Goal: Information Seeking & Learning: Compare options

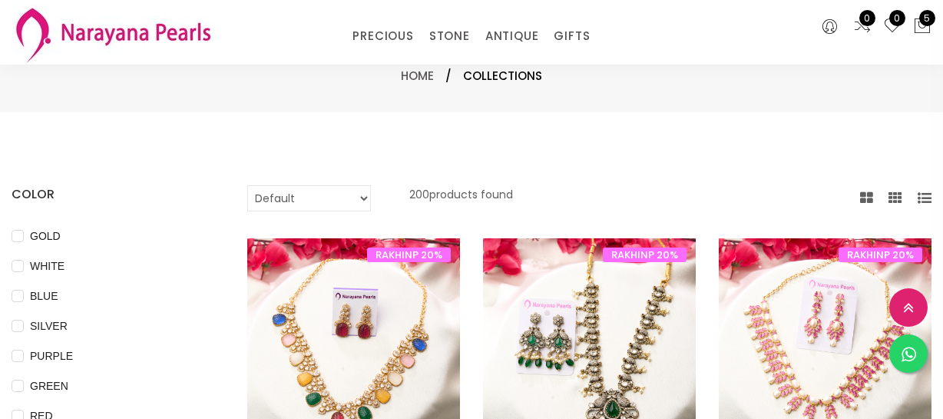
select select "INR"
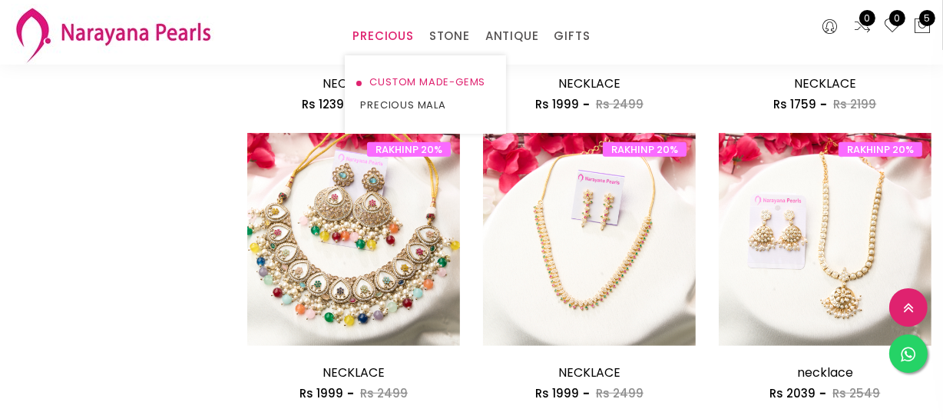
click at [389, 77] on link "CUSTOM MADE-GEMS" at bounding box center [425, 82] width 131 height 23
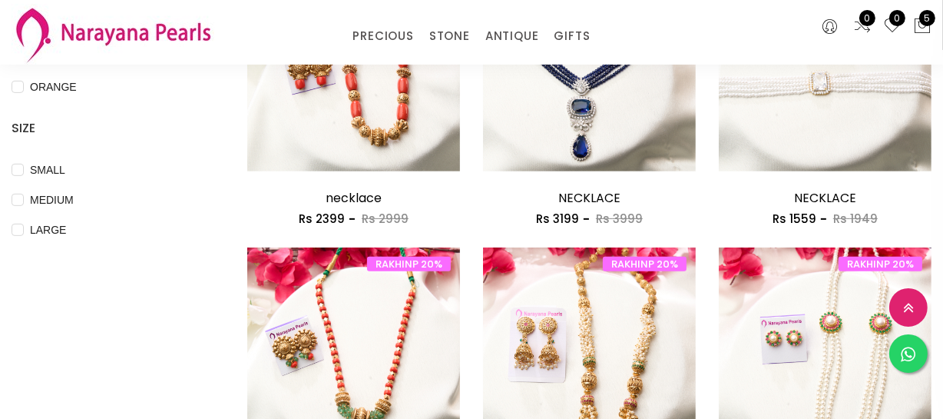
scroll to position [553, 0]
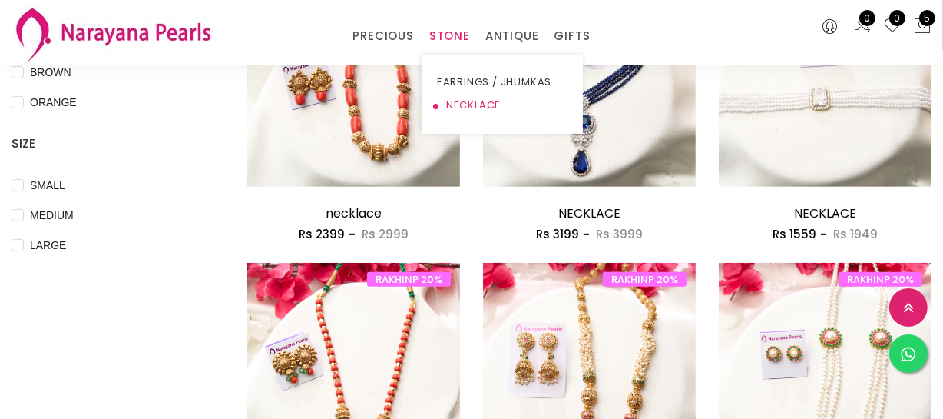
click at [459, 104] on link "NECKLACE" at bounding box center [502, 105] width 131 height 23
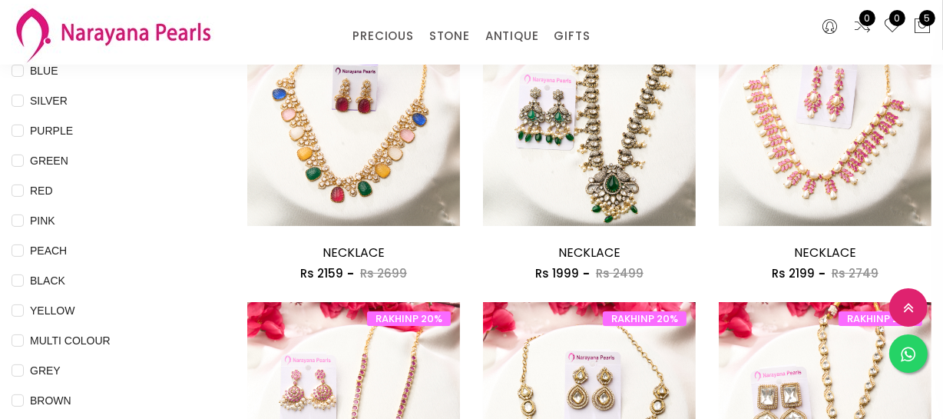
scroll to position [209, 0]
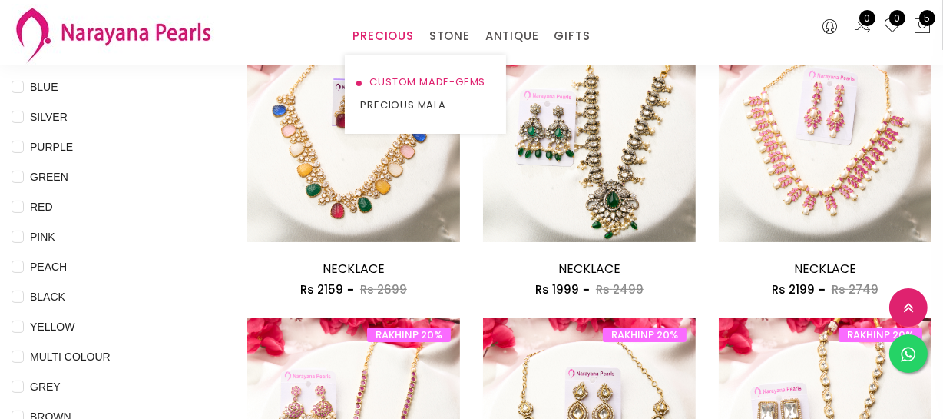
click at [395, 84] on link "CUSTOM MADE-GEMS" at bounding box center [425, 82] width 131 height 23
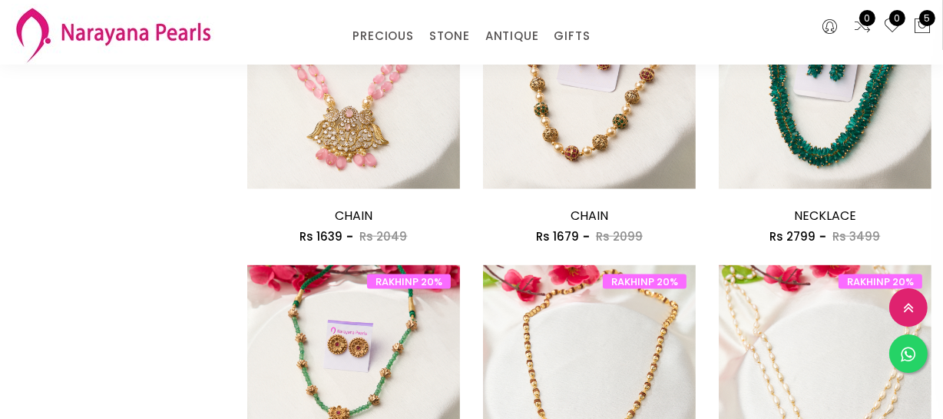
scroll to position [2025, 0]
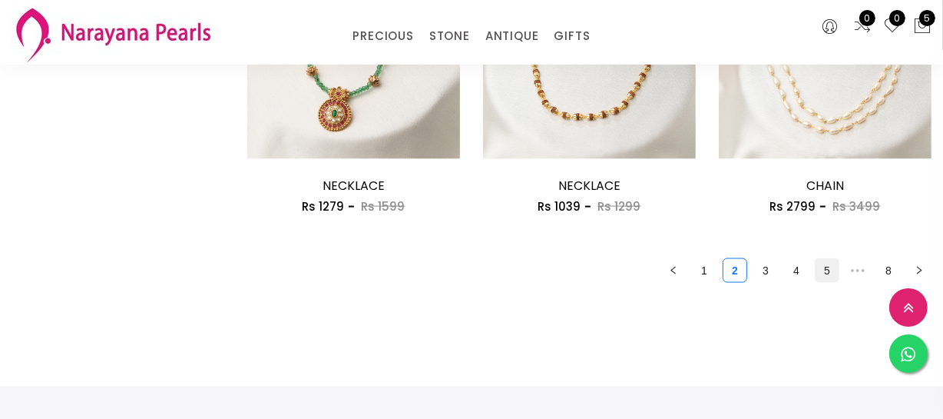
click at [833, 276] on link "5" at bounding box center [827, 270] width 23 height 23
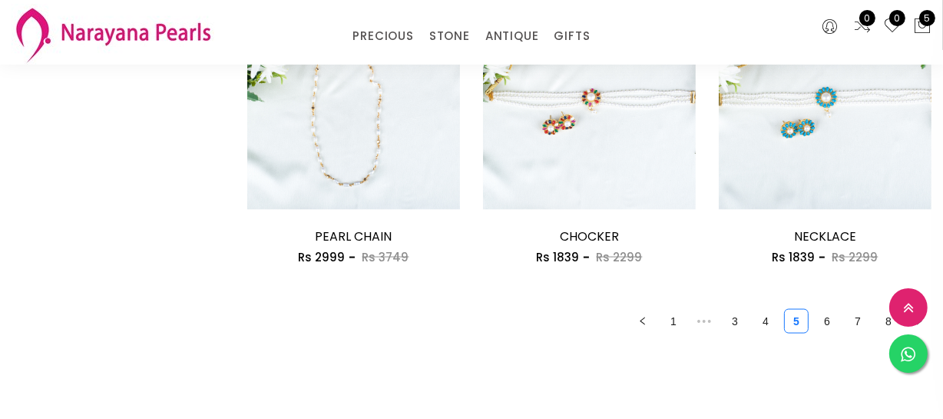
scroll to position [2025, 0]
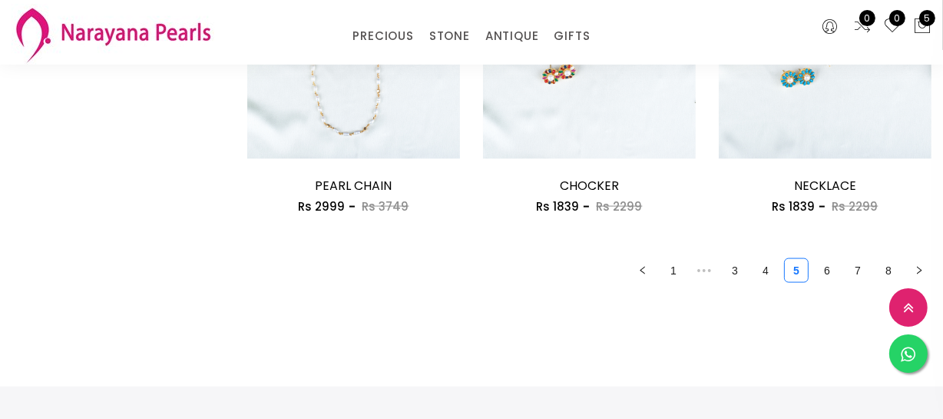
click at [840, 271] on ul "1 ••• 3 4 5 6 7 8" at bounding box center [589, 270] width 684 height 25
click at [831, 272] on link "6" at bounding box center [827, 270] width 23 height 23
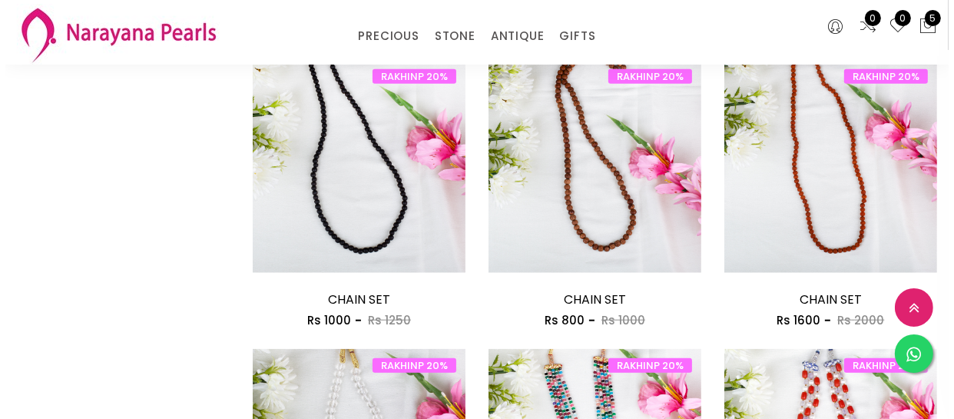
scroll to position [1327, 0]
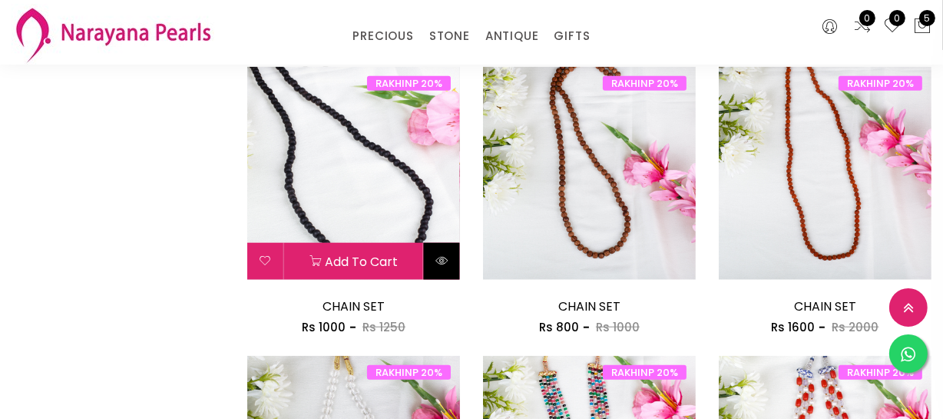
click at [446, 259] on icon at bounding box center [442, 260] width 12 height 12
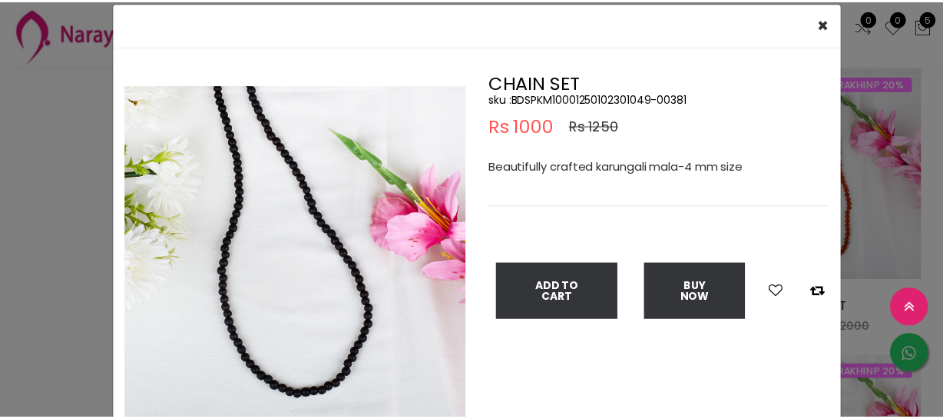
scroll to position [69, 0]
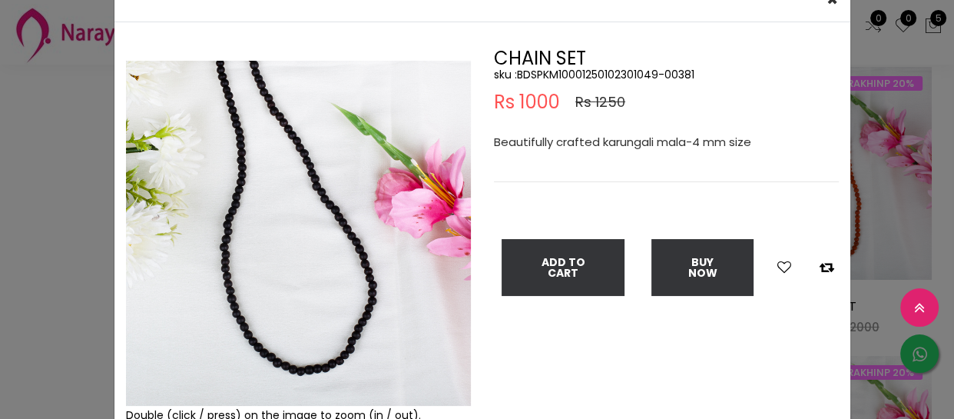
drag, startPoint x: 38, startPoint y: 167, endPoint x: 45, endPoint y: 161, distance: 8.8
click at [39, 164] on div "× Close Double (click / press) on the image to zoom (in / out). CHAIN SET sku :…" at bounding box center [477, 209] width 954 height 419
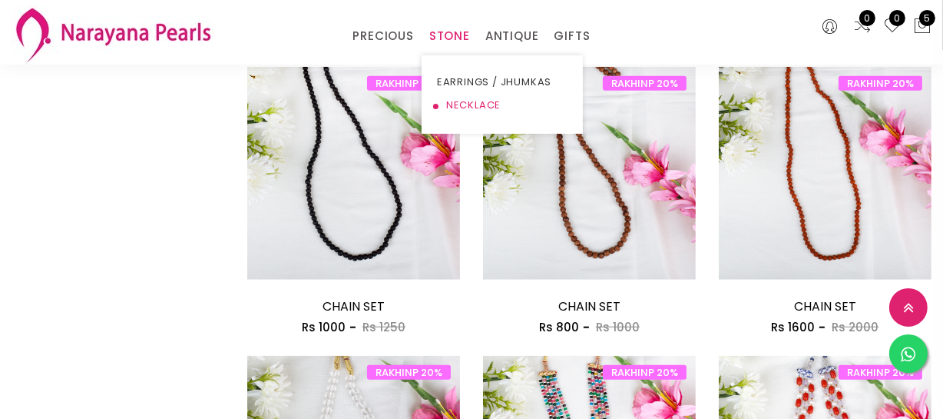
click at [461, 100] on link "NECKLACE" at bounding box center [502, 105] width 131 height 23
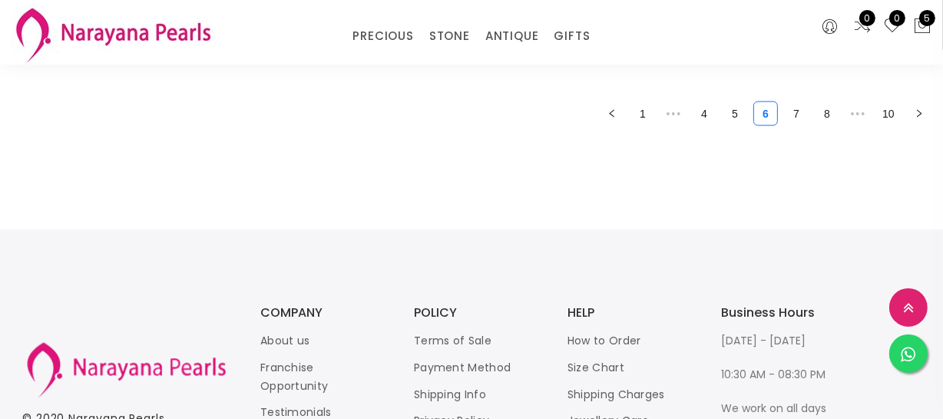
scroll to position [2025, 0]
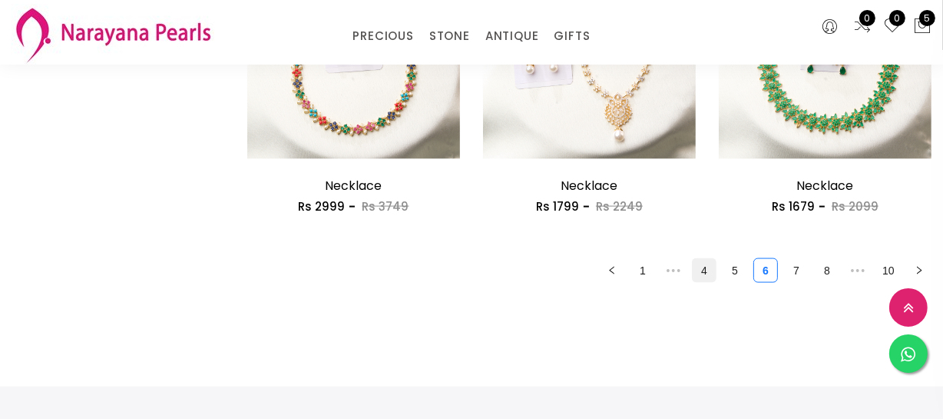
click at [706, 273] on link "4" at bounding box center [704, 270] width 23 height 23
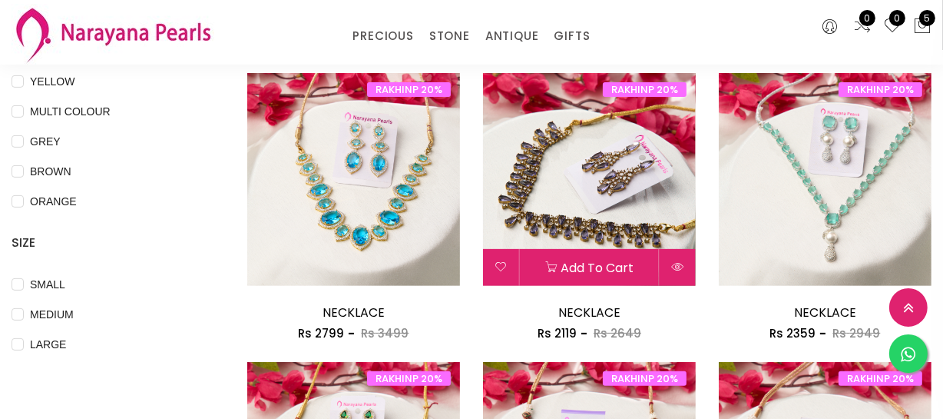
scroll to position [489, 0]
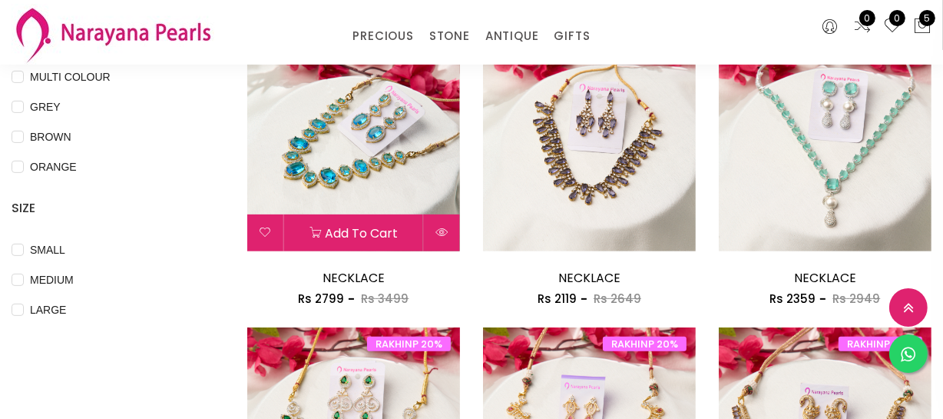
click at [442, 242] on button at bounding box center [442, 232] width 36 height 37
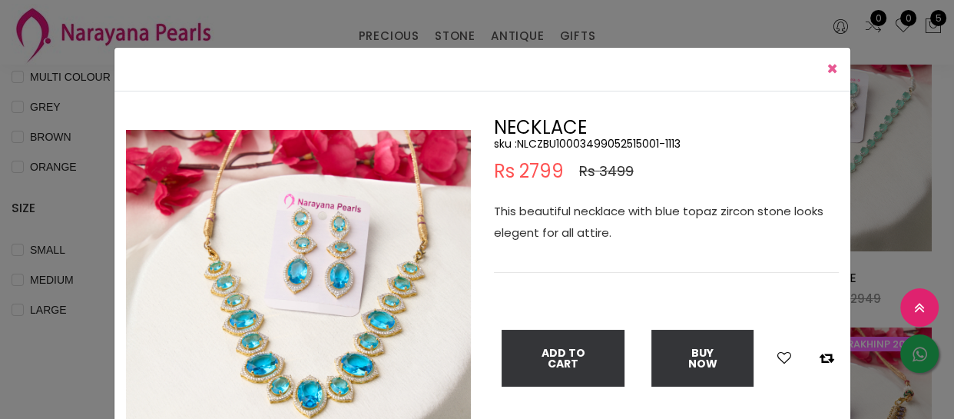
click at [828, 73] on span "×" at bounding box center [832, 68] width 12 height 25
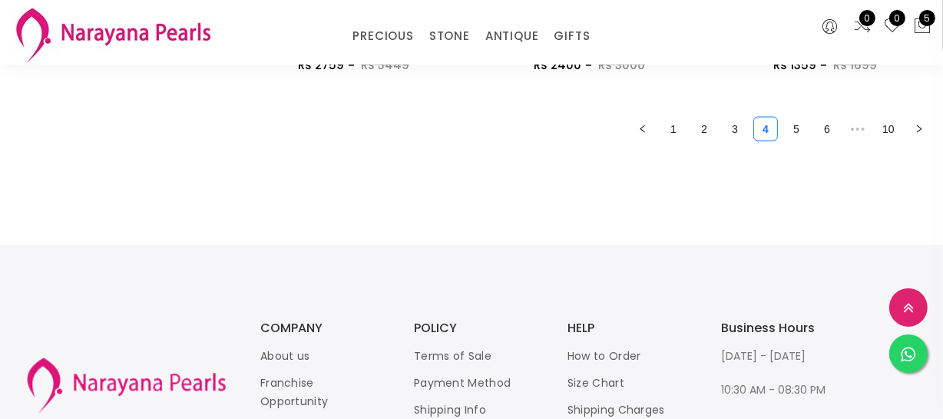
scroll to position [2043, 0]
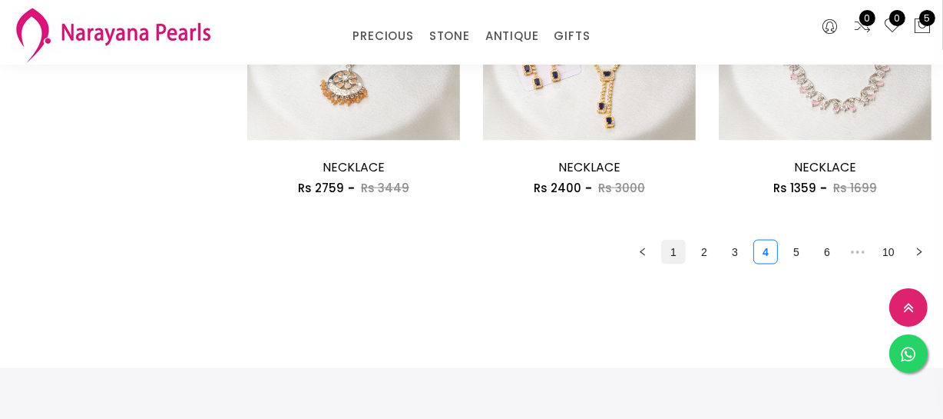
click at [678, 255] on link "1" at bounding box center [673, 251] width 23 height 23
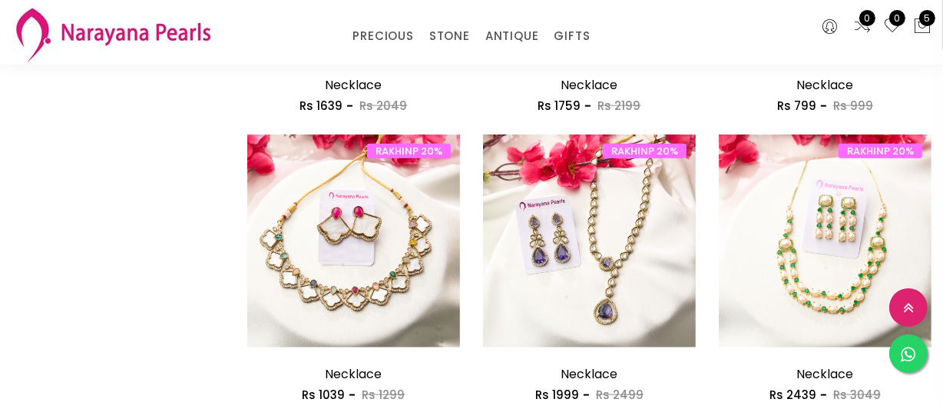
scroll to position [1327, 0]
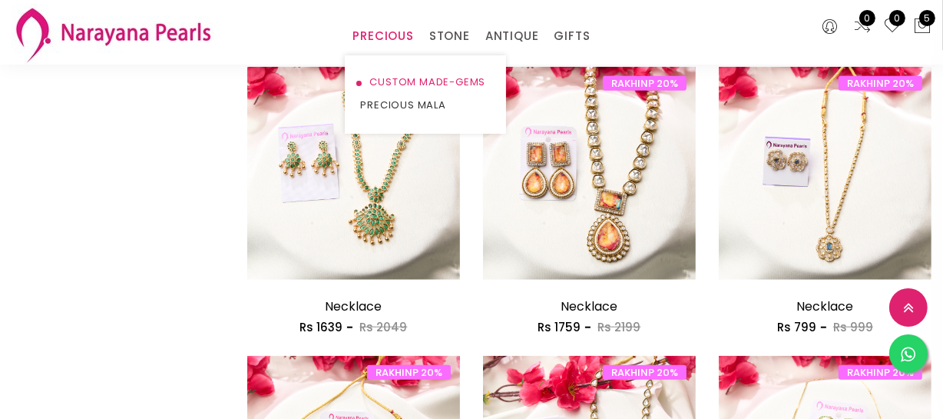
click at [399, 79] on link "CUSTOM MADE-GEMS" at bounding box center [425, 82] width 131 height 23
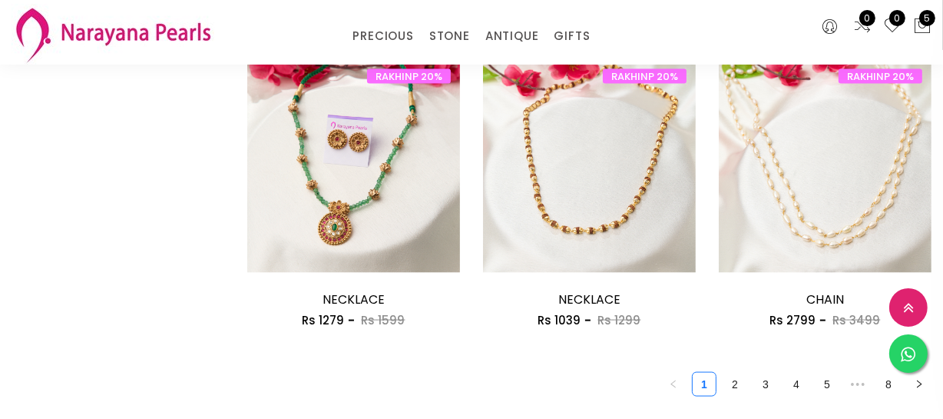
scroll to position [2025, 0]
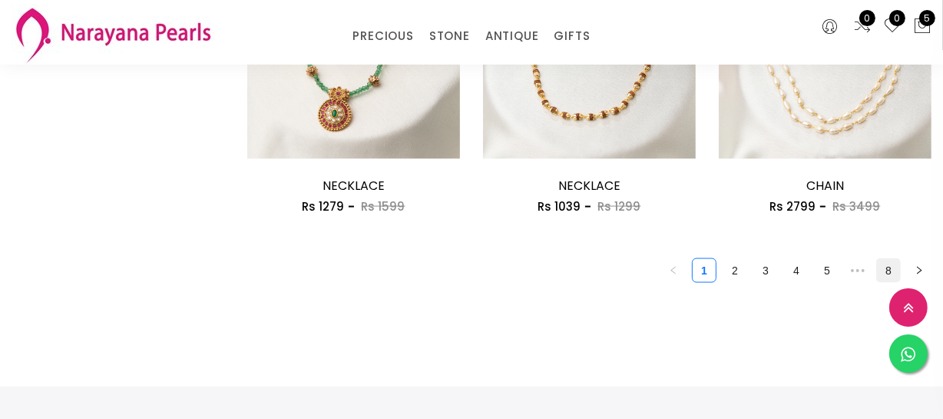
click at [884, 274] on link "8" at bounding box center [888, 270] width 23 height 23
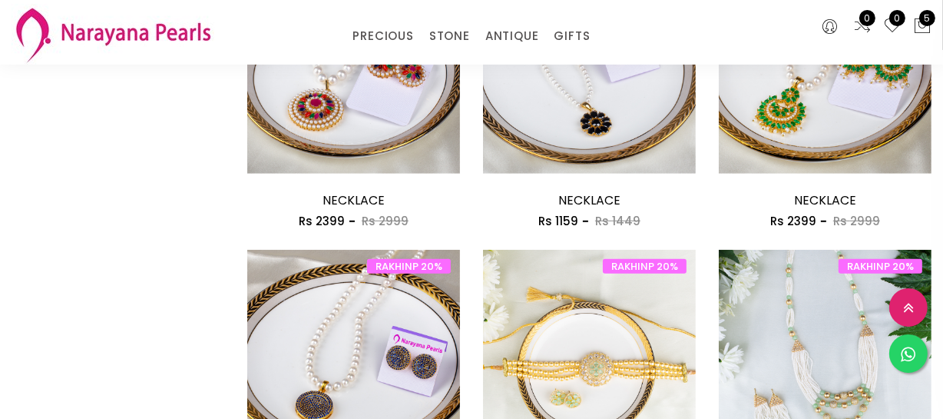
scroll to position [1047, 0]
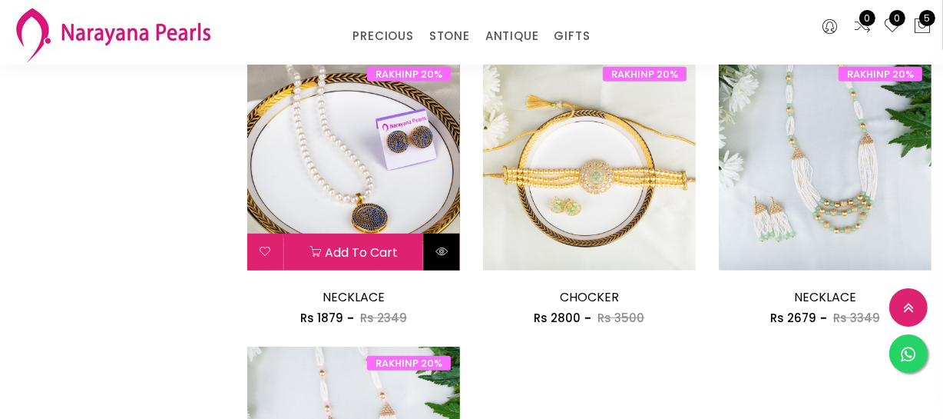
click at [442, 252] on icon at bounding box center [442, 251] width 12 height 12
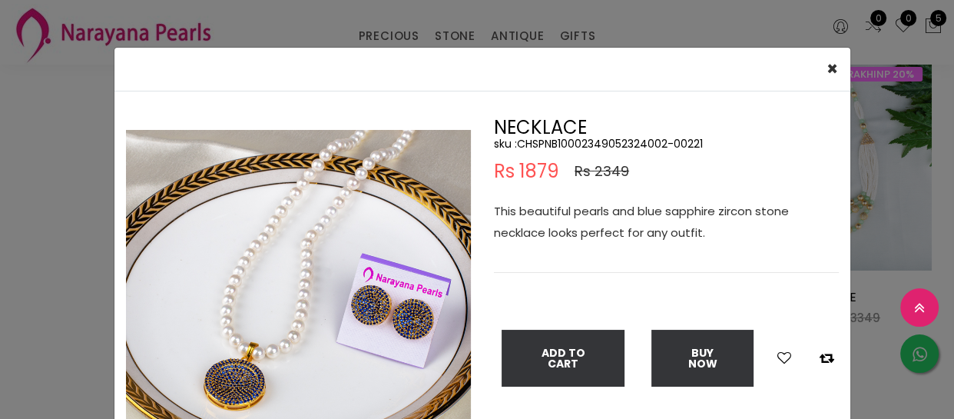
click at [84, 234] on div "× Close Double (click / press) on the image to zoom (in / out). NECKLACE sku : …" at bounding box center [477, 209] width 954 height 419
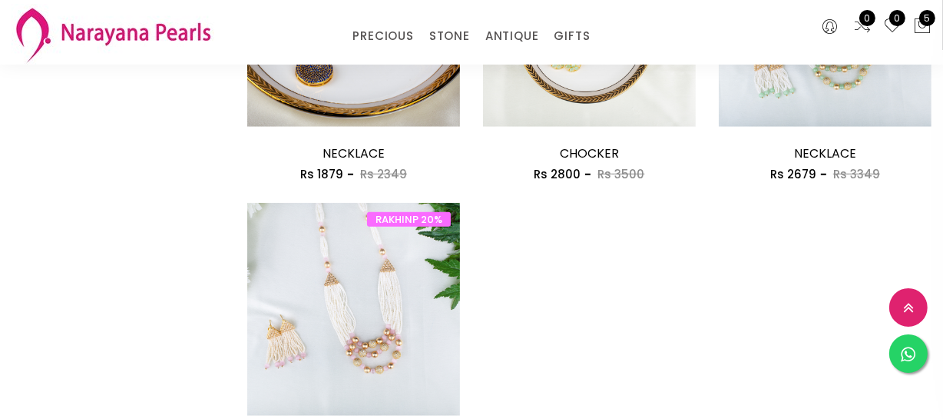
scroll to position [1327, 0]
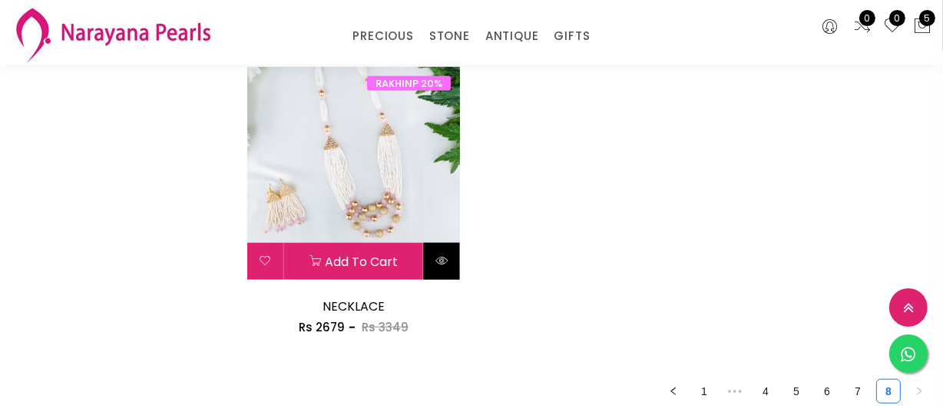
click at [442, 269] on button at bounding box center [442, 261] width 36 height 37
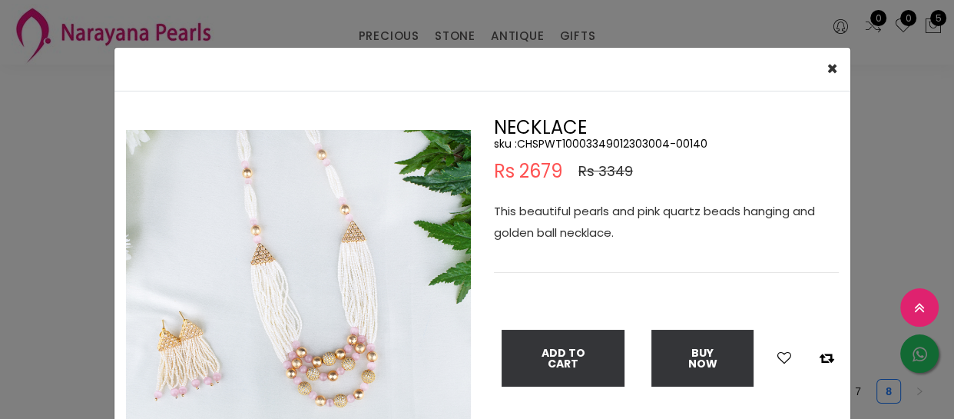
click at [2, 284] on div "× Close Double (click / press) on the image to zoom (in / out). NECKLACE sku : …" at bounding box center [477, 209] width 954 height 419
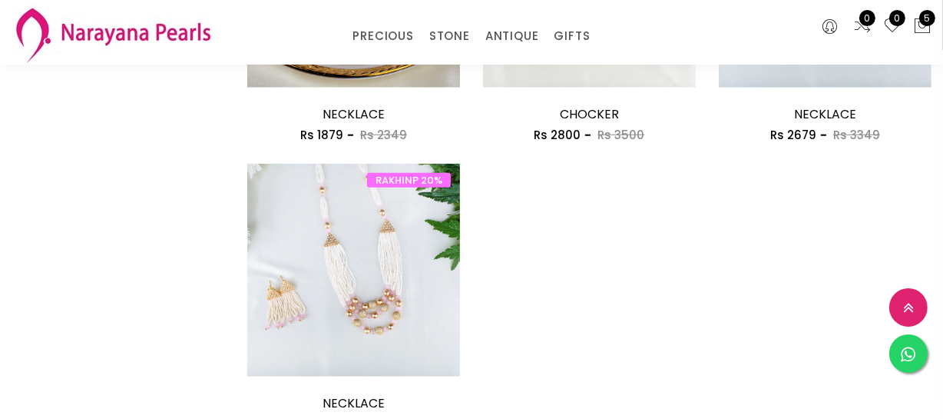
scroll to position [1187, 0]
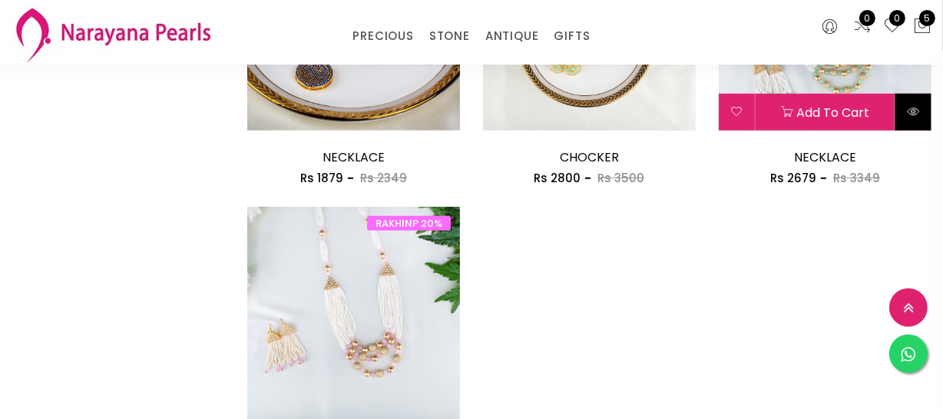
click at [917, 117] on button at bounding box center [914, 112] width 36 height 37
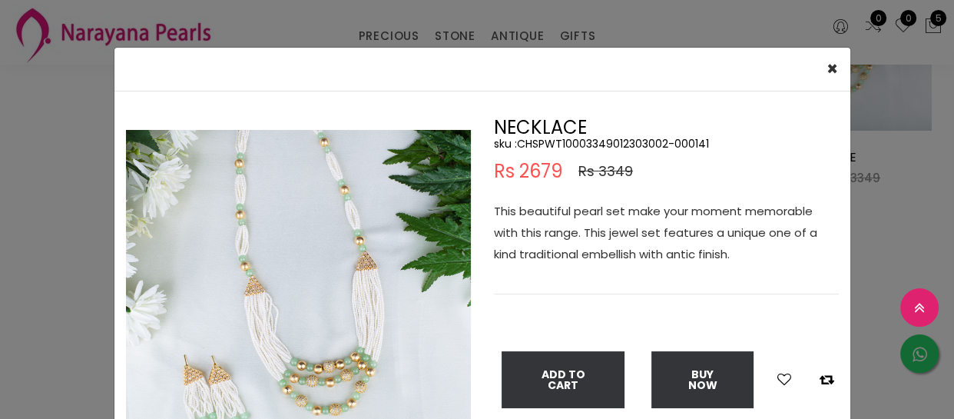
click at [45, 253] on div "× Close Double (click / press) on the image to zoom (in / out). NECKLACE sku : …" at bounding box center [477, 209] width 954 height 419
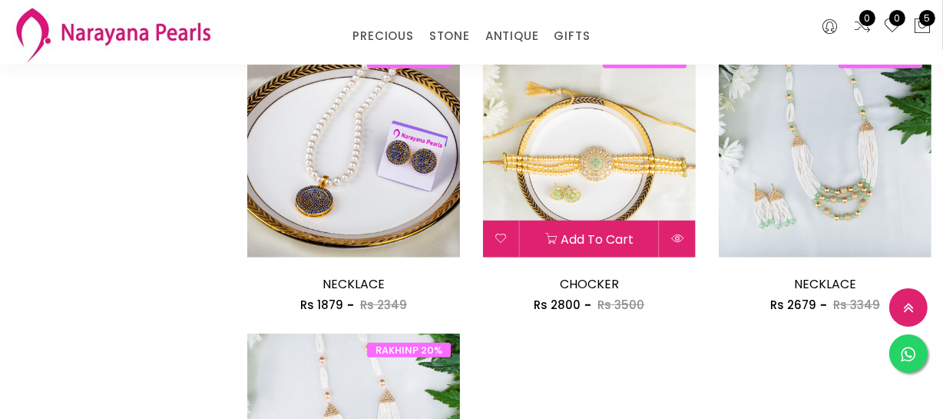
scroll to position [1047, 0]
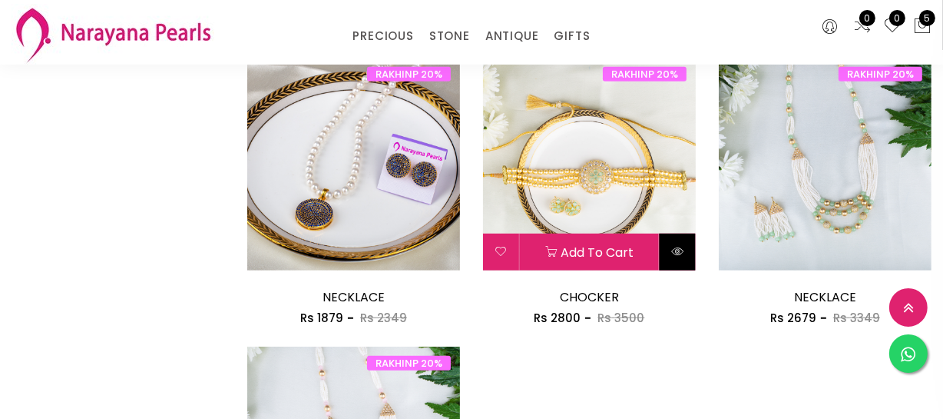
click at [685, 248] on button at bounding box center [678, 252] width 36 height 37
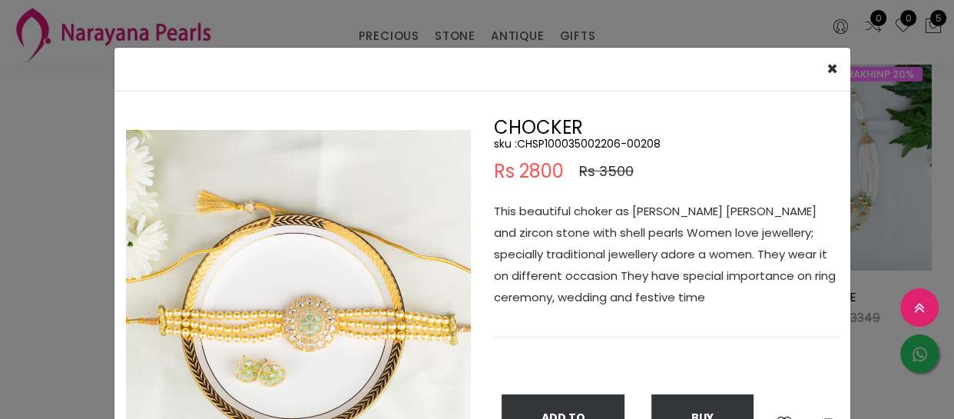
click at [28, 278] on div "× Close Double (click / press) on the image to zoom (in / out). CHOCKER sku : C…" at bounding box center [477, 209] width 954 height 419
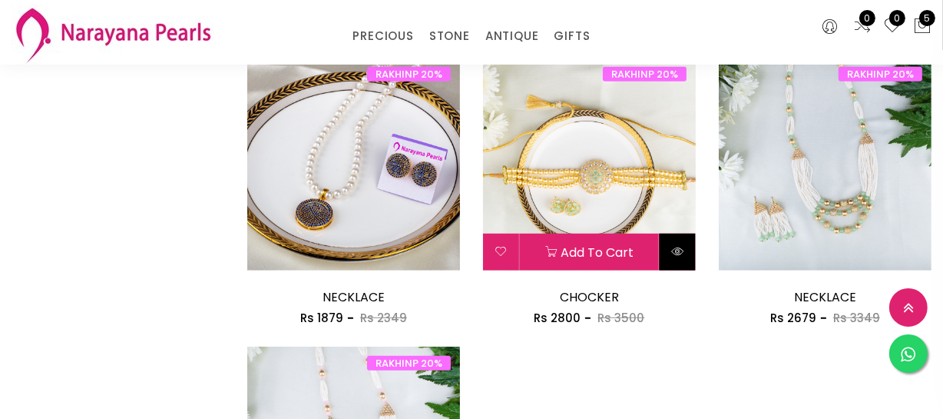
click at [688, 261] on button at bounding box center [678, 252] width 36 height 37
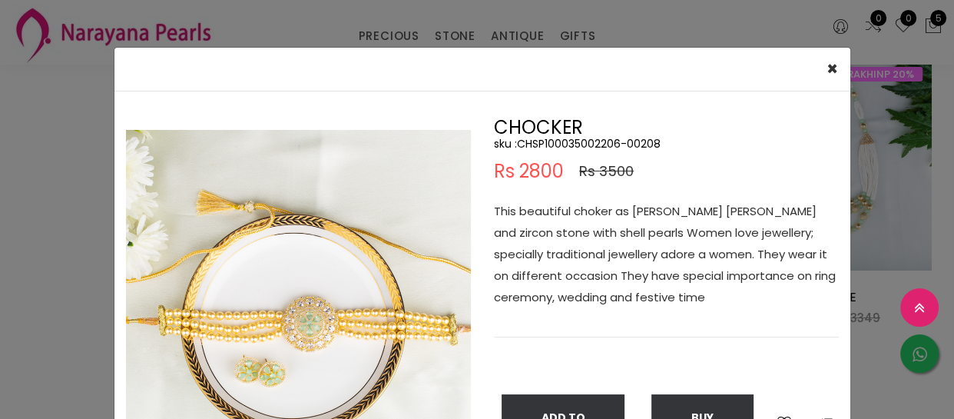
click at [38, 268] on div "× Close Double (click / press) on the image to zoom (in / out). CHOCKER sku : C…" at bounding box center [477, 209] width 954 height 419
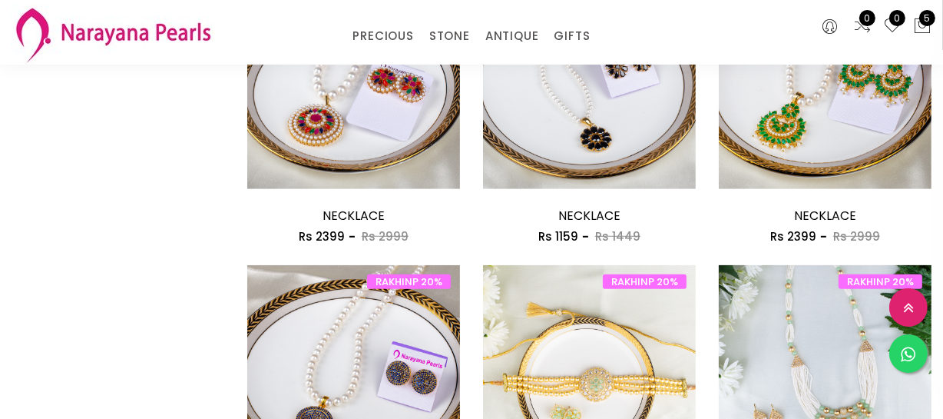
scroll to position [837, 0]
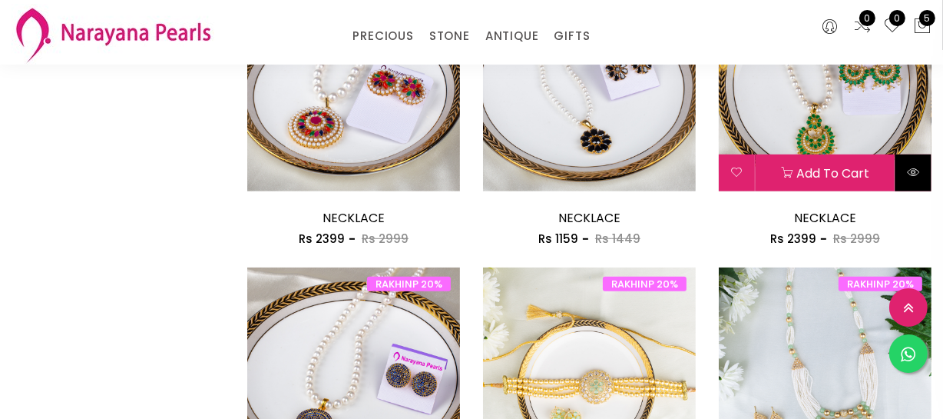
click at [913, 171] on icon at bounding box center [913, 172] width 12 height 12
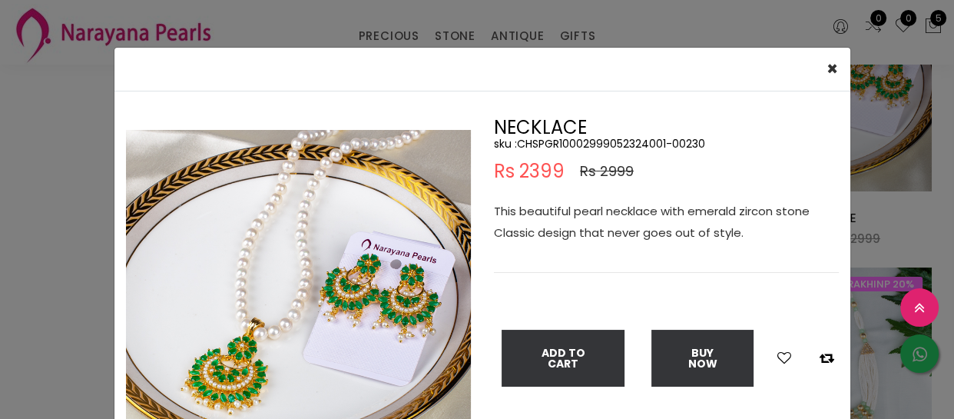
click at [27, 258] on div "× Close Double (click / press) on the image to zoom (in / out). NECKLACE sku : …" at bounding box center [477, 209] width 954 height 419
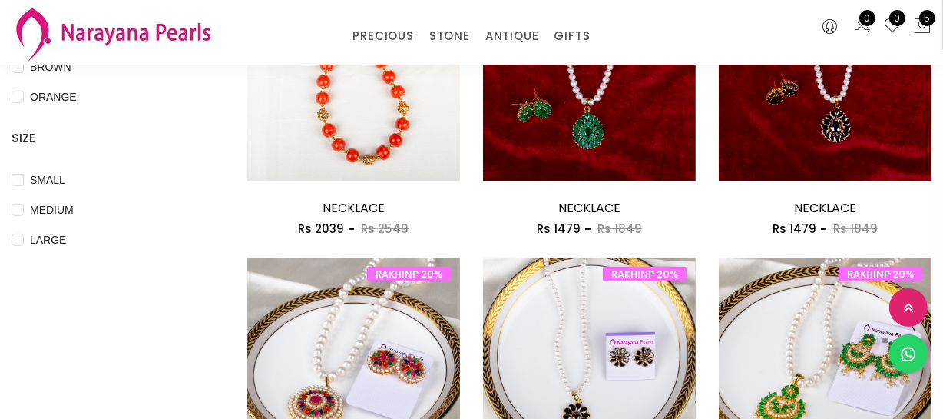
scroll to position [489, 0]
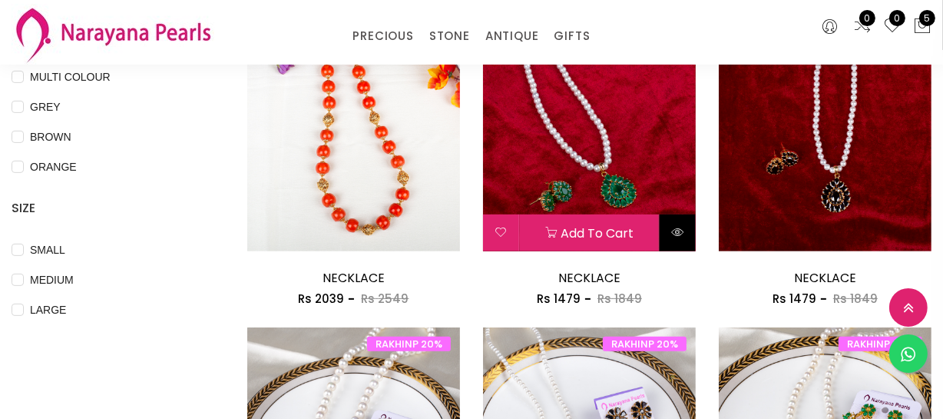
click at [683, 238] on button at bounding box center [678, 232] width 36 height 37
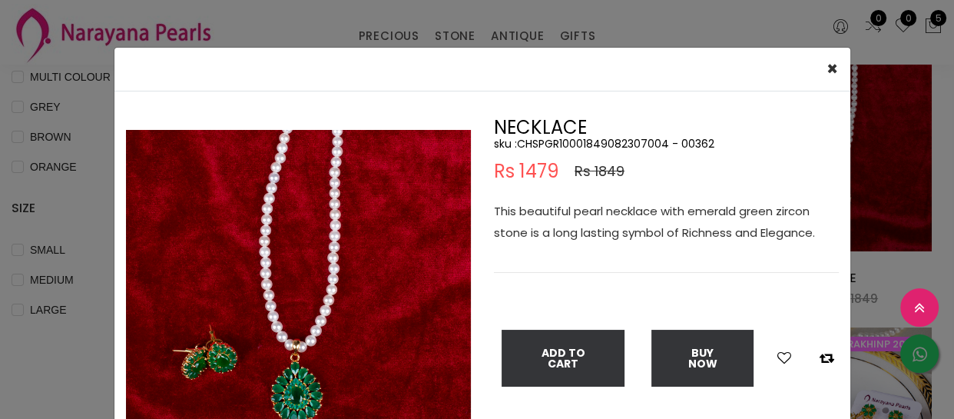
click at [0, 368] on div "× Close Double (click / press) on the image to zoom (in / out). NECKLACE sku : …" at bounding box center [477, 209] width 954 height 419
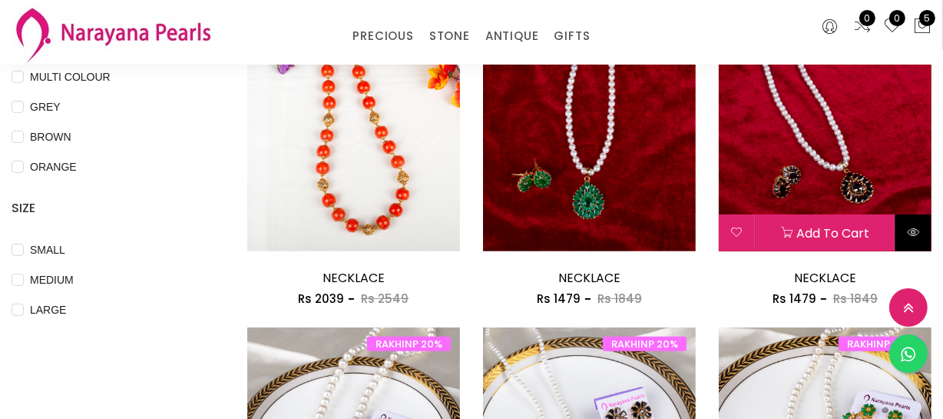
click at [908, 232] on icon at bounding box center [913, 232] width 12 height 12
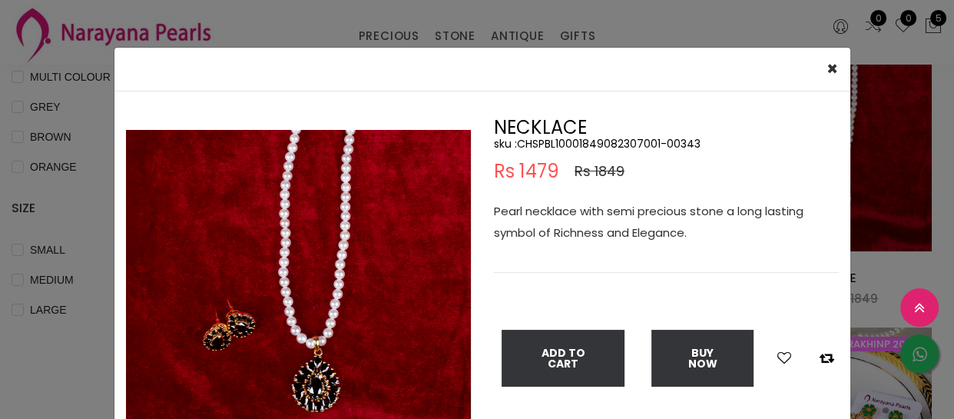
click at [91, 374] on div "× Close Double (click / press) on the image to zoom (in / out). NECKLACE sku : …" at bounding box center [477, 209] width 954 height 419
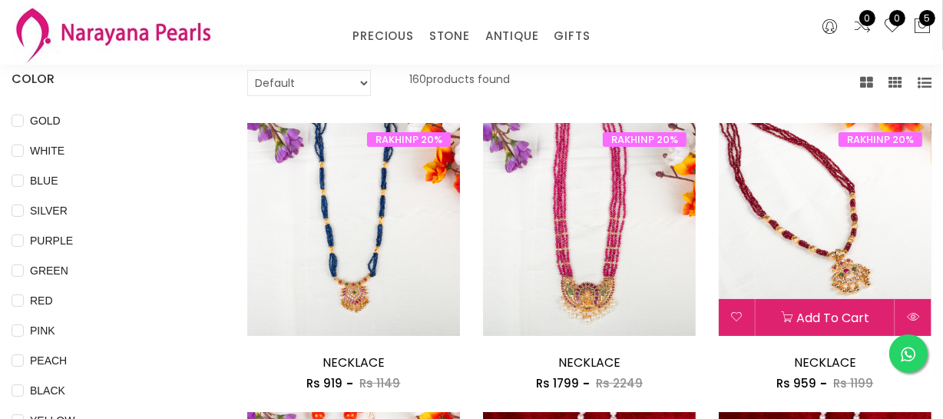
scroll to position [139, 0]
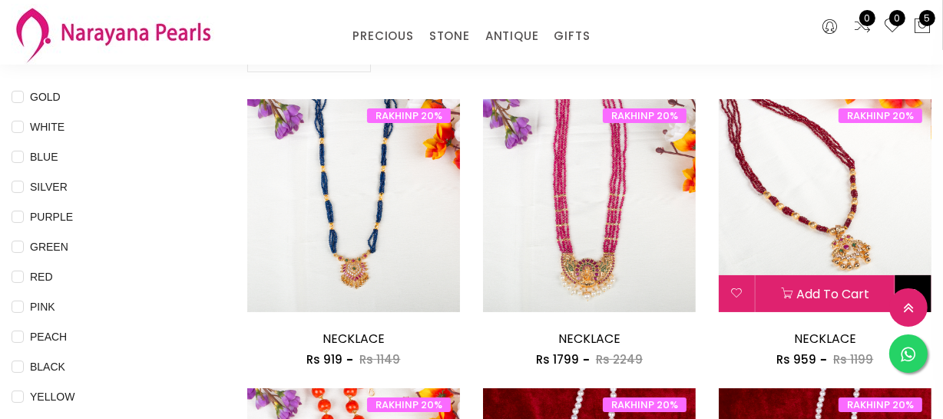
click at [913, 283] on button at bounding box center [914, 293] width 36 height 37
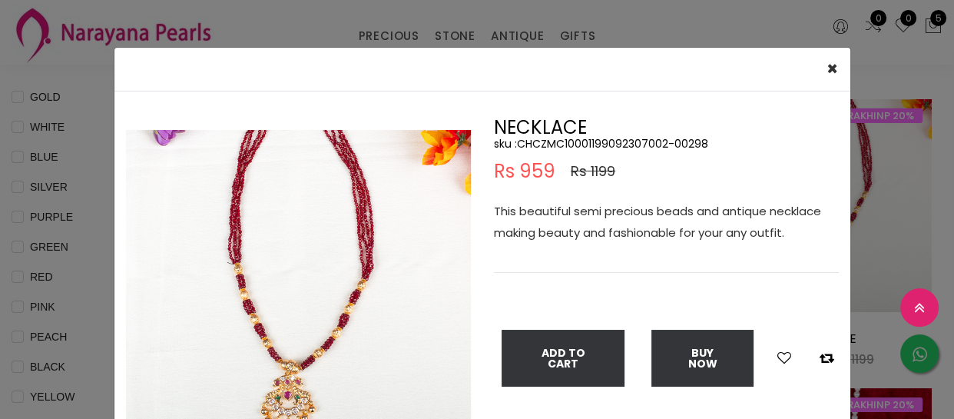
click at [69, 366] on div "× Close Double (click / press) on the image to zoom (in / out). NECKLACE sku : …" at bounding box center [477, 209] width 954 height 419
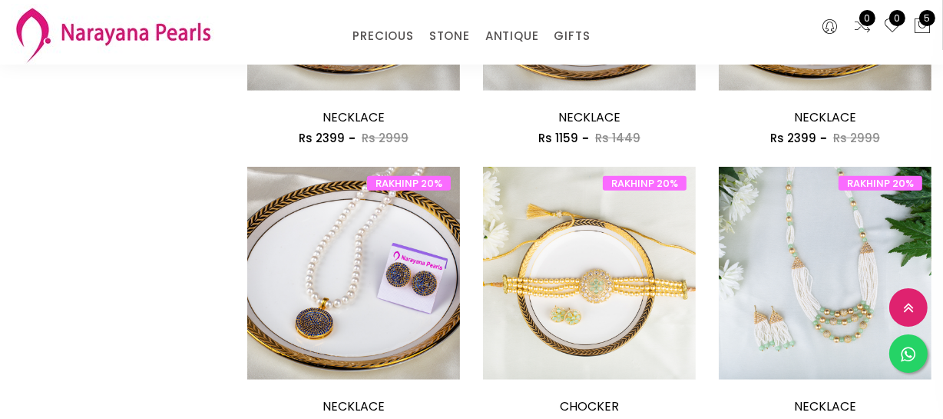
scroll to position [1117, 0]
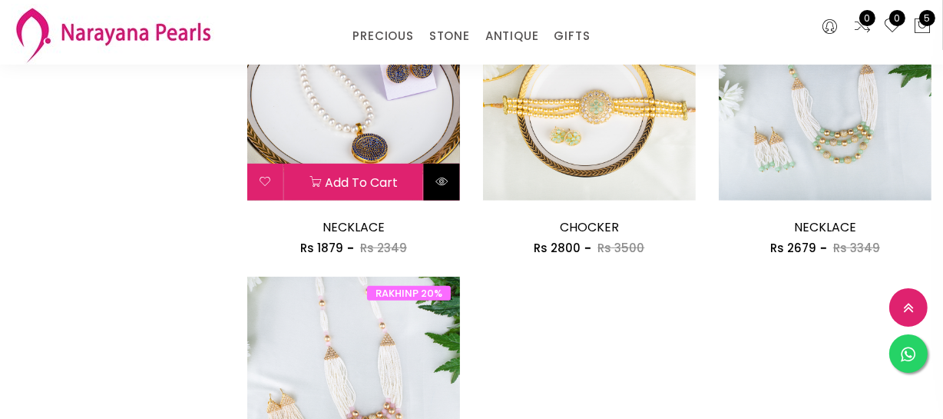
click at [443, 182] on icon at bounding box center [442, 181] width 12 height 12
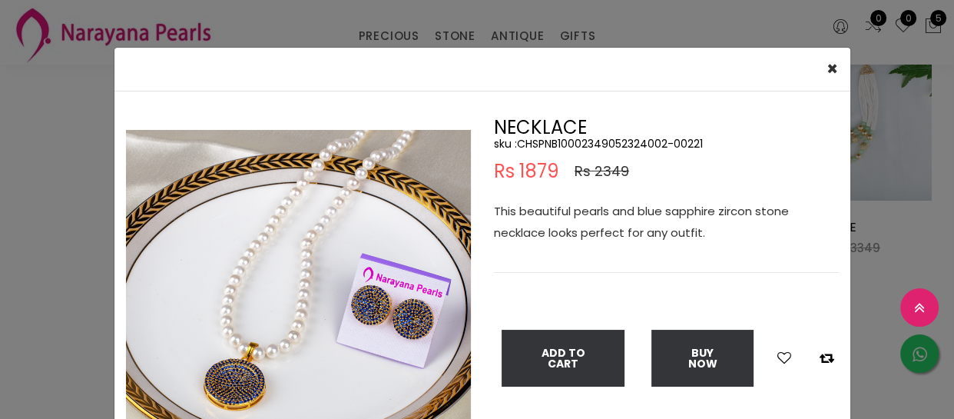
click at [68, 345] on div "× Close Double (click / press) on the image to zoom (in / out). NECKLACE sku : …" at bounding box center [477, 209] width 954 height 419
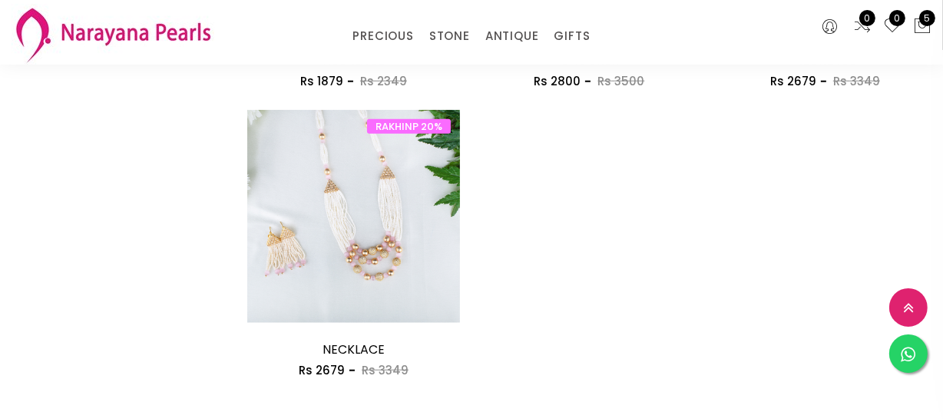
scroll to position [1466, 0]
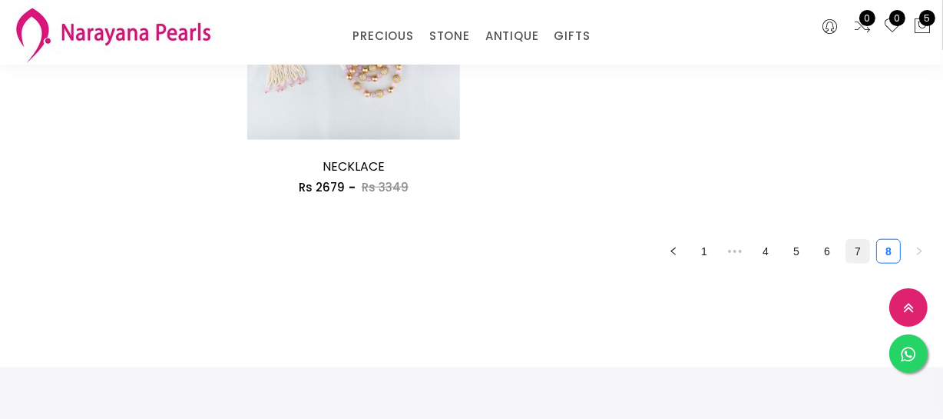
click at [863, 247] on link "7" at bounding box center [857, 251] width 23 height 23
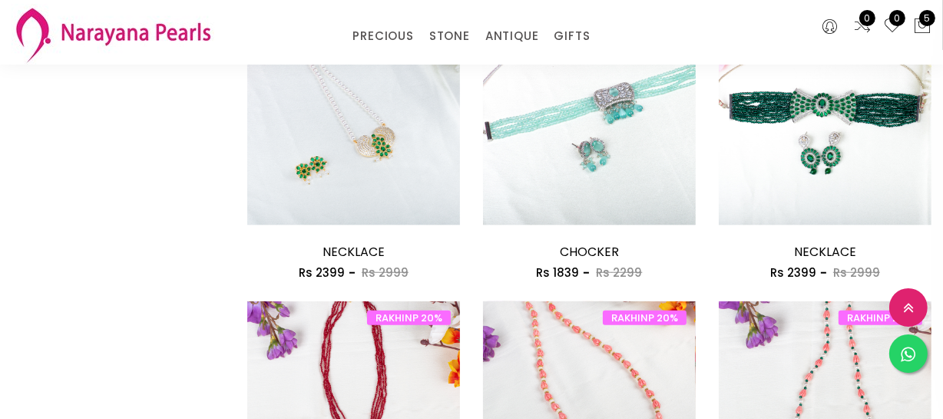
scroll to position [1117, 0]
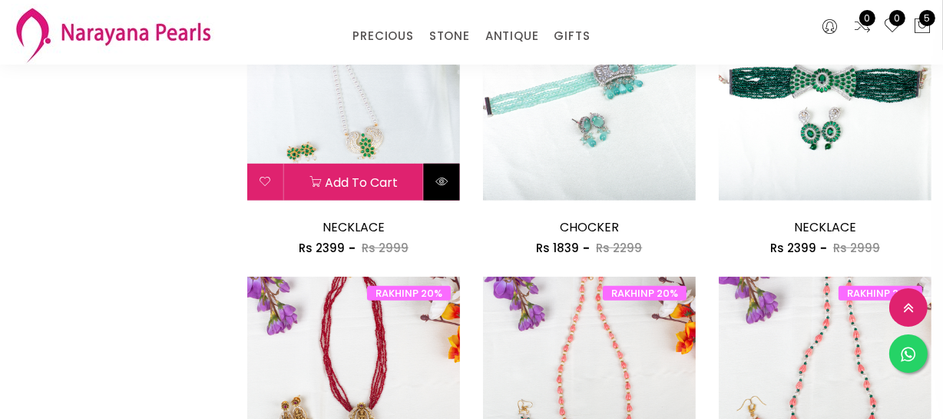
click at [445, 184] on icon at bounding box center [442, 181] width 12 height 12
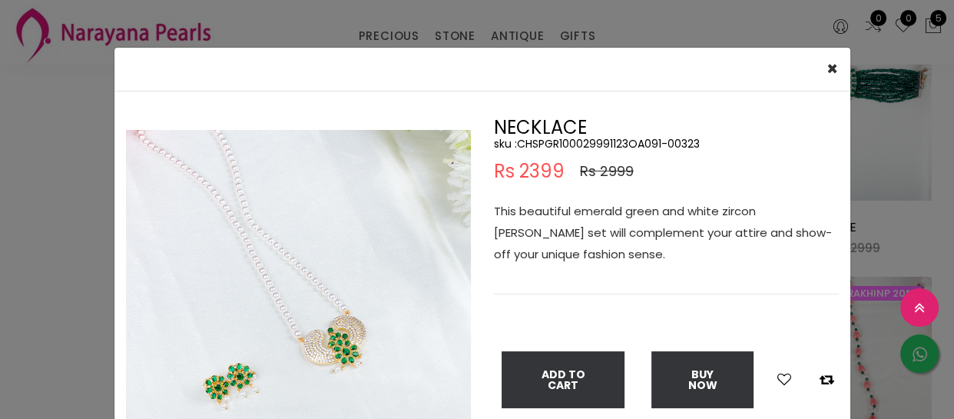
click at [38, 277] on div "× Close Double (click / press) on the image to zoom (in / out). NECKLACE sku : …" at bounding box center [477, 209] width 954 height 419
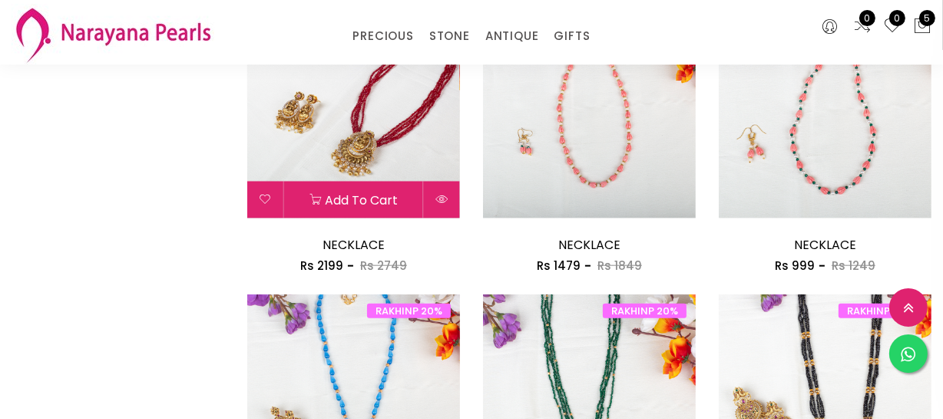
scroll to position [1396, 0]
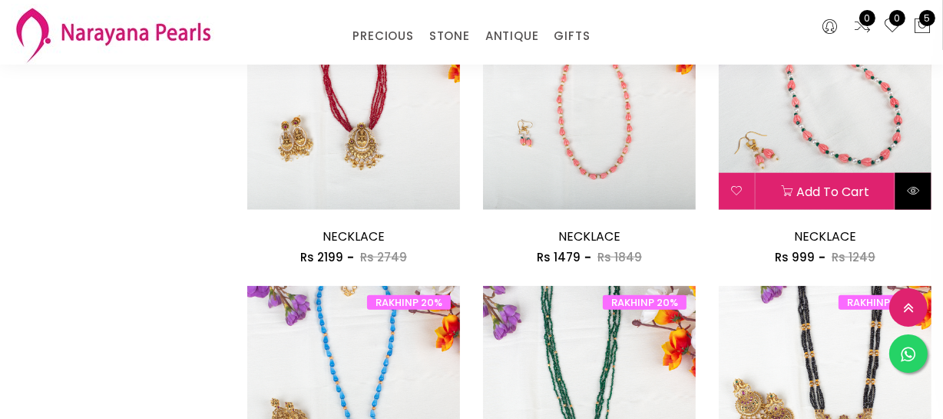
click at [906, 193] on button at bounding box center [914, 191] width 36 height 37
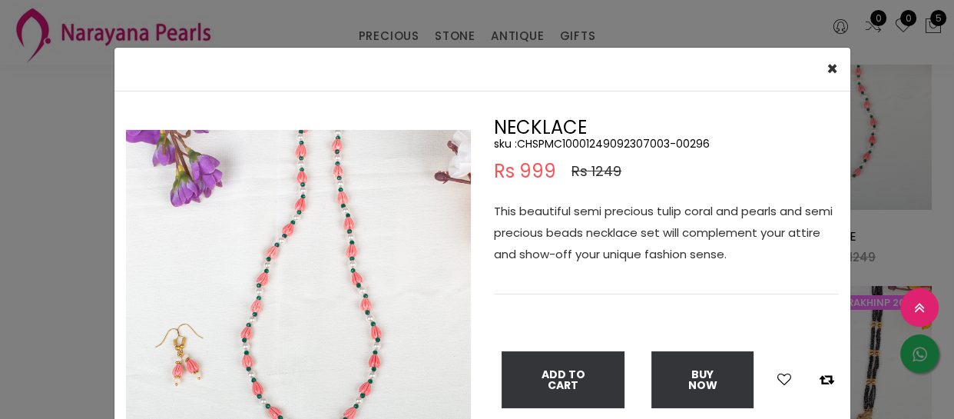
click at [45, 230] on div "× Close Double (click / press) on the image to zoom (in / out). NECKLACE sku : …" at bounding box center [477, 209] width 954 height 419
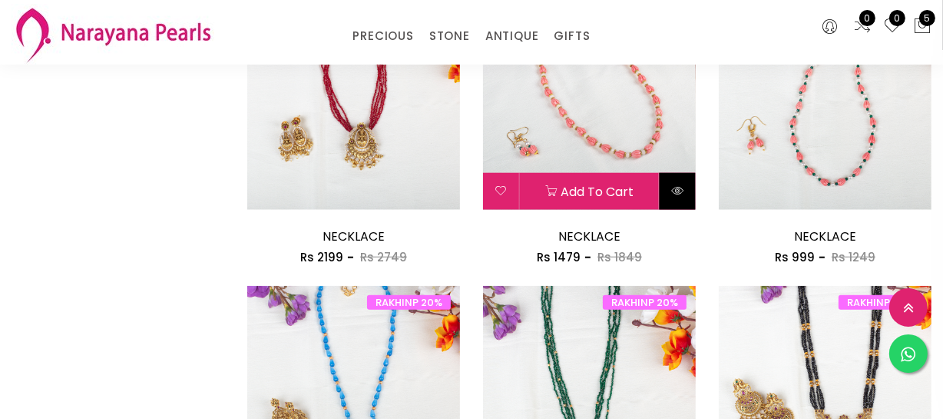
click at [679, 196] on button at bounding box center [678, 191] width 36 height 37
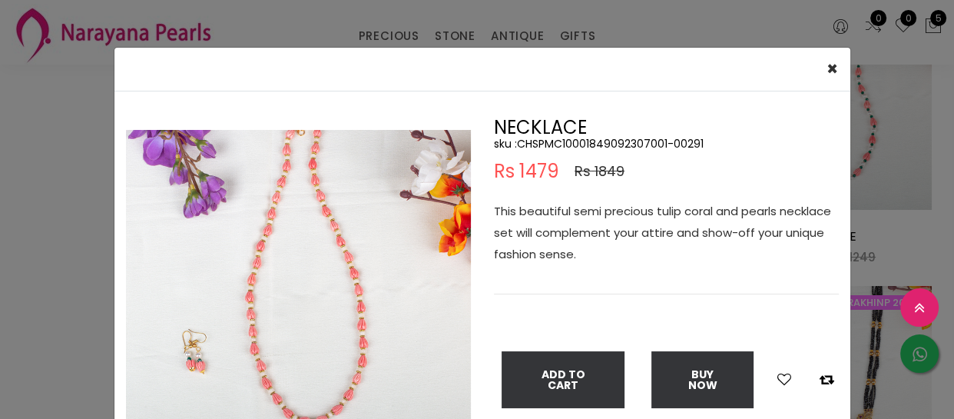
click at [69, 268] on div "× Close Double (click / press) on the image to zoom (in / out). NECKLACE sku : …" at bounding box center [477, 209] width 954 height 419
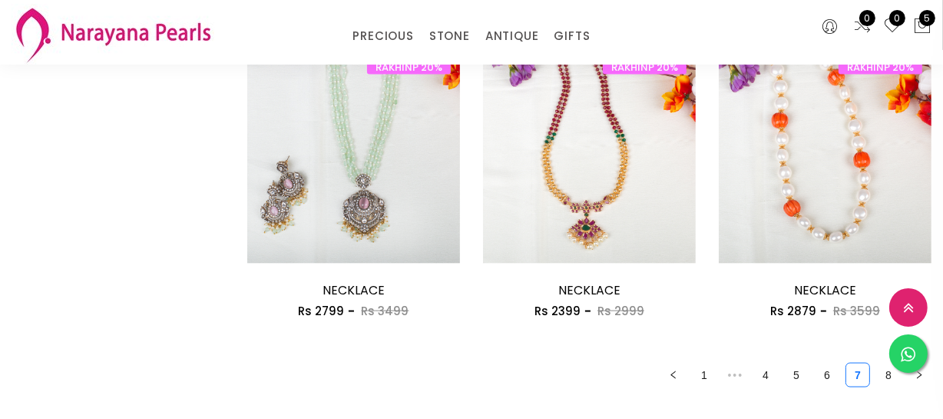
scroll to position [1955, 0]
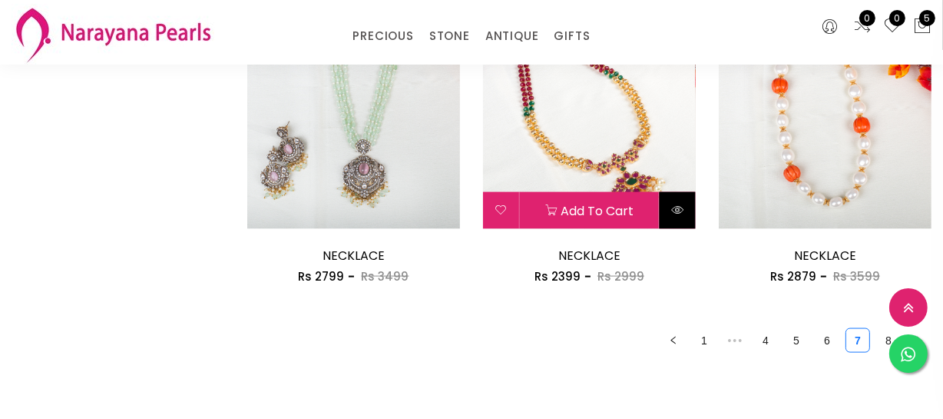
click at [679, 214] on icon at bounding box center [677, 210] width 12 height 12
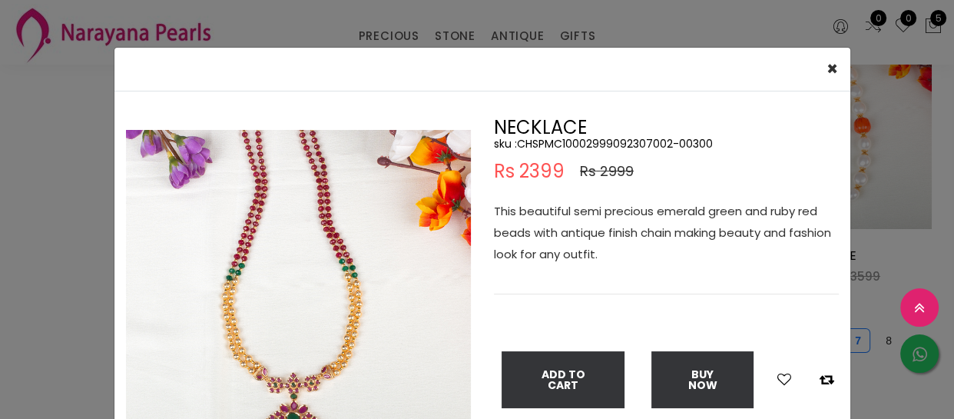
click at [38, 300] on div "× Close Double (click / press) on the image to zoom (in / out). NECKLACE sku : …" at bounding box center [477, 209] width 954 height 419
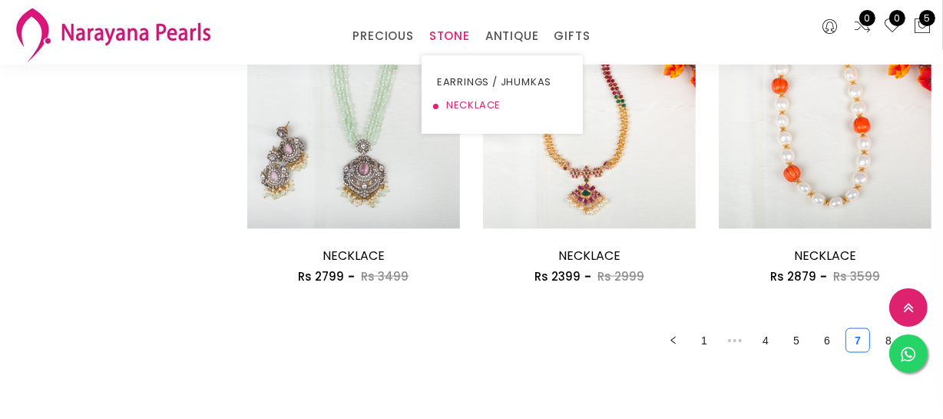
click at [469, 104] on link "NECKLACE" at bounding box center [502, 105] width 131 height 23
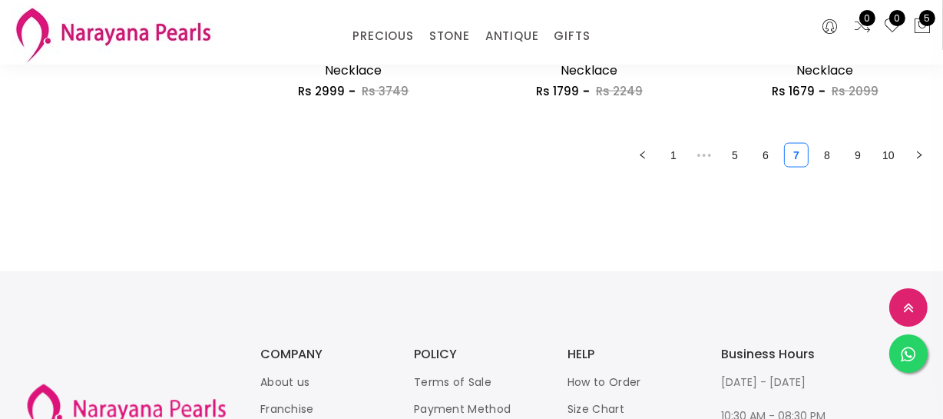
scroll to position [2164, 0]
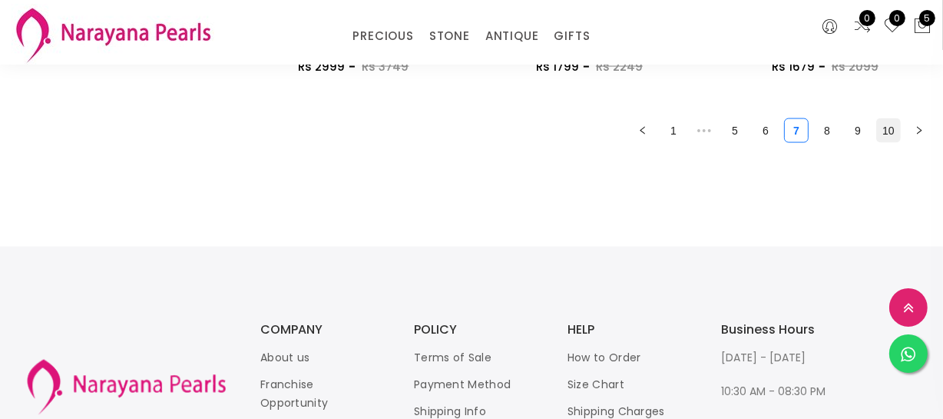
click at [894, 131] on link "10" at bounding box center [888, 130] width 23 height 23
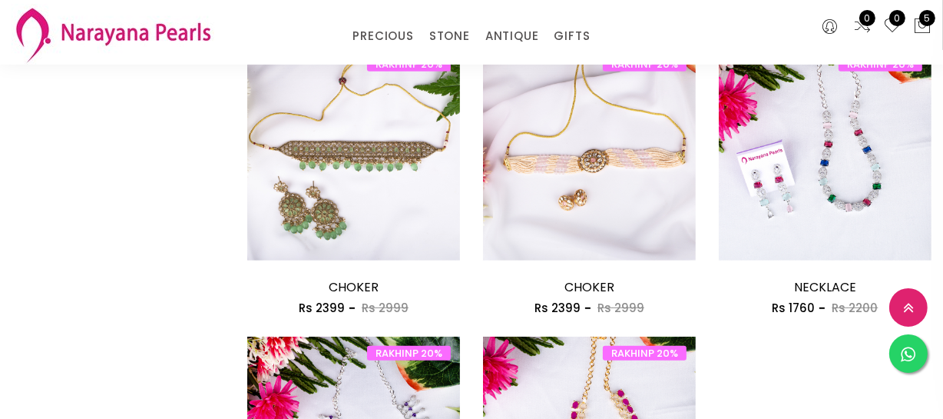
scroll to position [1187, 0]
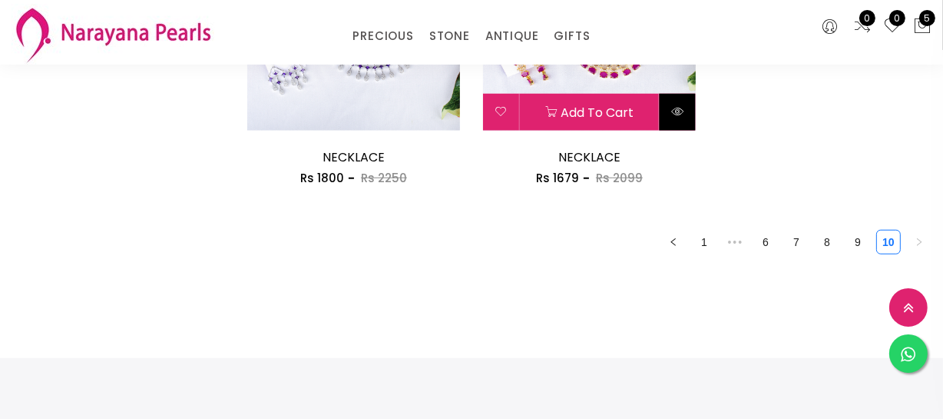
click at [672, 121] on button at bounding box center [678, 112] width 36 height 37
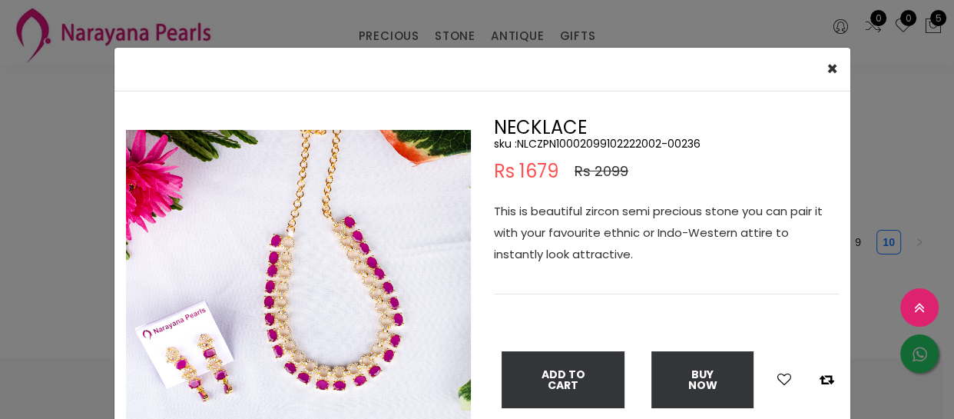
click at [73, 300] on div "× Close Double (click / press) on the image to zoom (in / out). NECKLACE sku : …" at bounding box center [477, 209] width 954 height 419
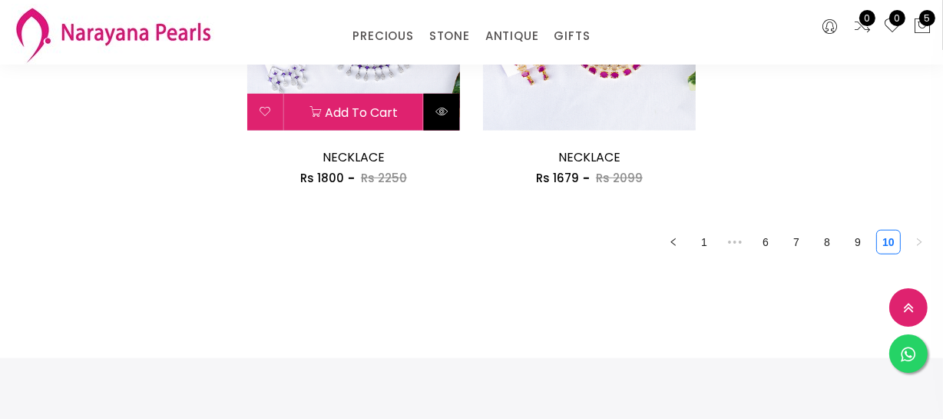
click at [438, 112] on icon at bounding box center [442, 111] width 12 height 12
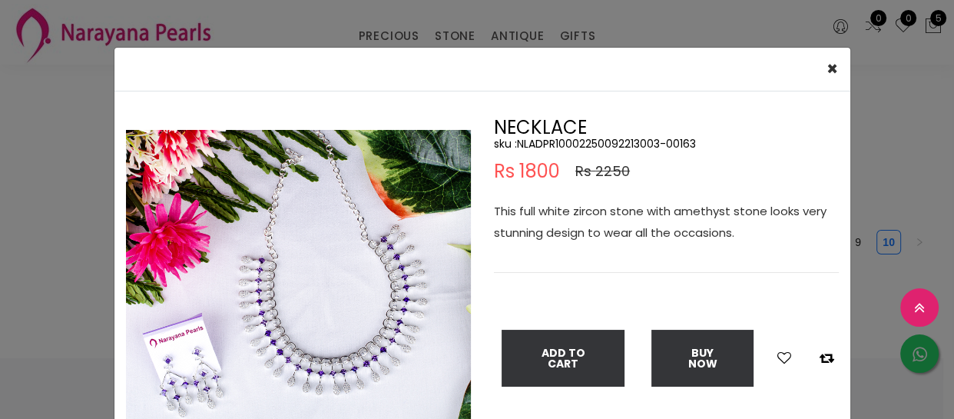
click at [58, 277] on div "× Close Double (click / press) on the image to zoom (in / out). NECKLACE sku : …" at bounding box center [477, 209] width 954 height 419
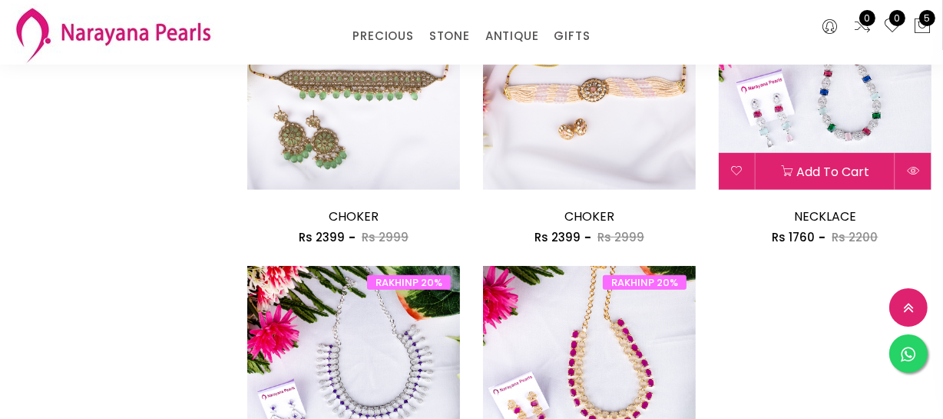
scroll to position [837, 0]
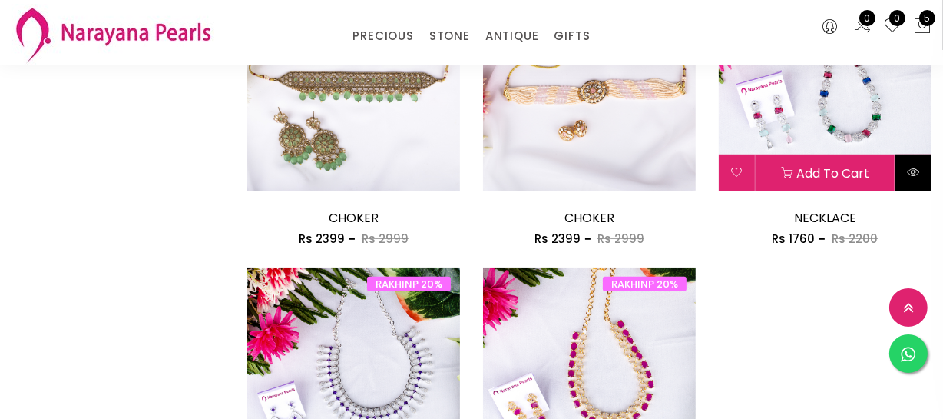
click at [922, 167] on button at bounding box center [914, 172] width 36 height 37
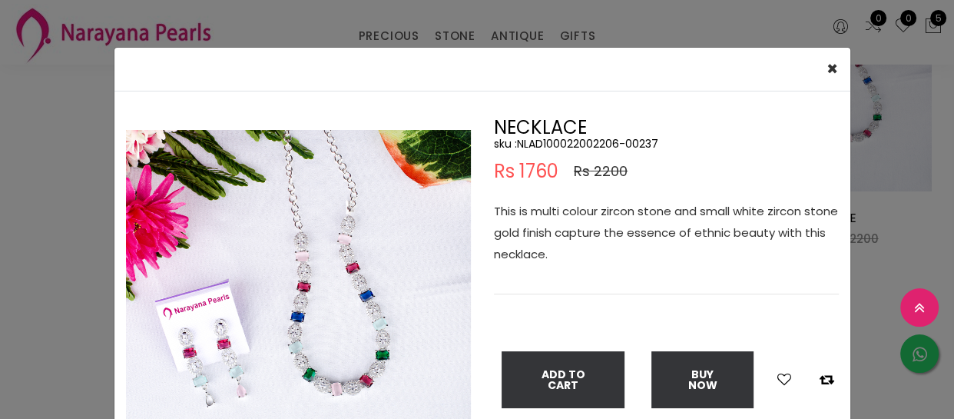
click at [29, 254] on div "× Close Double (click / press) on the image to zoom (in / out). NECKLACE sku : …" at bounding box center [477, 209] width 954 height 419
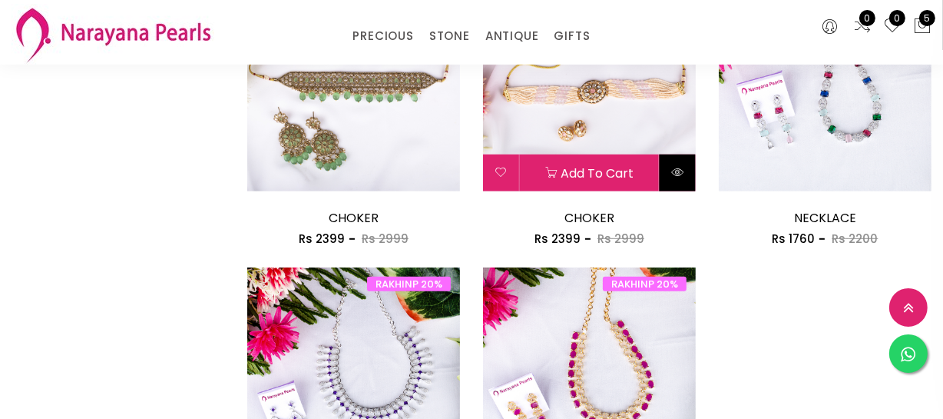
click at [675, 169] on icon at bounding box center [677, 172] width 12 height 12
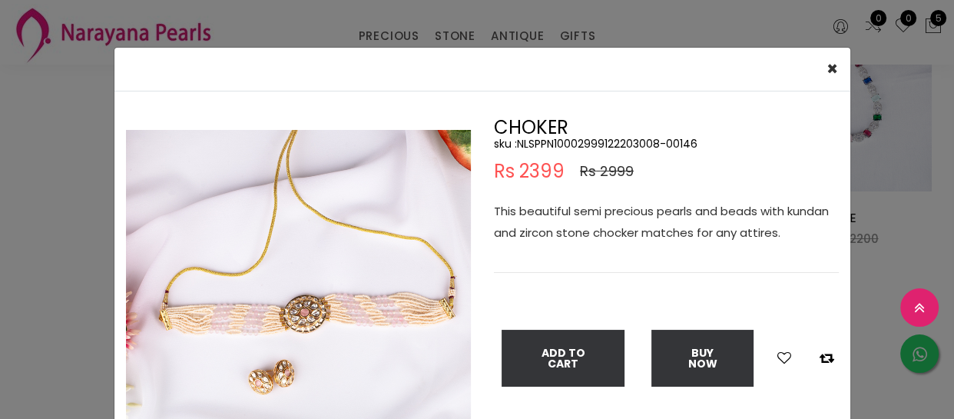
click at [32, 231] on div "× Close Double (click / press) on the image to zoom (in / out). CHOKER sku : NL…" at bounding box center [477, 209] width 954 height 419
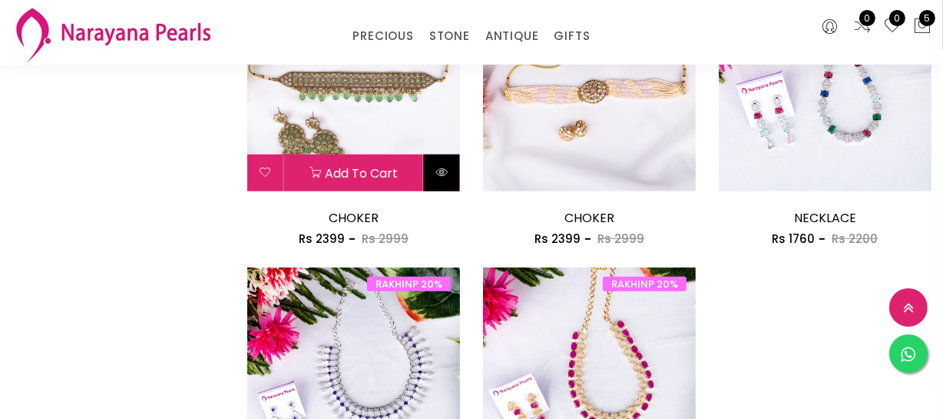
click at [436, 174] on icon at bounding box center [442, 172] width 12 height 12
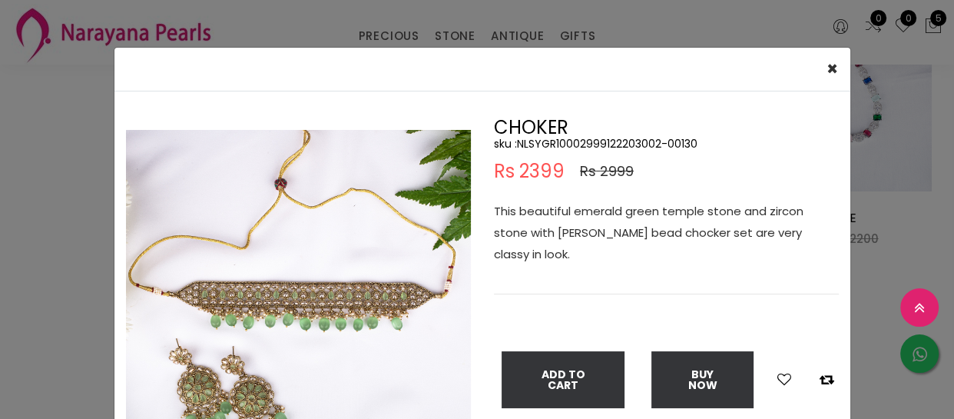
click at [35, 217] on div "× Close Double (click / press) on the image to zoom (in / out). CHOKER sku : NL…" at bounding box center [477, 209] width 954 height 419
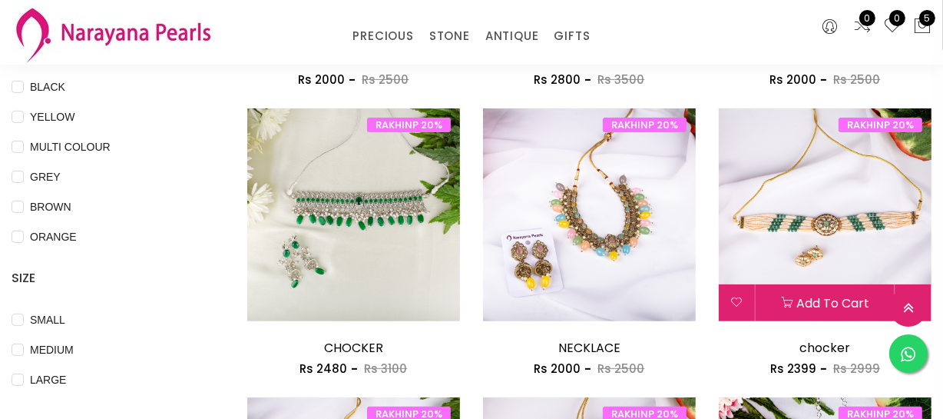
scroll to position [489, 0]
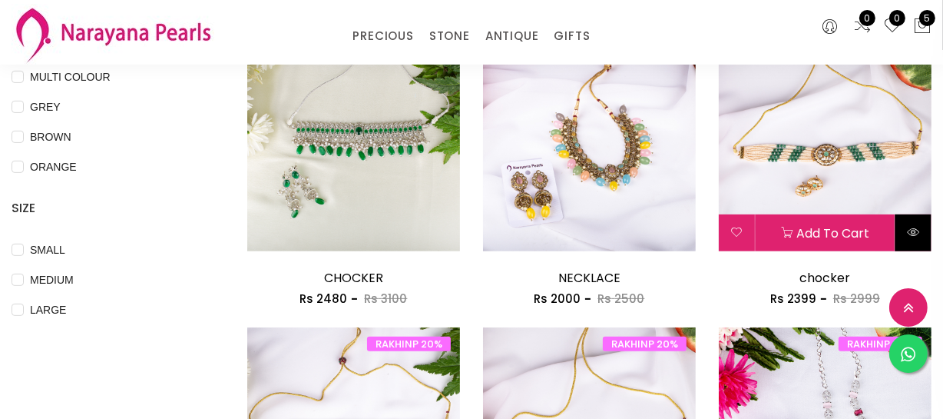
click at [916, 226] on icon at bounding box center [913, 232] width 12 height 12
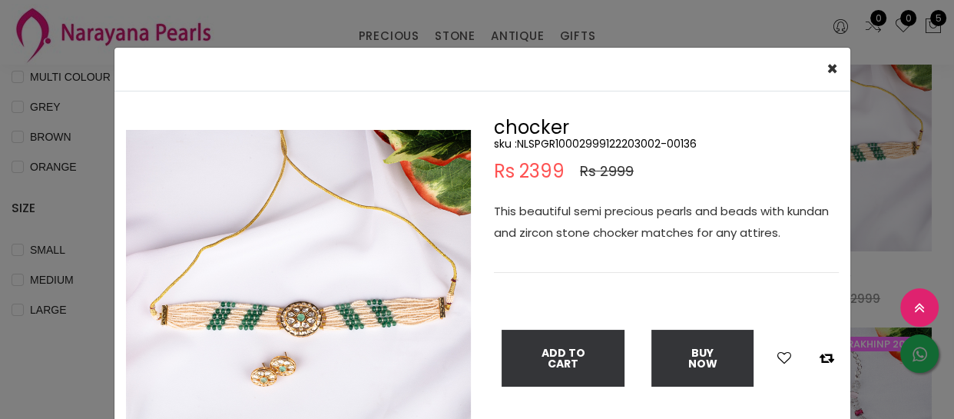
click at [22, 359] on div "× Close Double (click / press) on the image to zoom (in / out). chocker sku : N…" at bounding box center [477, 209] width 954 height 419
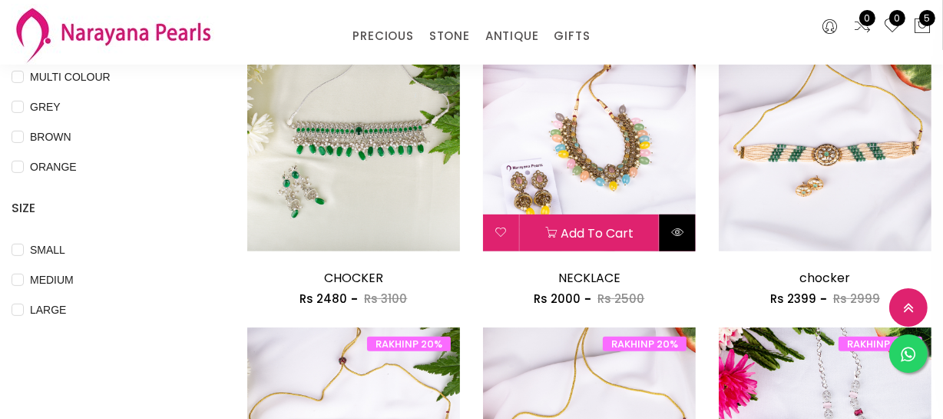
click at [686, 232] on button at bounding box center [678, 232] width 36 height 37
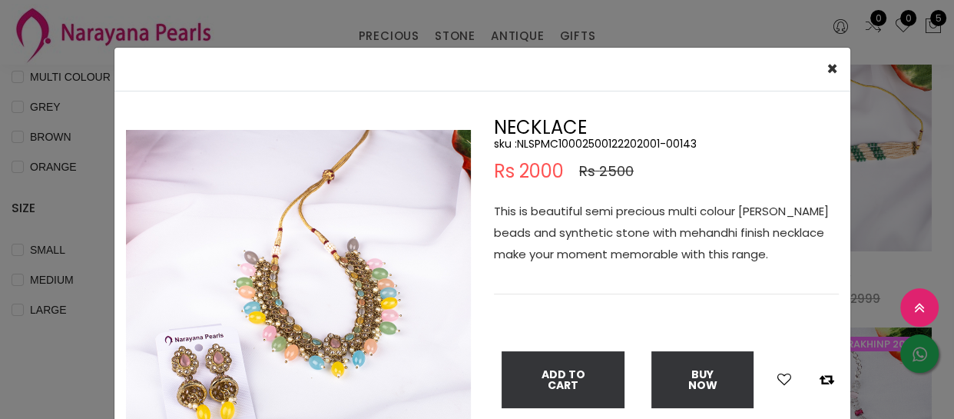
click at [40, 383] on div "× Close Double (click / press) on the image to zoom (in / out). NECKLACE sku : …" at bounding box center [477, 209] width 954 height 419
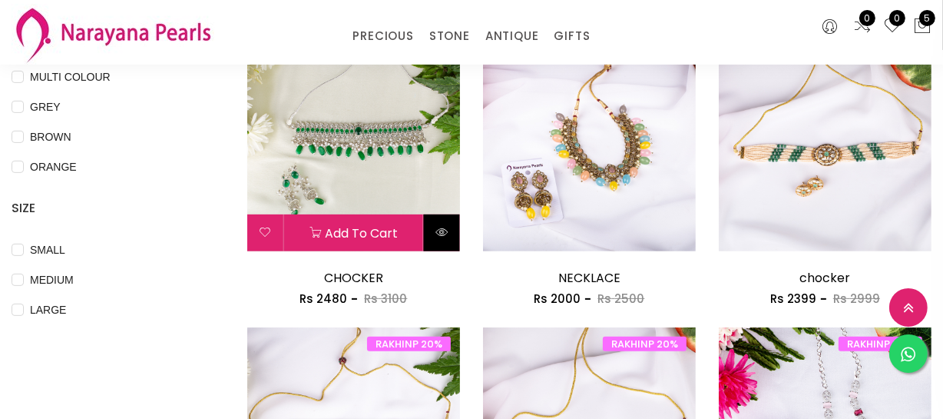
click at [435, 237] on button at bounding box center [442, 232] width 36 height 37
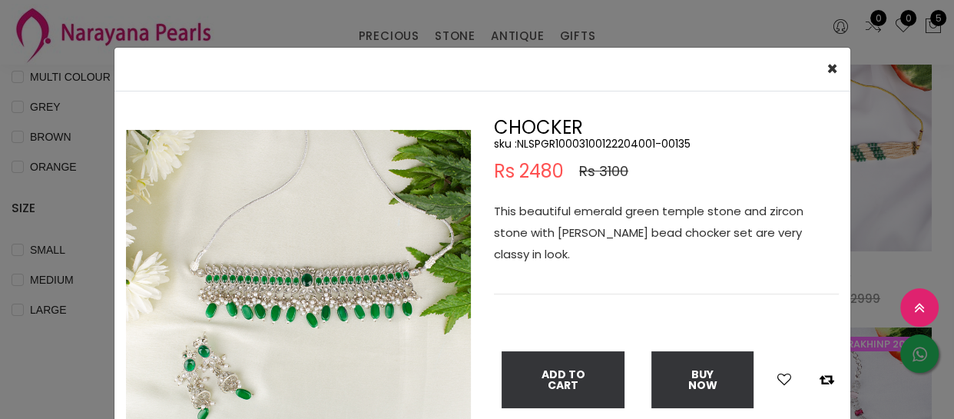
click at [9, 379] on div "× Close Double (click / press) on the image to zoom (in / out). CHOCKER sku : N…" at bounding box center [477, 209] width 954 height 419
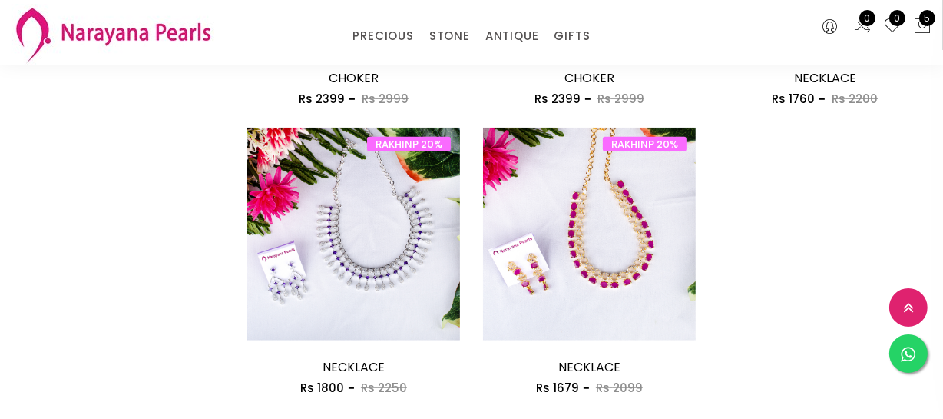
scroll to position [1257, 0]
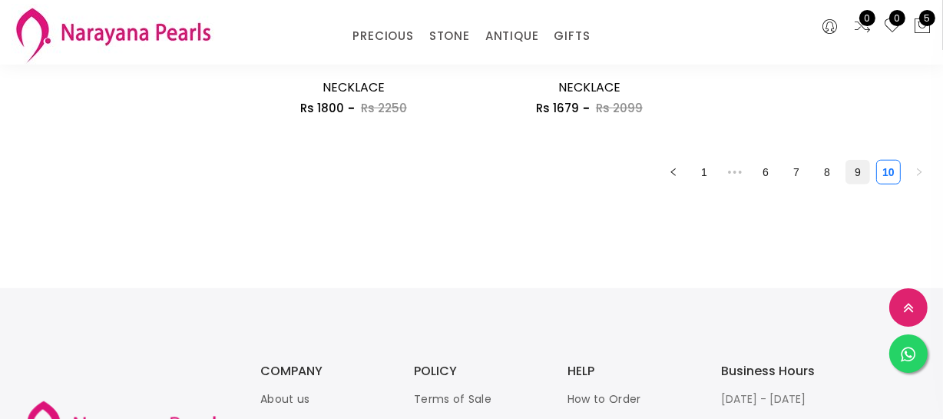
click at [860, 168] on link "9" at bounding box center [857, 172] width 23 height 23
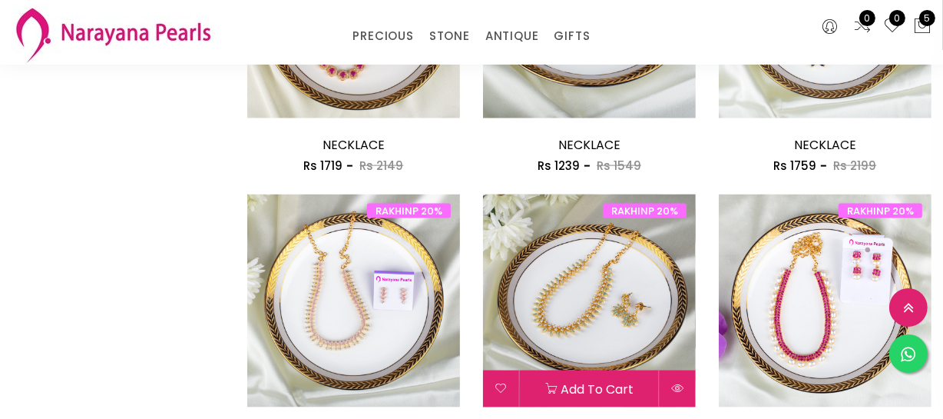
scroll to position [1885, 0]
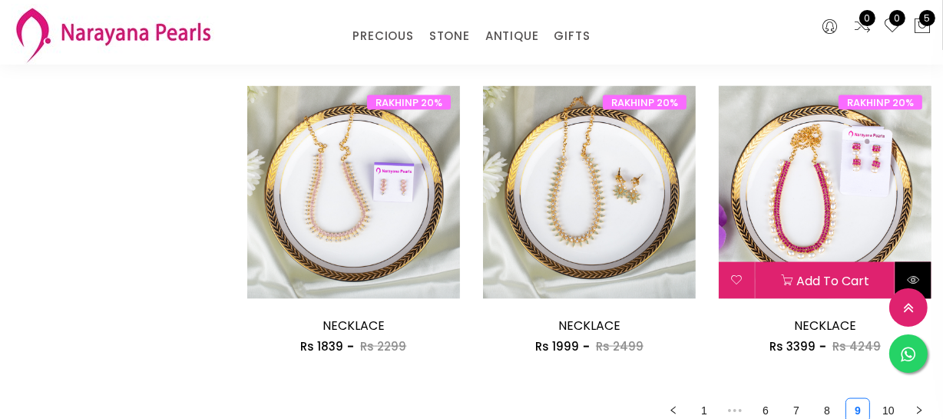
click at [910, 268] on button at bounding box center [914, 280] width 36 height 37
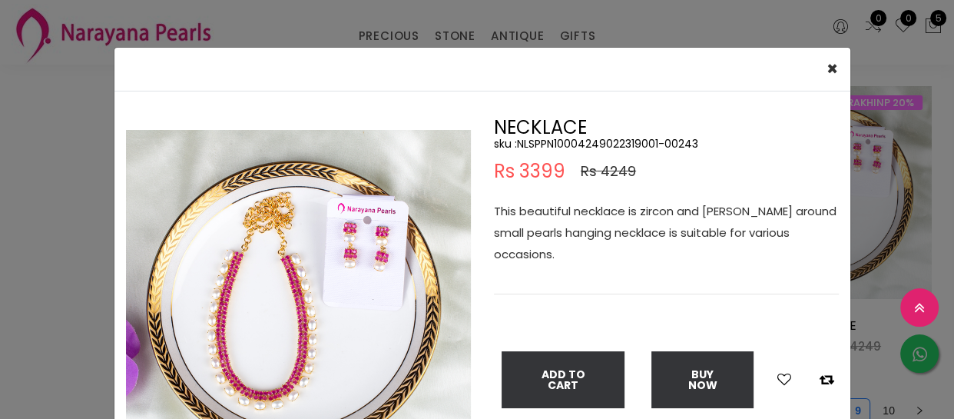
click at [15, 196] on div "× Close Double (click / press) on the image to zoom (in / out). NECKLACE sku : …" at bounding box center [477, 209] width 954 height 419
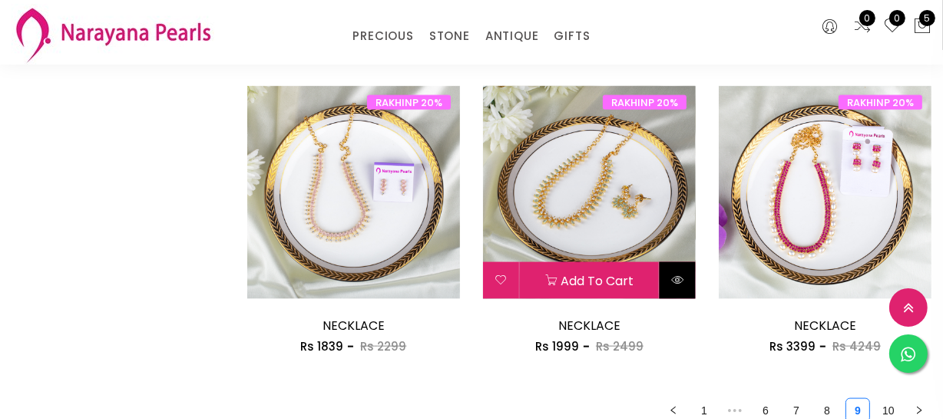
click at [681, 287] on button at bounding box center [678, 280] width 36 height 37
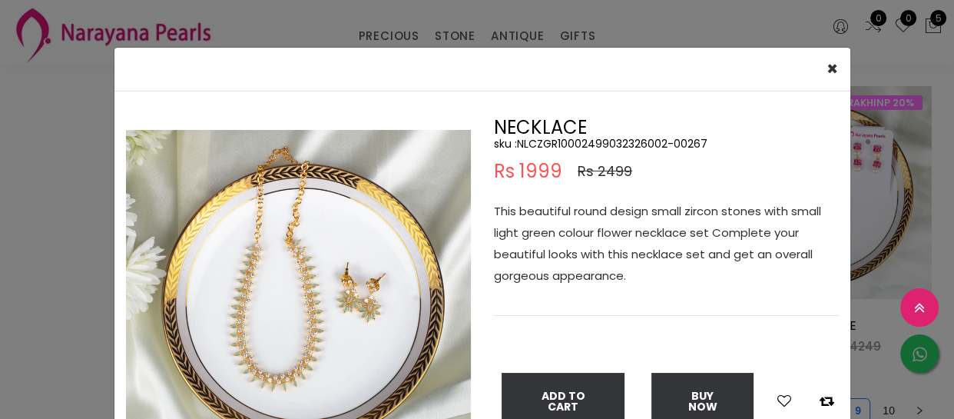
click at [68, 251] on div "× Close Double (click / press) on the image to zoom (in / out). NECKLACE sku : …" at bounding box center [477, 209] width 954 height 419
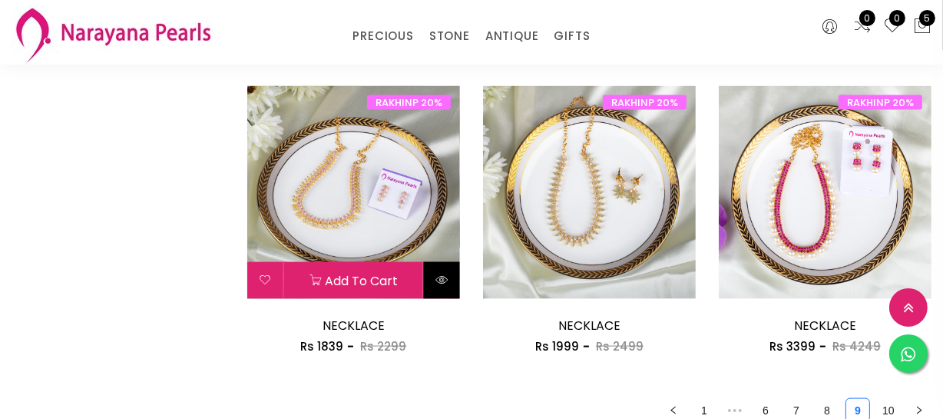
click at [448, 283] on icon at bounding box center [442, 279] width 12 height 12
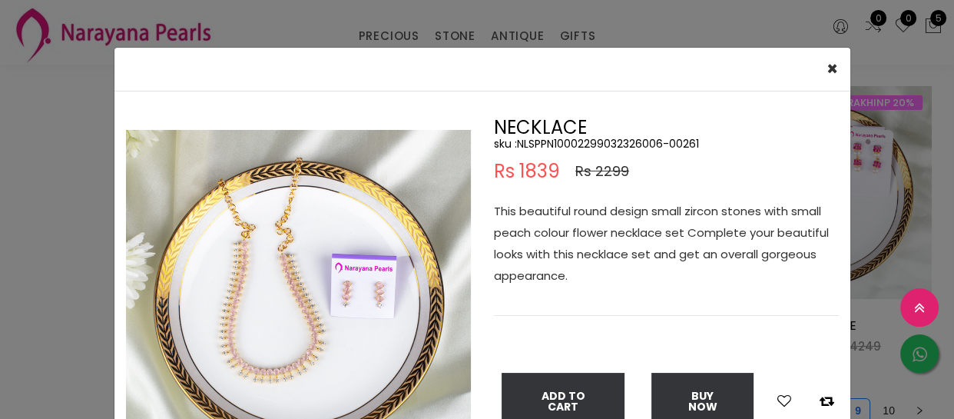
click at [8, 269] on div "× Close Double (click / press) on the image to zoom (in / out). NECKLACE sku : …" at bounding box center [477, 209] width 954 height 419
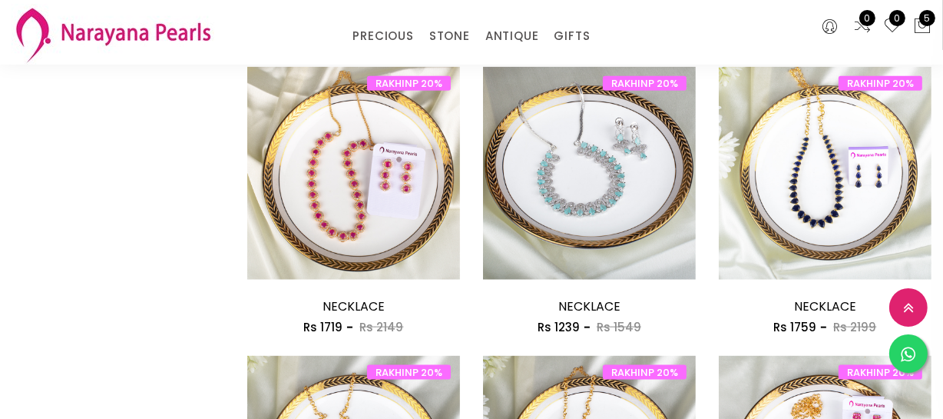
scroll to position [1605, 0]
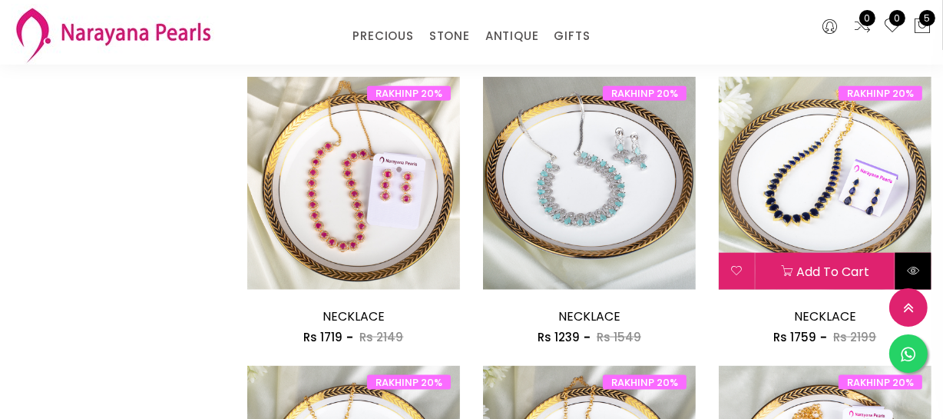
click at [912, 273] on icon at bounding box center [913, 270] width 12 height 12
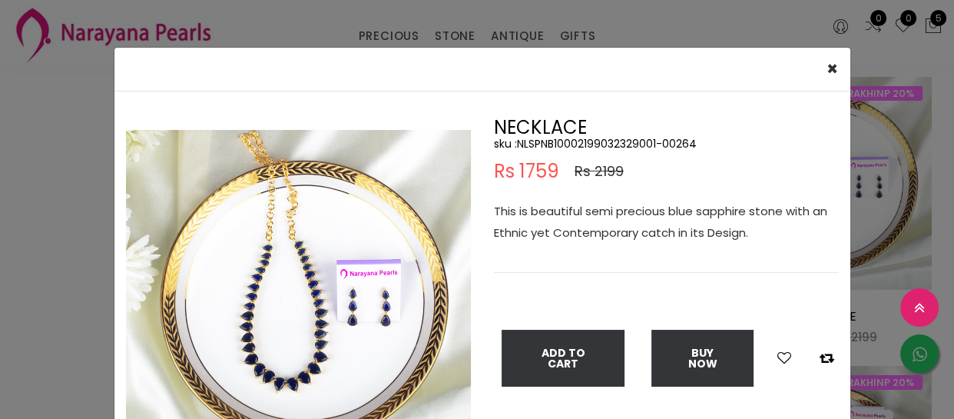
click at [60, 227] on div "× Close Double (click / press) on the image to zoom (in / out). NECKLACE sku : …" at bounding box center [477, 209] width 954 height 419
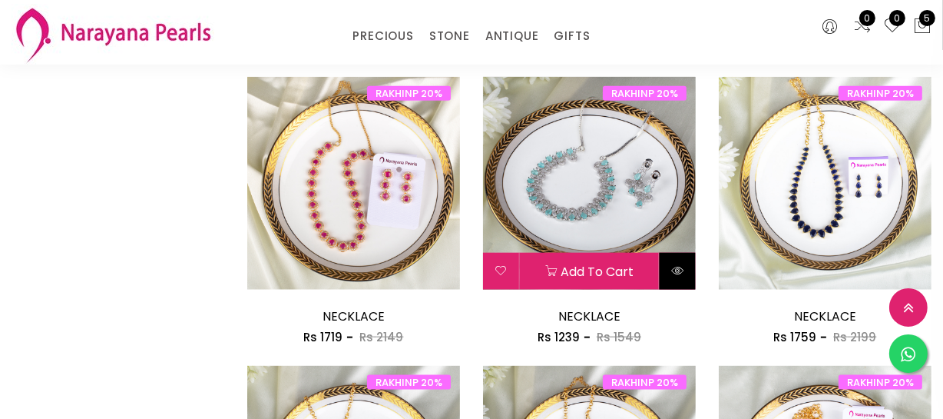
click at [671, 264] on icon at bounding box center [677, 270] width 12 height 12
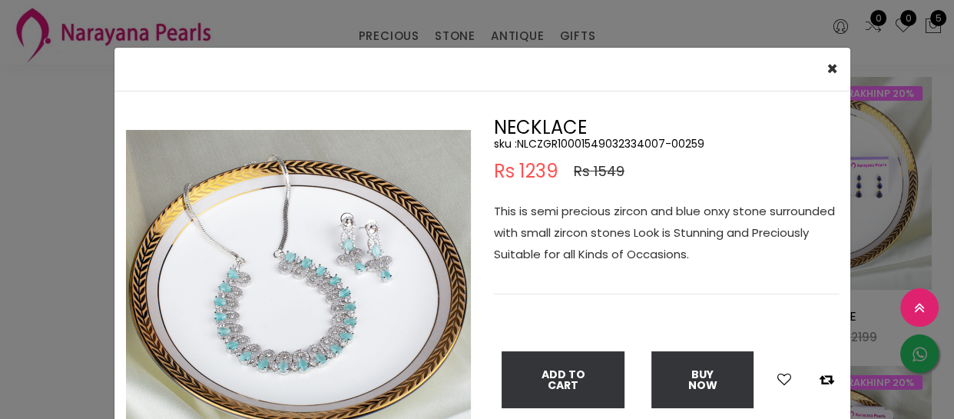
click at [45, 234] on div "× Close Double (click / press) on the image to zoom (in / out). NECKLACE sku : …" at bounding box center [477, 209] width 954 height 419
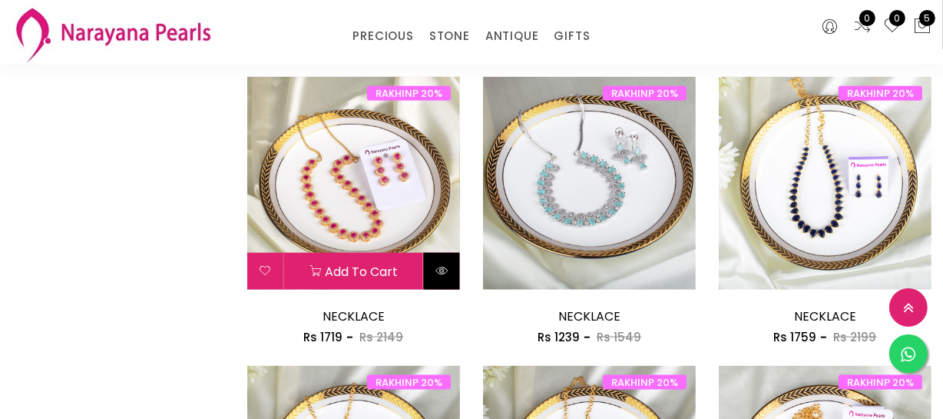
click at [449, 269] on button at bounding box center [442, 271] width 36 height 37
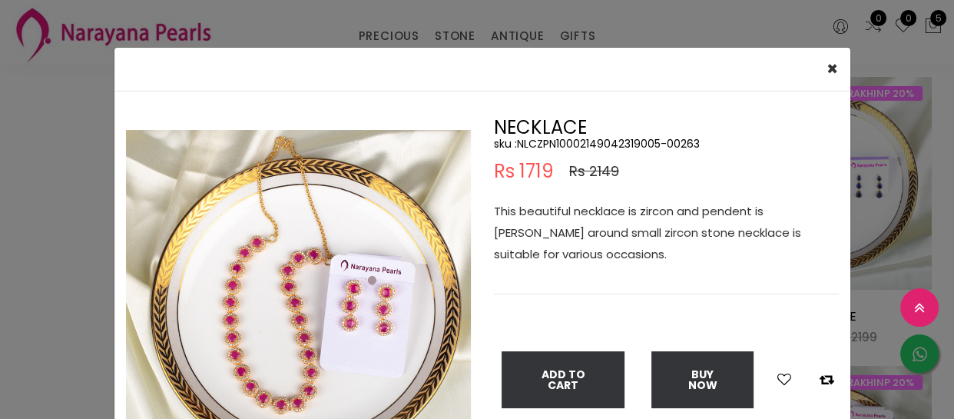
click at [45, 257] on div "× Close Double (click / press) on the image to zoom (in / out). NECKLACE sku : …" at bounding box center [477, 209] width 954 height 419
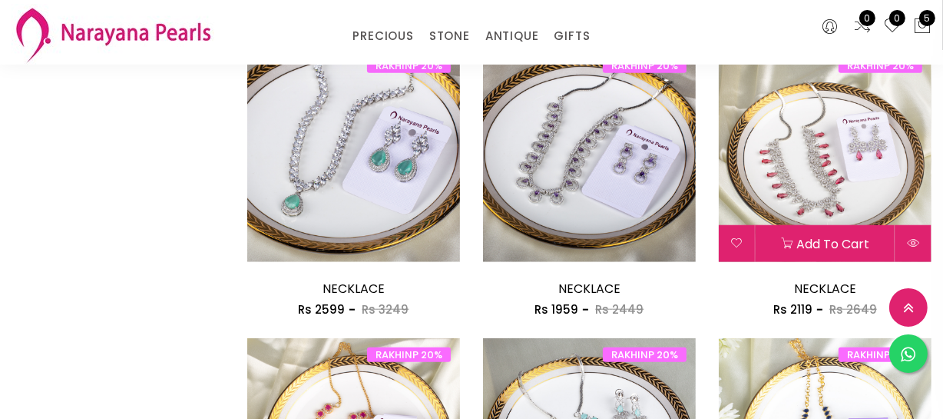
scroll to position [1327, 0]
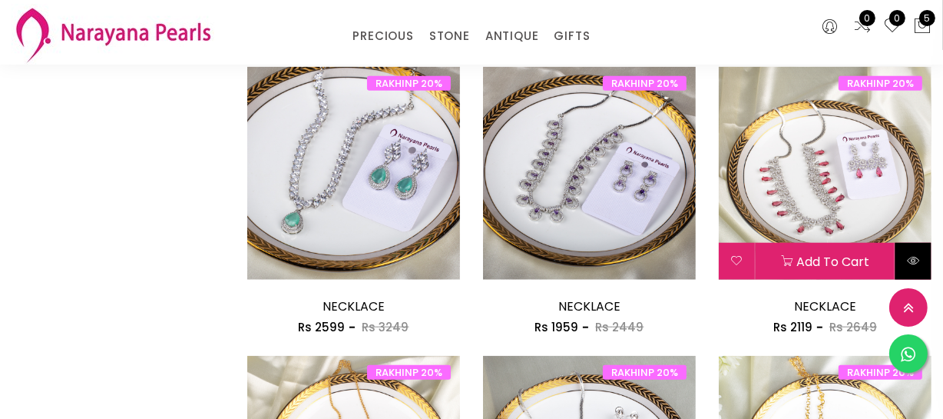
click at [921, 246] on button at bounding box center [914, 261] width 36 height 37
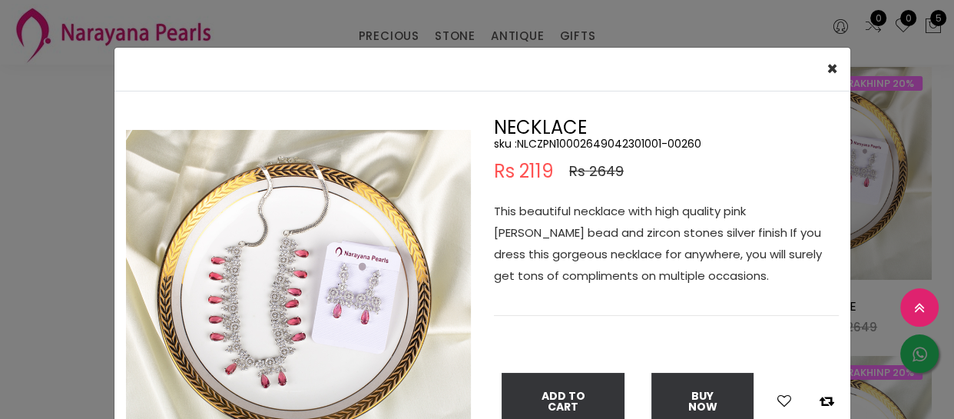
click at [40, 242] on div "× Close Double (click / press) on the image to zoom (in / out). NECKLACE sku : …" at bounding box center [477, 209] width 954 height 419
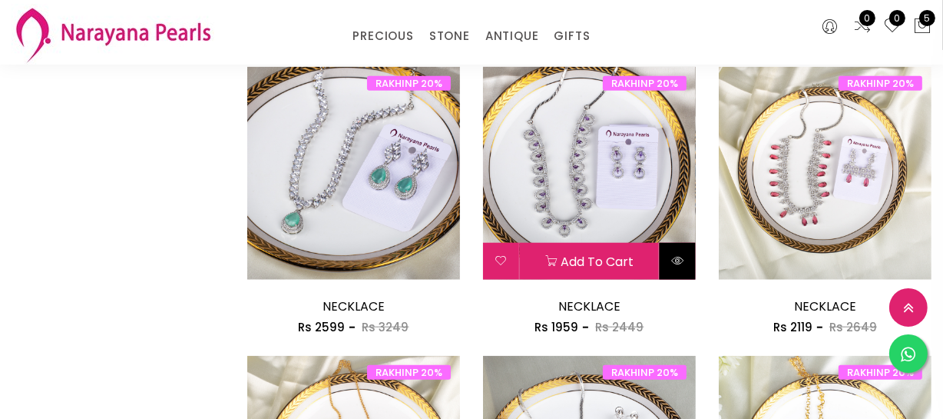
click at [674, 261] on icon at bounding box center [677, 260] width 12 height 12
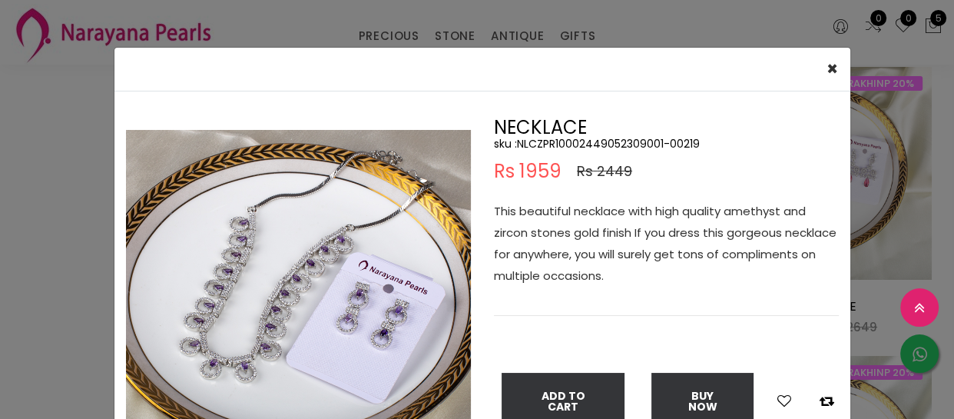
click at [63, 229] on div "× Close Double (click / press) on the image to zoom (in / out). NECKLACE sku : …" at bounding box center [477, 209] width 954 height 419
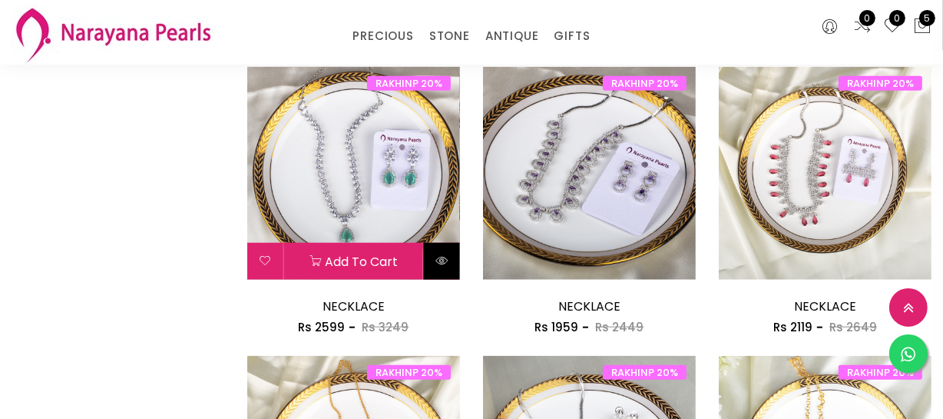
click at [450, 260] on button at bounding box center [442, 261] width 36 height 37
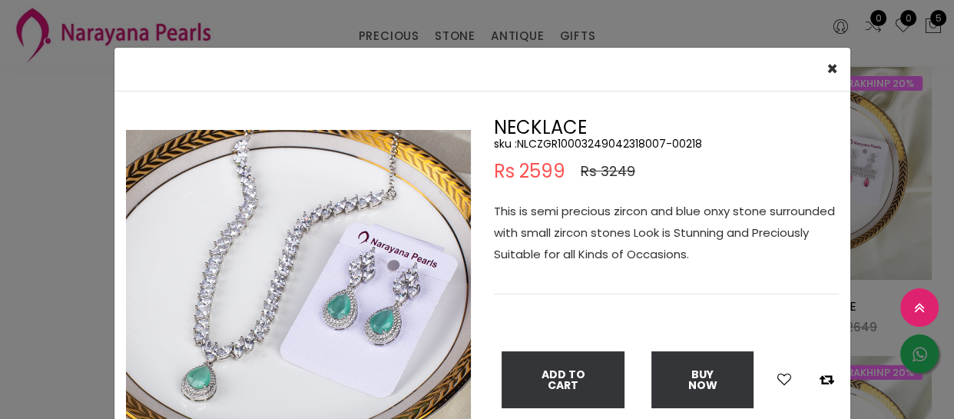
click at [57, 253] on div "× Close Double (click / press) on the image to zoom (in / out). NECKLACE sku : …" at bounding box center [477, 209] width 954 height 419
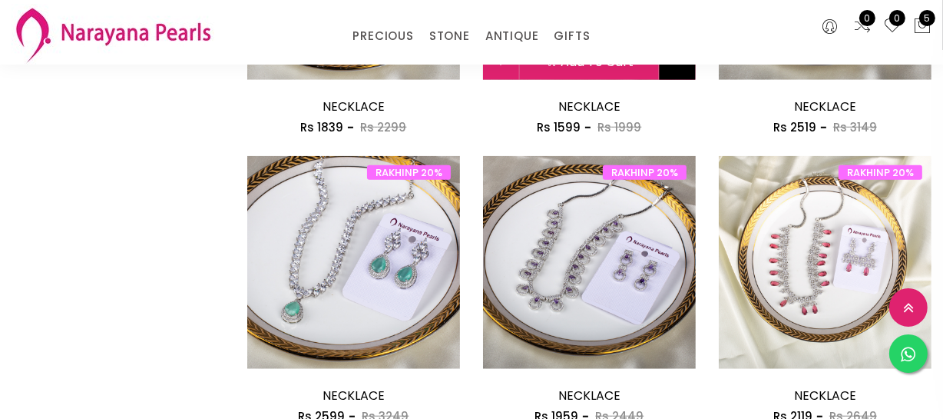
scroll to position [1047, 0]
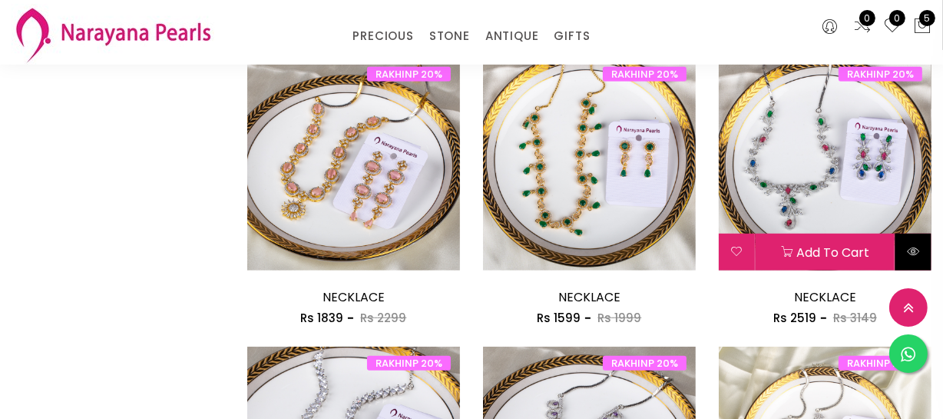
click at [911, 242] on button at bounding box center [914, 252] width 36 height 37
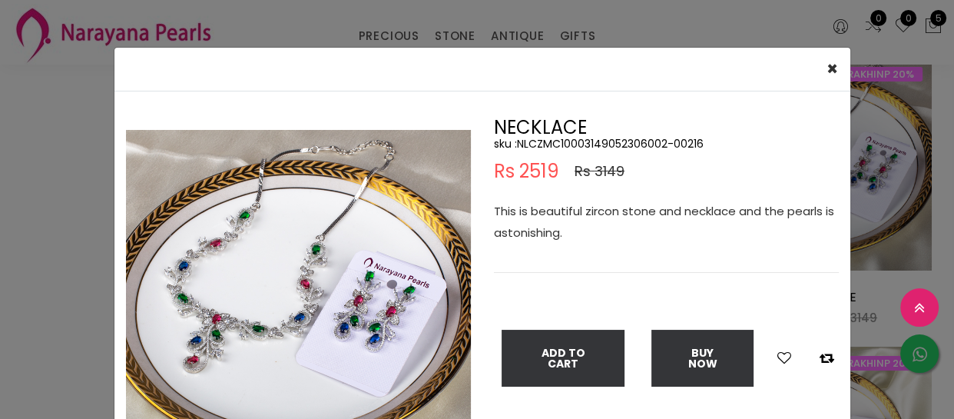
click at [12, 252] on div "× Close Double (click / press) on the image to zoom (in / out). NECKLACE sku : …" at bounding box center [477, 209] width 954 height 419
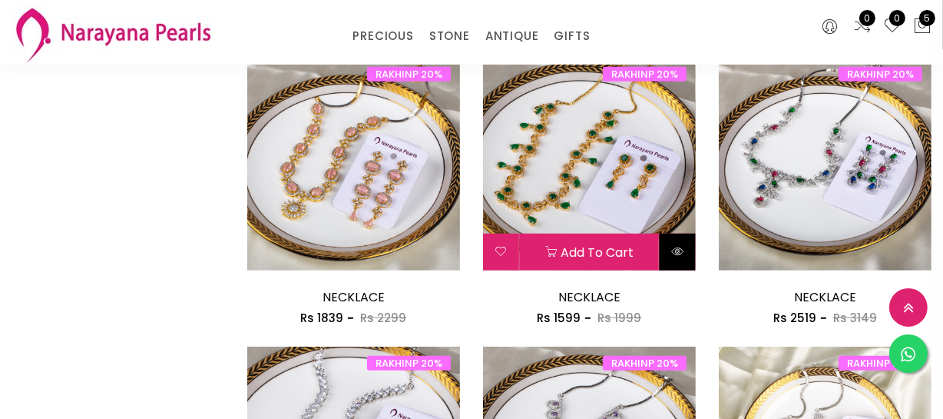
click at [677, 260] on button at bounding box center [678, 252] width 36 height 37
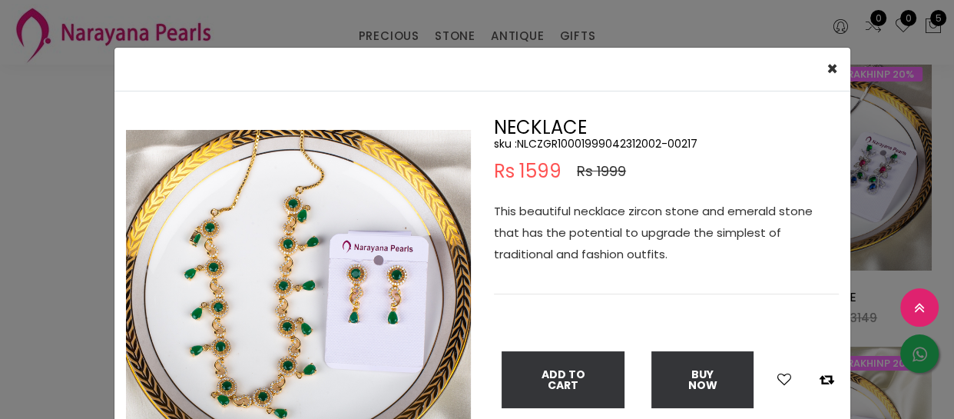
click at [19, 318] on div "× Close Double (click / press) on the image to zoom (in / out). NECKLACE sku : …" at bounding box center [477, 209] width 954 height 419
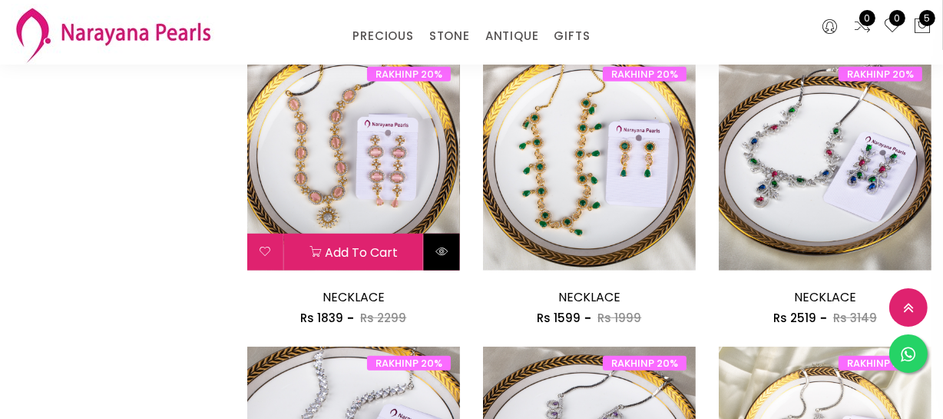
click at [438, 253] on icon at bounding box center [442, 251] width 12 height 12
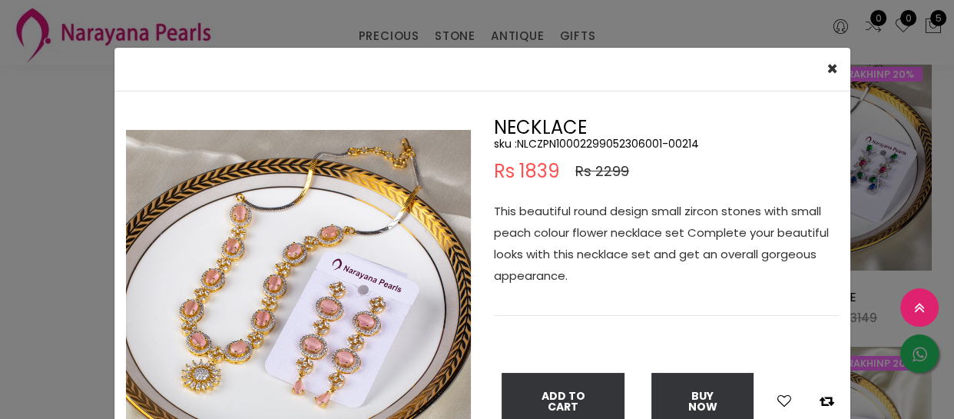
click at [0, 275] on div "× Close Double (click / press) on the image to zoom (in / out). NECKLACE sku : …" at bounding box center [477, 209] width 954 height 419
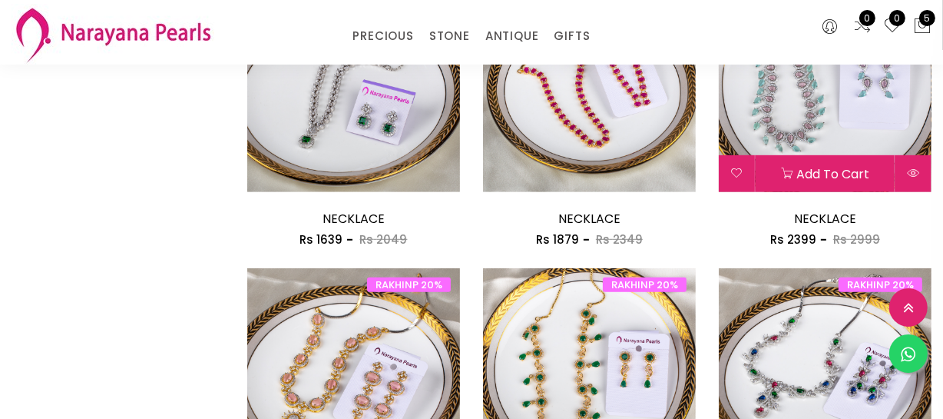
scroll to position [837, 0]
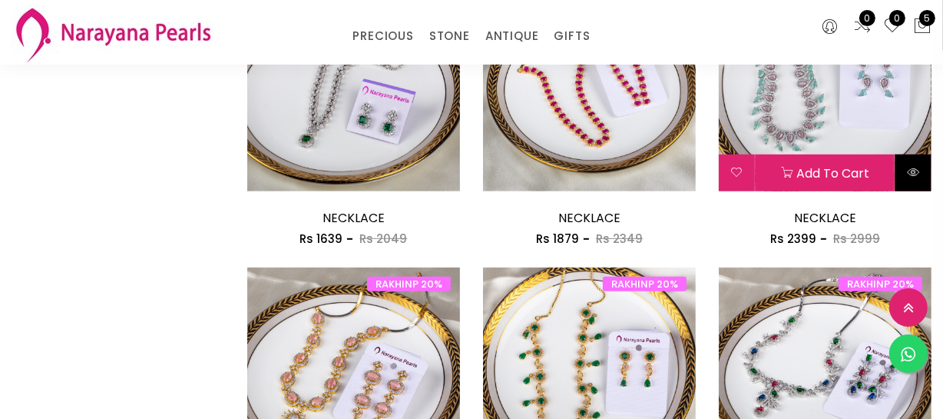
click at [905, 178] on button at bounding box center [914, 172] width 36 height 37
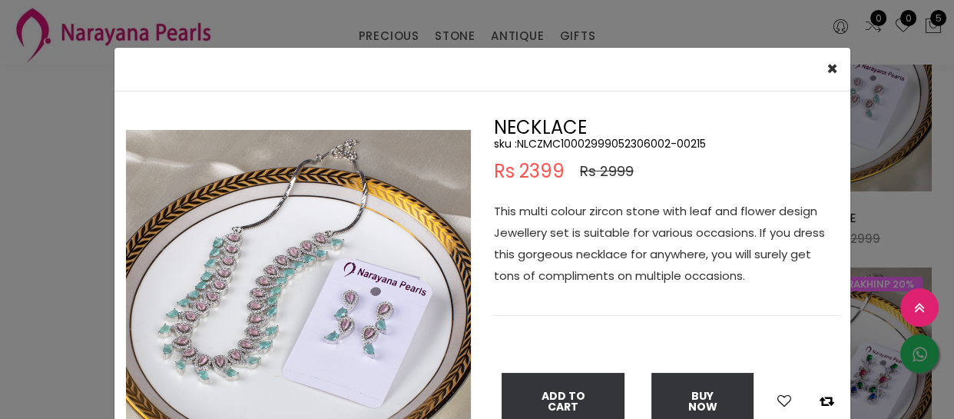
click at [94, 320] on div "× Close Double (click / press) on the image to zoom (in / out). NECKLACE sku : …" at bounding box center [477, 209] width 954 height 419
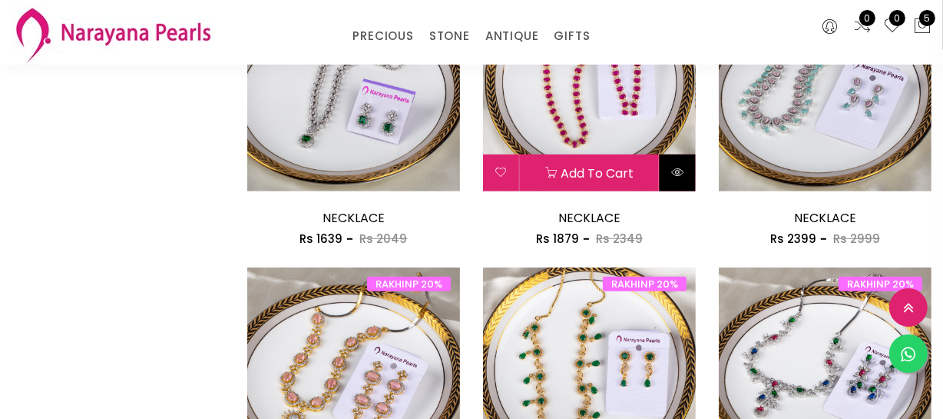
click at [684, 167] on button at bounding box center [678, 172] width 36 height 37
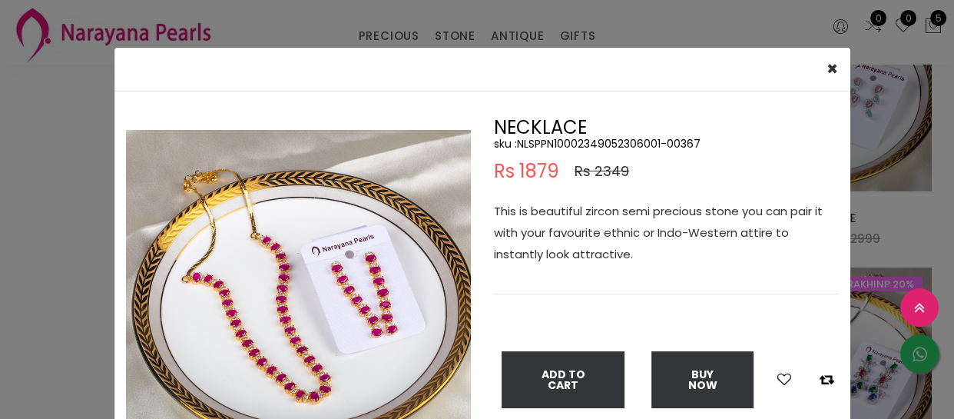
click at [0, 311] on div "× Close Double (click / press) on the image to zoom (in / out). NECKLACE sku : …" at bounding box center [477, 209] width 954 height 419
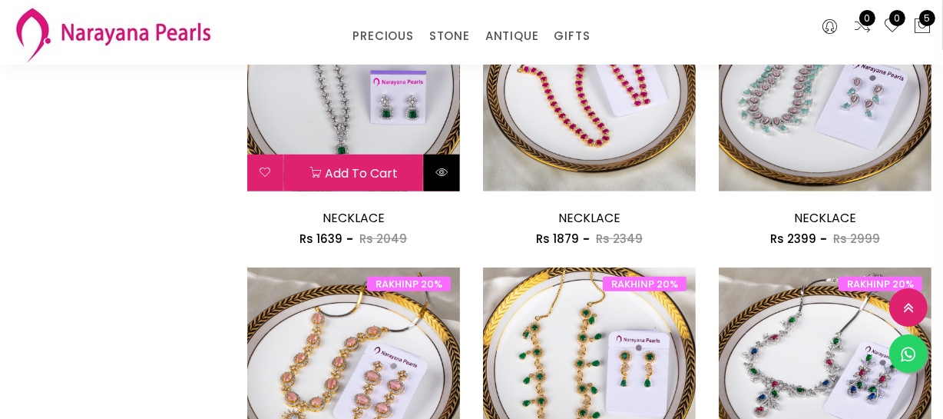
click at [435, 177] on button at bounding box center [442, 172] width 36 height 37
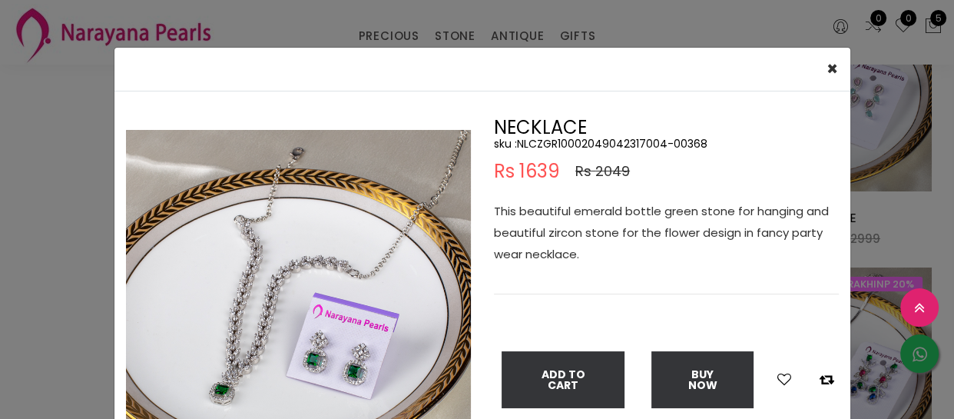
click at [0, 328] on div "× Close Double (click / press) on the image to zoom (in / out). NECKLACE sku : …" at bounding box center [477, 209] width 954 height 419
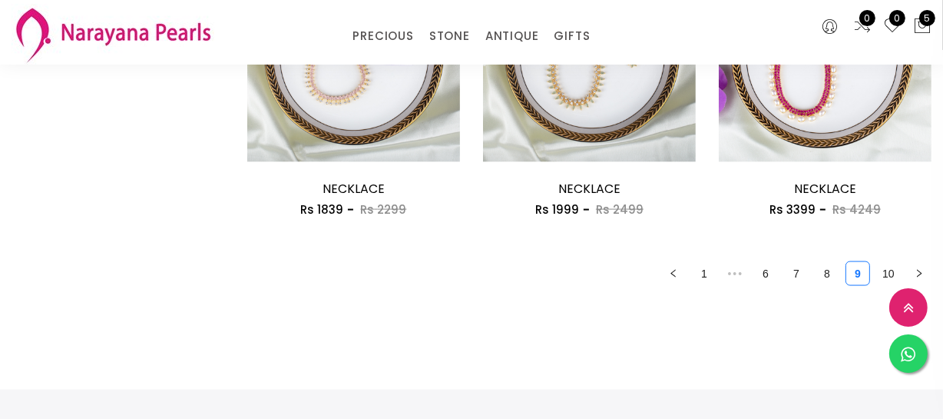
scroll to position [2095, 0]
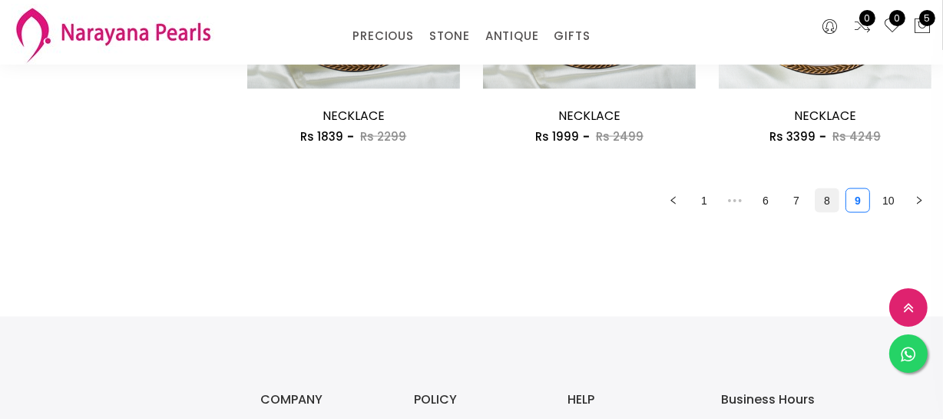
click at [830, 207] on link "8" at bounding box center [827, 200] width 23 height 23
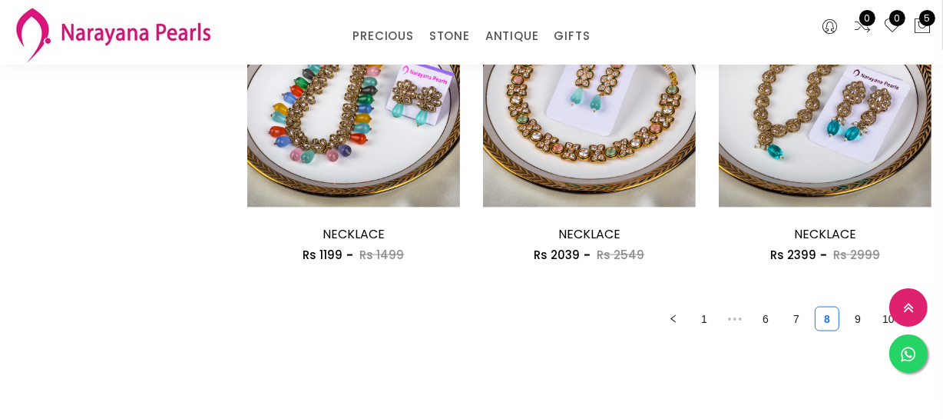
scroll to position [1885, 0]
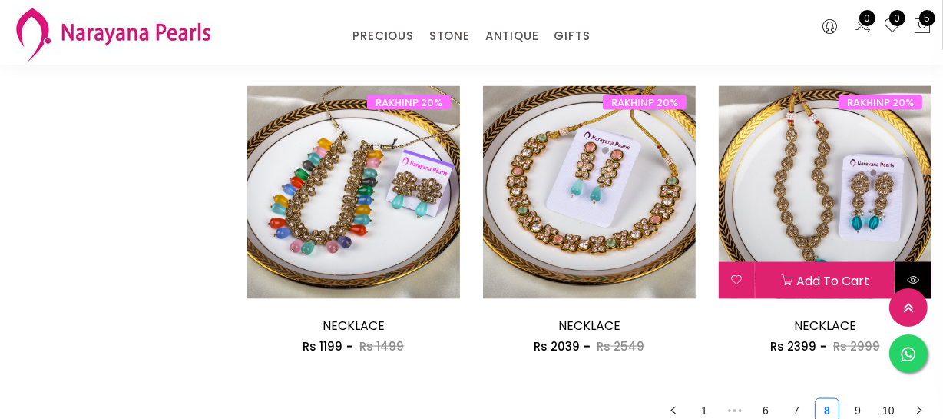
click at [919, 273] on icon at bounding box center [913, 279] width 12 height 12
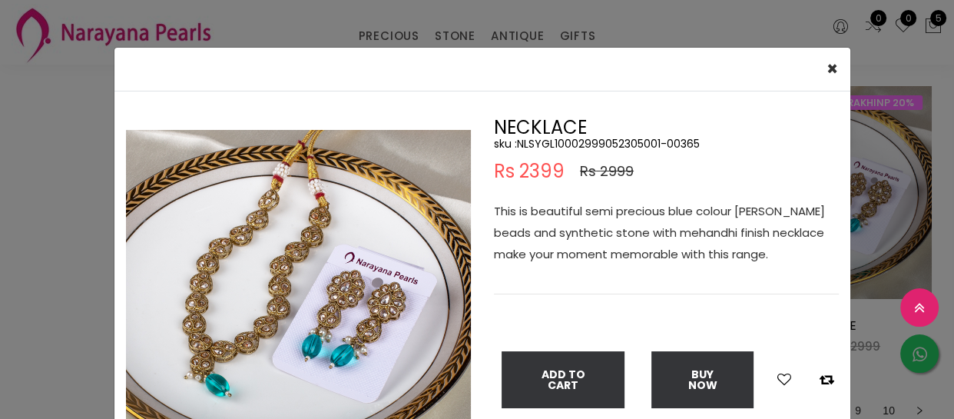
click at [51, 310] on div "× Close Double (click / press) on the image to zoom (in / out). NECKLACE sku : …" at bounding box center [477, 209] width 954 height 419
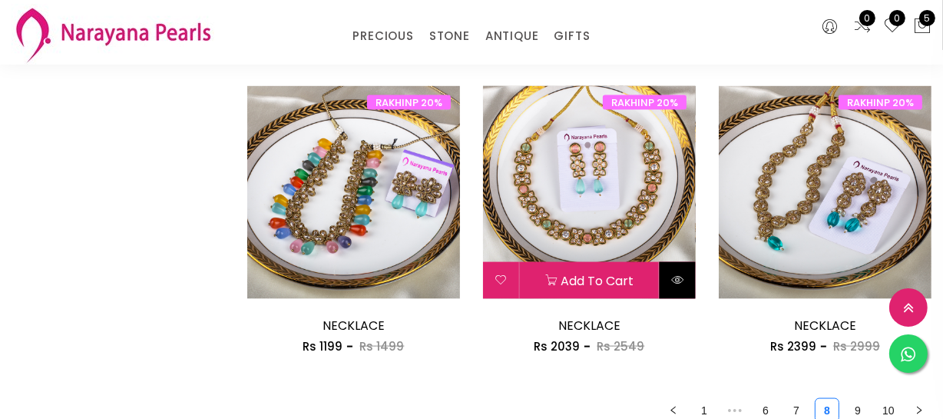
click at [688, 287] on button at bounding box center [678, 280] width 36 height 37
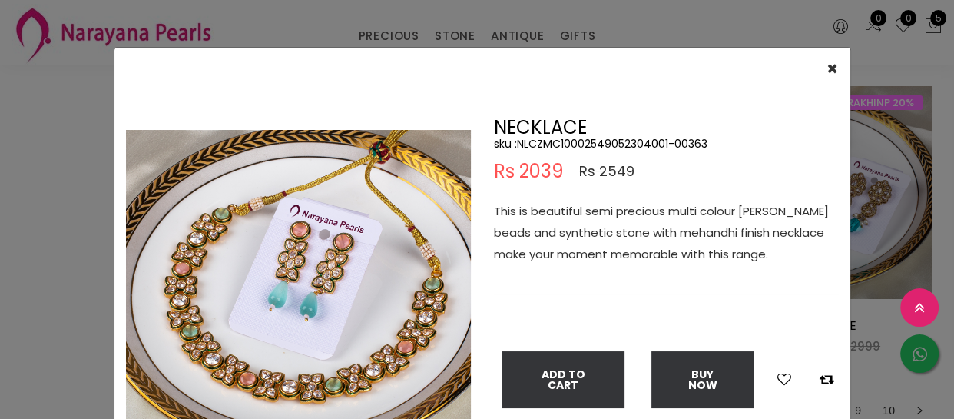
click at [0, 294] on div "× Close Double (click / press) on the image to zoom (in / out). NECKLACE sku : …" at bounding box center [477, 209] width 954 height 419
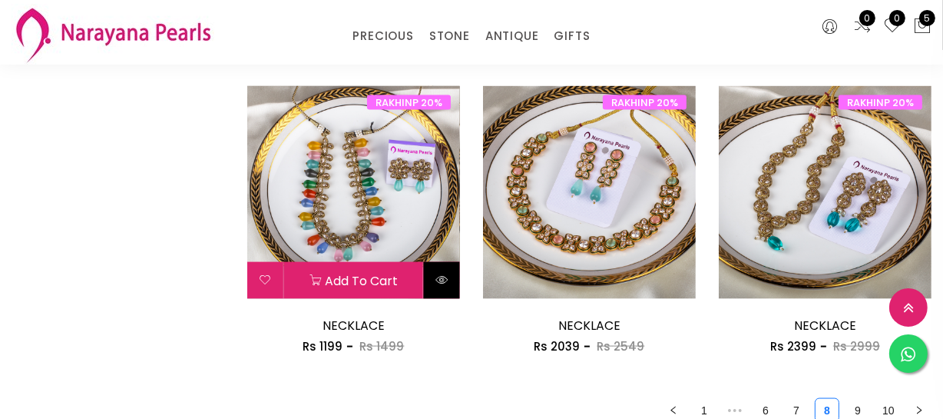
click at [442, 284] on icon at bounding box center [442, 279] width 12 height 12
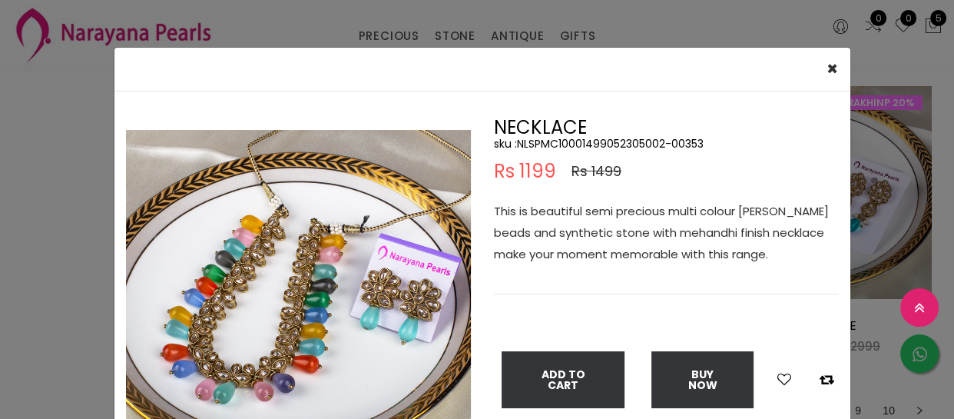
click at [19, 246] on div "× Close Double (click / press) on the image to zoom (in / out). NECKLACE sku : …" at bounding box center [477, 209] width 954 height 419
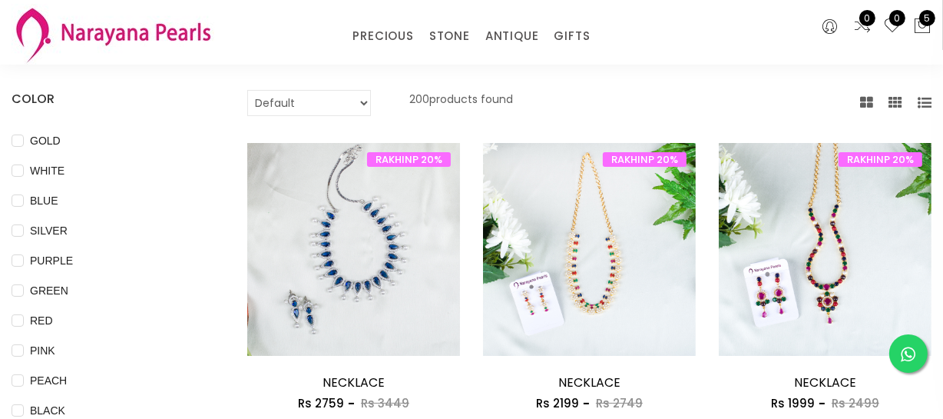
scroll to position [69, 0]
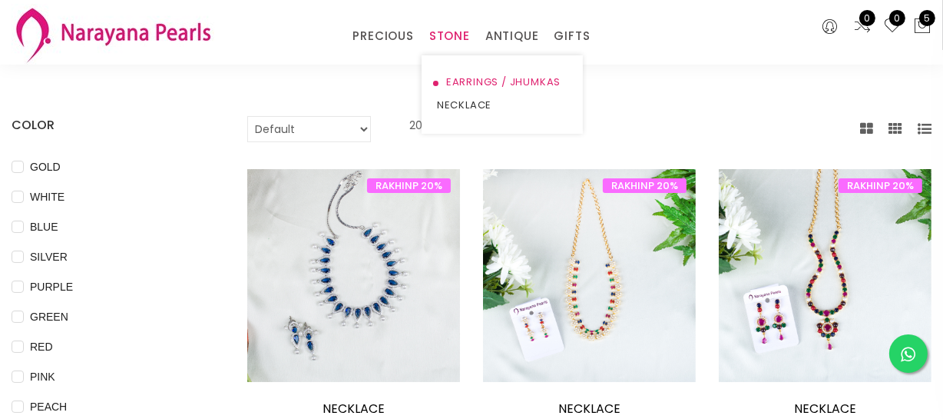
click at [459, 73] on link "EARRINGS / JHUMKAS" at bounding box center [502, 82] width 131 height 23
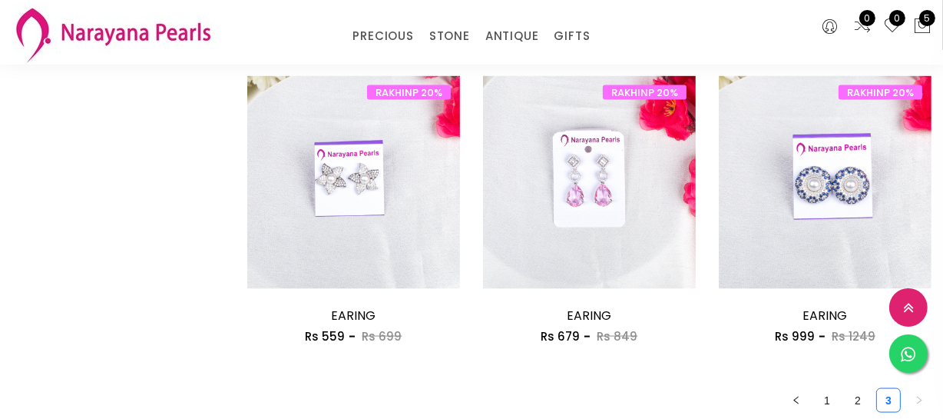
scroll to position [2025, 0]
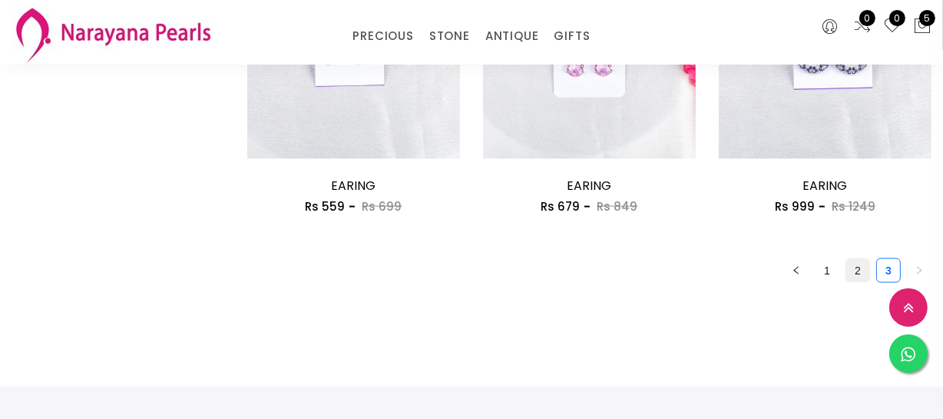
click at [862, 274] on link "2" at bounding box center [857, 270] width 23 height 23
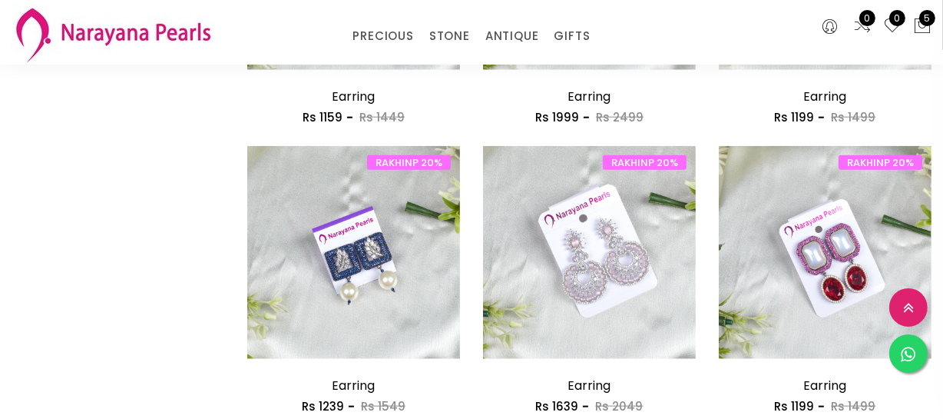
scroll to position [1955, 0]
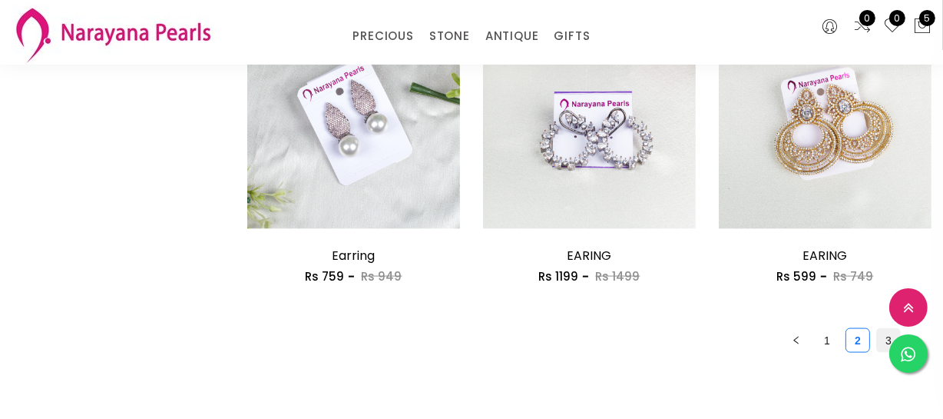
click at [884, 337] on link "3" at bounding box center [888, 340] width 23 height 23
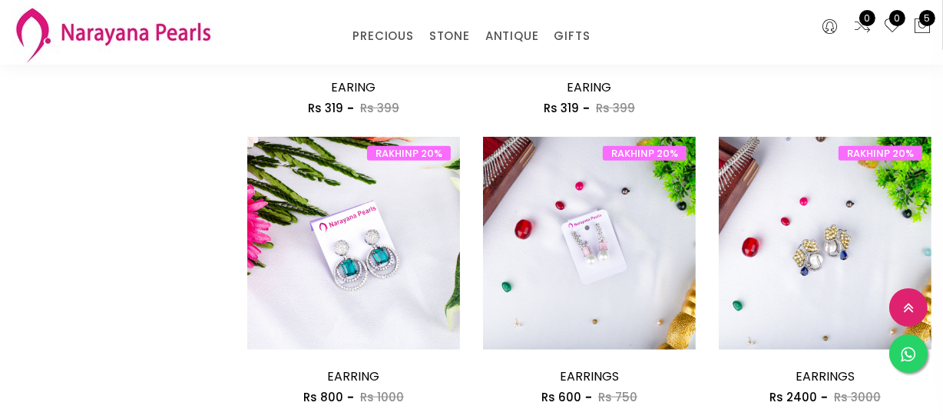
scroll to position [1396, 0]
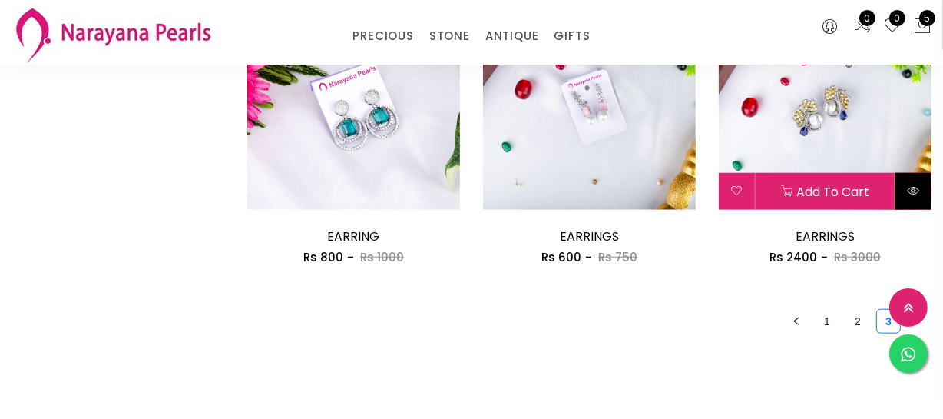
click at [921, 191] on button at bounding box center [914, 191] width 36 height 37
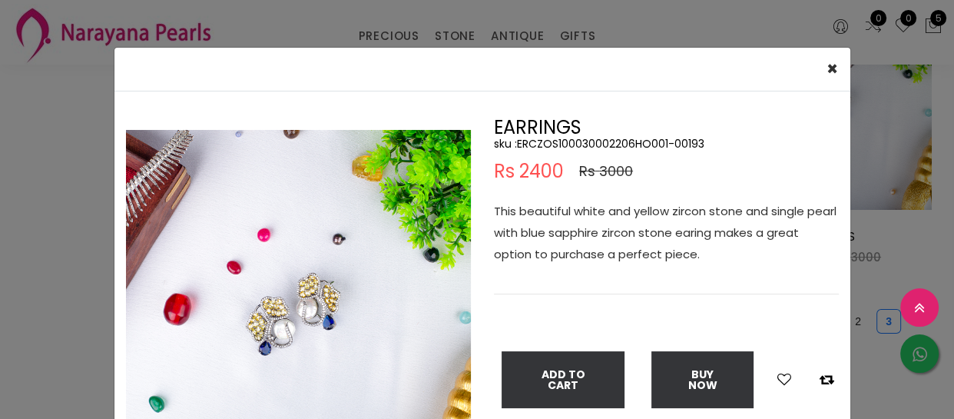
click at [76, 345] on div "× Close Double (click / press) on the image to zoom (in / out). EARRINGS sku : …" at bounding box center [477, 209] width 954 height 419
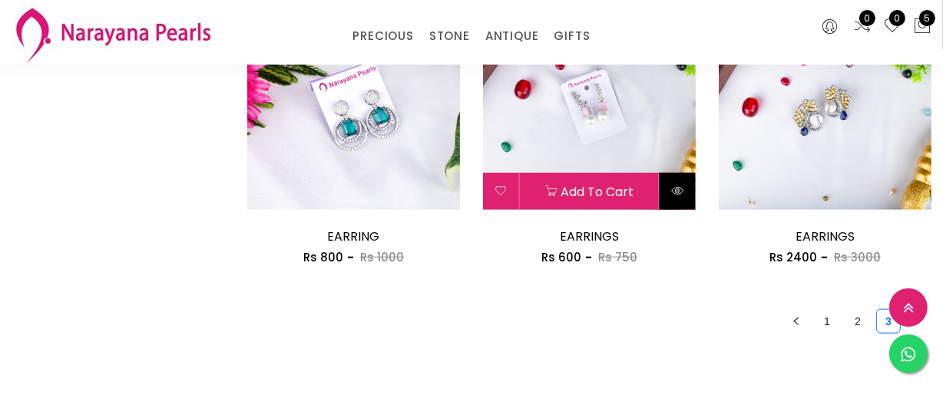
click at [681, 190] on icon at bounding box center [677, 190] width 12 height 12
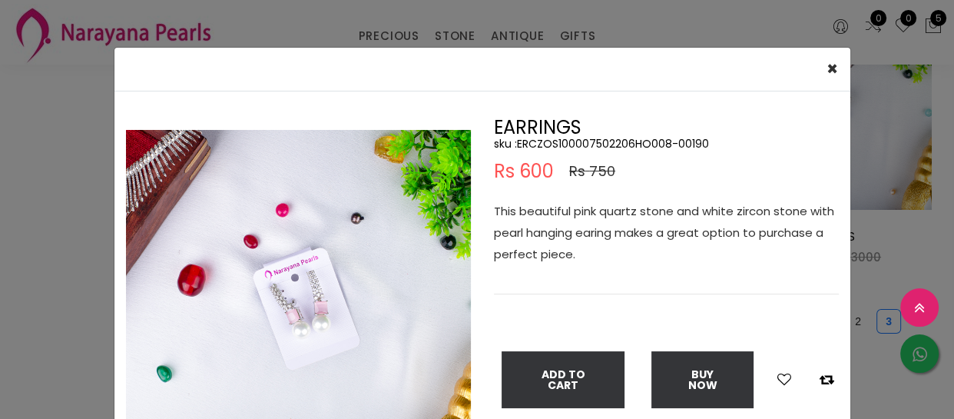
click at [83, 269] on div "× Close Double (click / press) on the image to zoom (in / out). EARRINGS sku : …" at bounding box center [477, 209] width 954 height 419
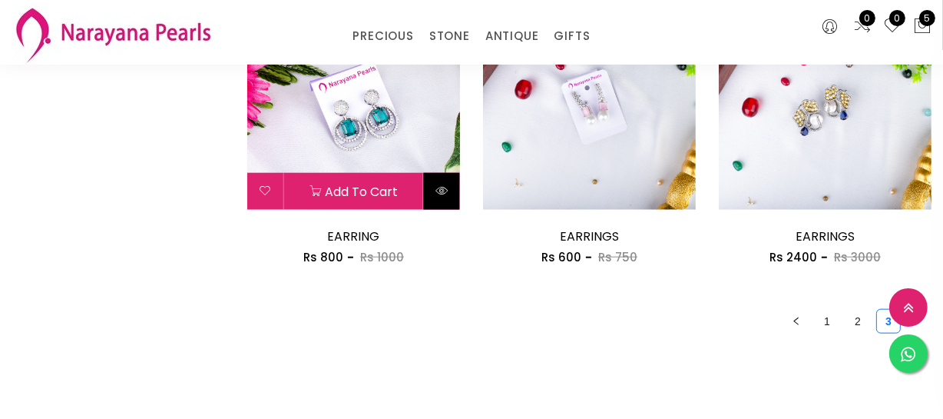
click at [436, 197] on button at bounding box center [442, 191] width 36 height 37
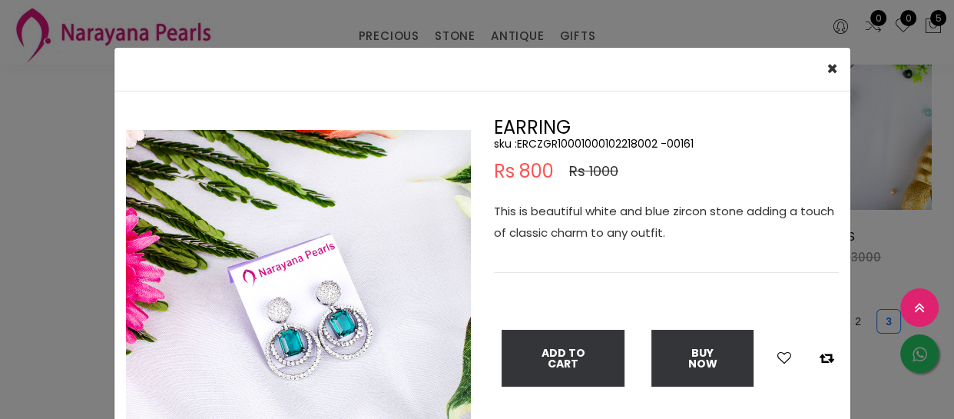
click at [57, 292] on div "× Close Double (click / press) on the image to zoom (in / out). EARRING sku : E…" at bounding box center [477, 209] width 954 height 419
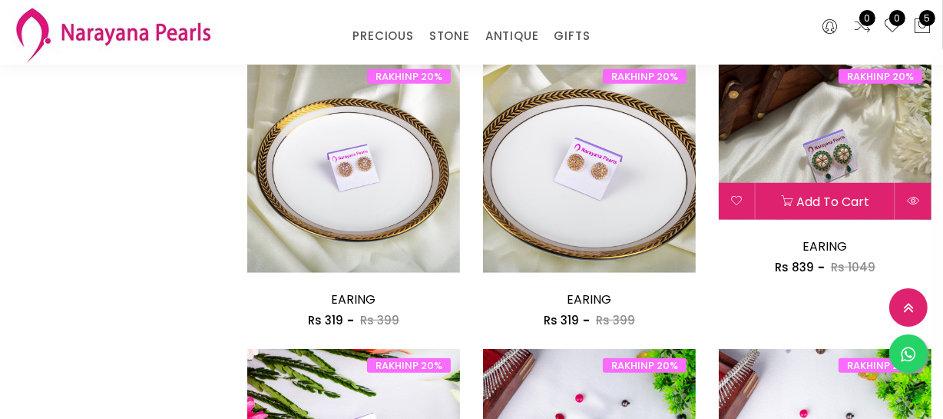
scroll to position [1047, 0]
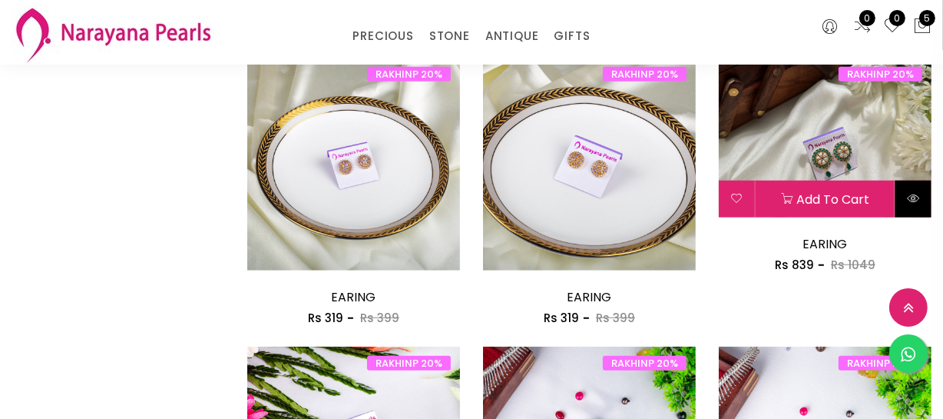
click at [912, 205] on button at bounding box center [914, 199] width 36 height 37
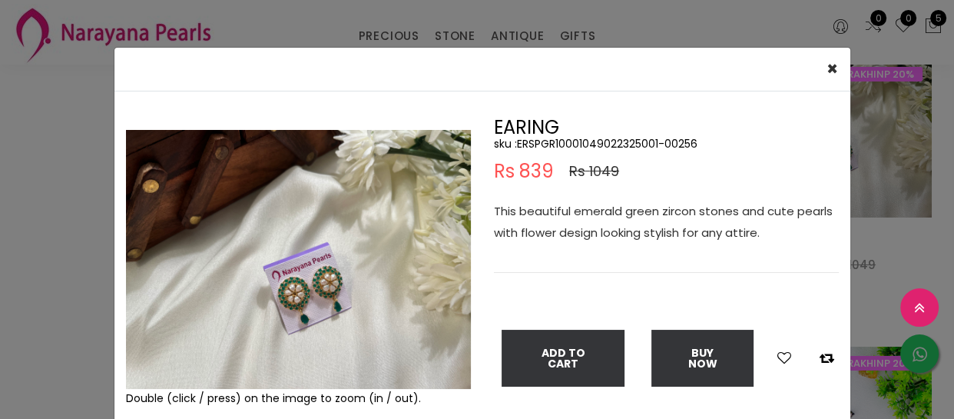
click at [15, 301] on div "× Close Double (click / press) on the image to zoom (in / out). EARING sku : ER…" at bounding box center [477, 209] width 954 height 419
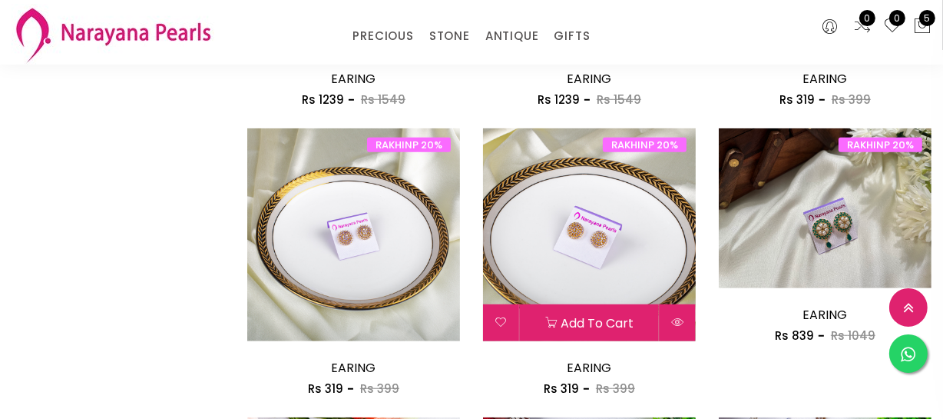
scroll to position [977, 0]
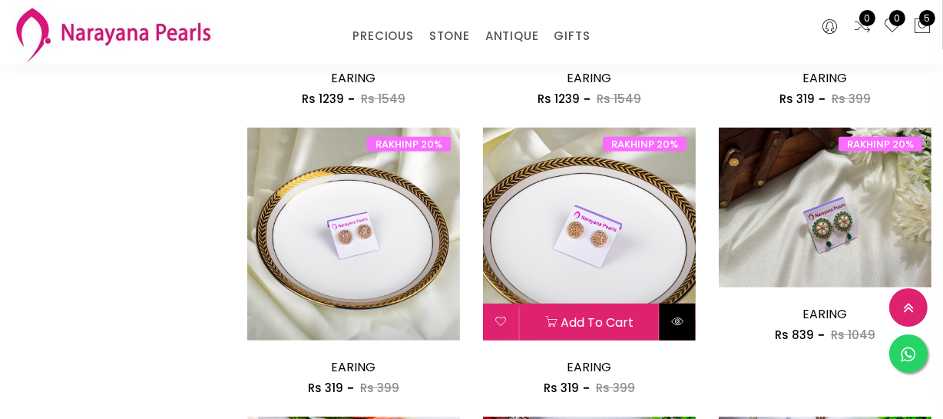
click at [683, 325] on icon at bounding box center [677, 321] width 12 height 12
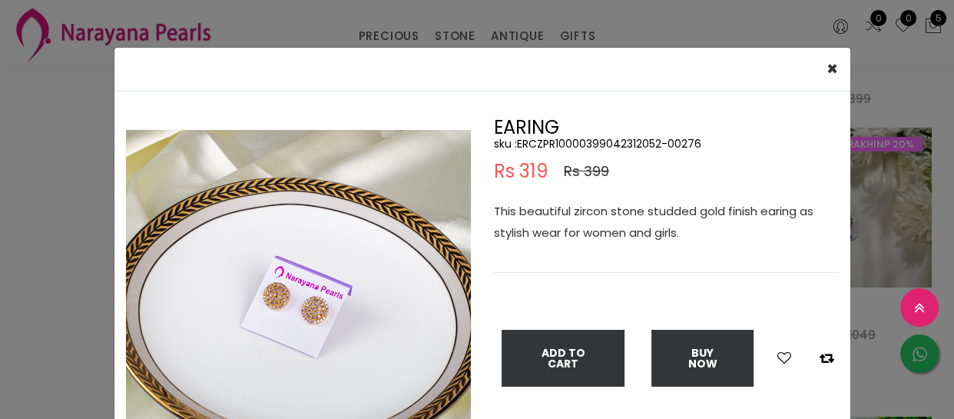
click at [61, 271] on div "× Close Double (click / press) on the image to zoom (in / out). EARING sku : ER…" at bounding box center [477, 209] width 954 height 419
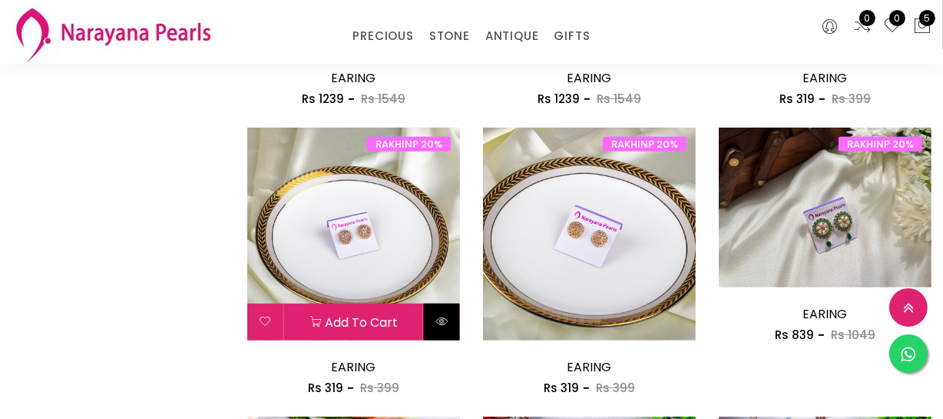
click at [440, 315] on icon at bounding box center [442, 321] width 12 height 12
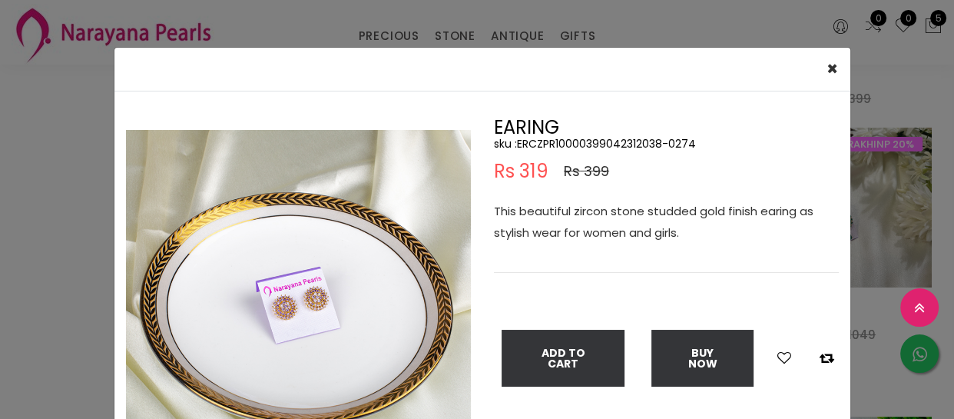
click at [0, 306] on div "× Close Double (click / press) on the image to zoom (in / out). EARING sku : ER…" at bounding box center [477, 209] width 954 height 419
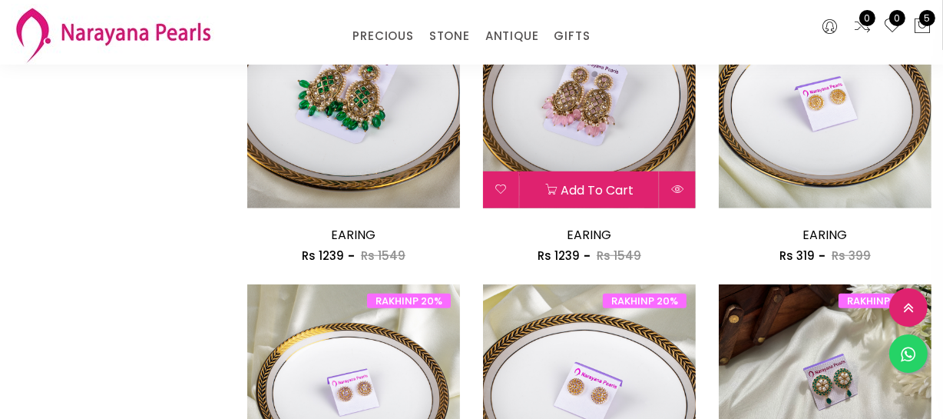
scroll to position [768, 0]
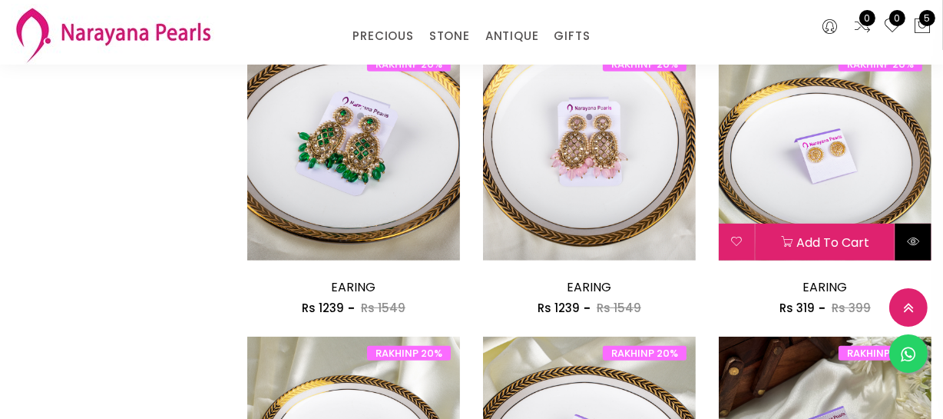
click at [914, 246] on icon at bounding box center [913, 241] width 12 height 12
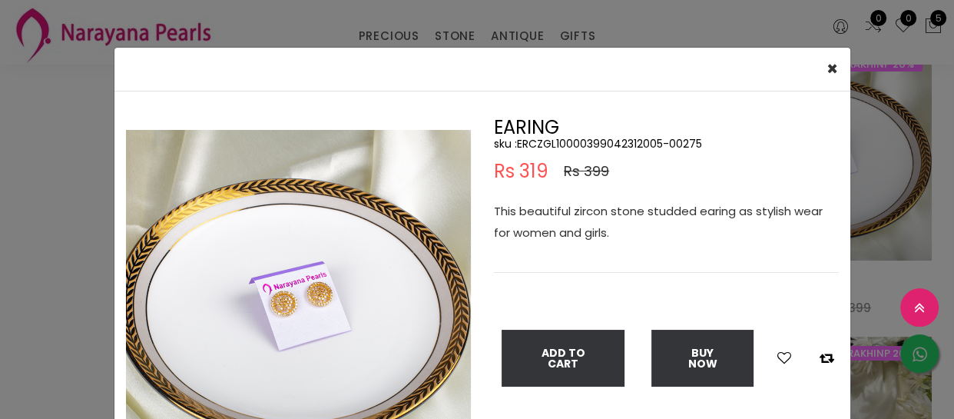
click at [41, 300] on div "× Close Double (click / press) on the image to zoom (in / out). EARING sku : ER…" at bounding box center [477, 209] width 954 height 419
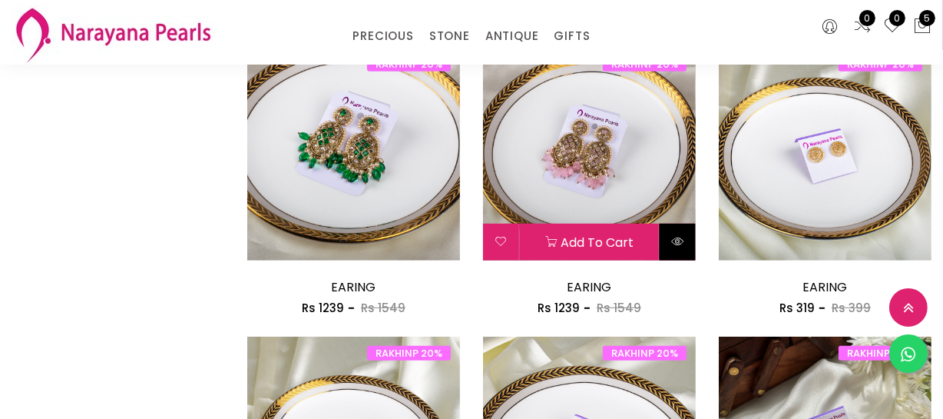
click at [684, 237] on button at bounding box center [678, 242] width 36 height 37
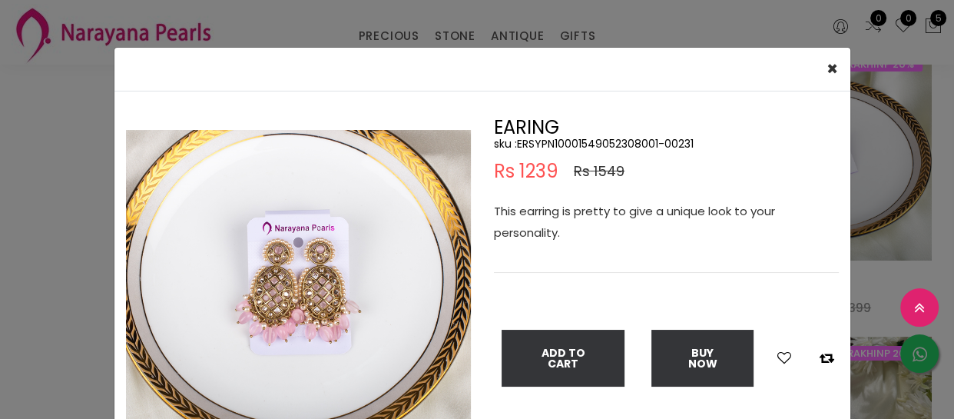
click at [73, 254] on div "× Close Double (click / press) on the image to zoom (in / out). EARING sku : ER…" at bounding box center [477, 209] width 954 height 419
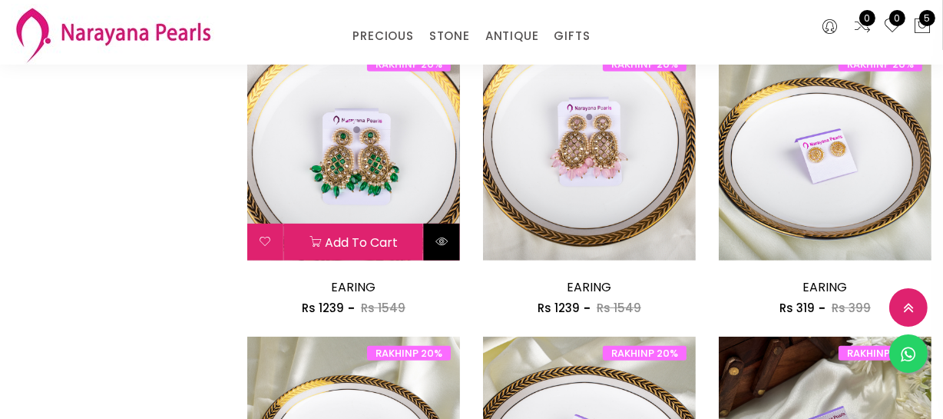
click at [427, 235] on button at bounding box center [442, 242] width 36 height 37
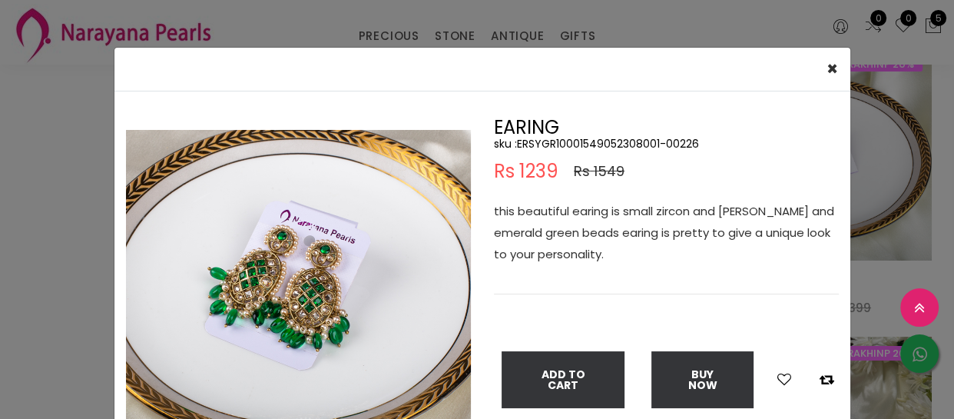
click at [67, 246] on div "× Close Double (click / press) on the image to zoom (in / out). EARING sku : ER…" at bounding box center [477, 209] width 954 height 419
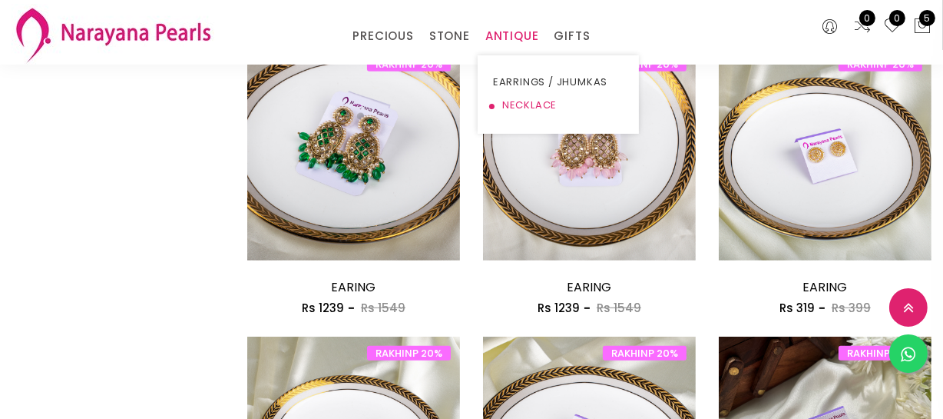
click at [522, 105] on link "NECKLACE" at bounding box center [558, 105] width 131 height 23
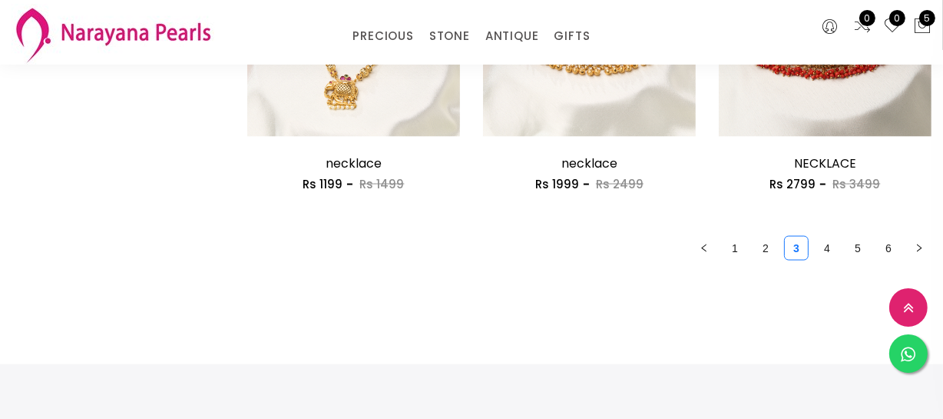
scroll to position [2043, 0]
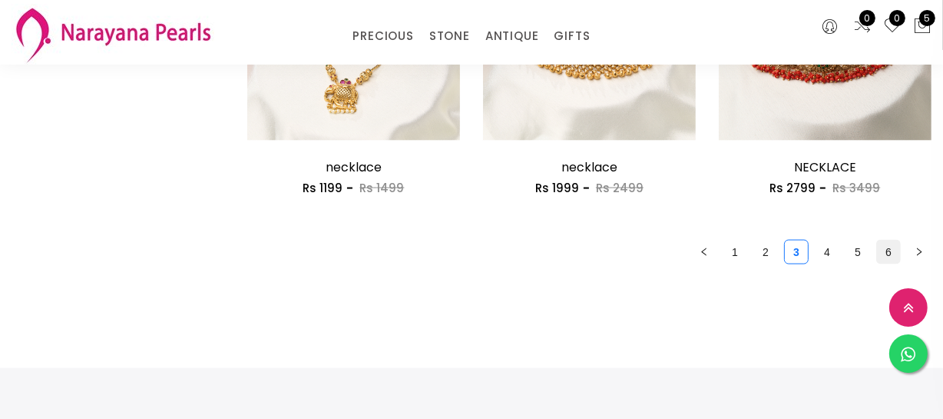
click at [894, 251] on link "6" at bounding box center [888, 251] width 23 height 23
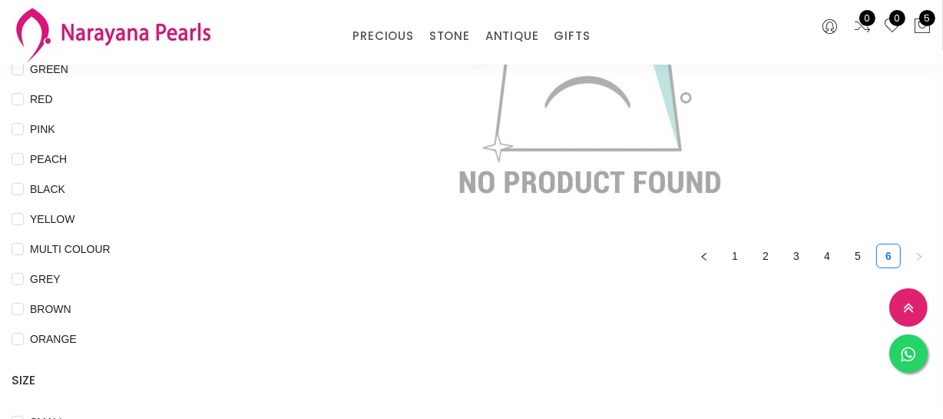
scroll to position [349, 0]
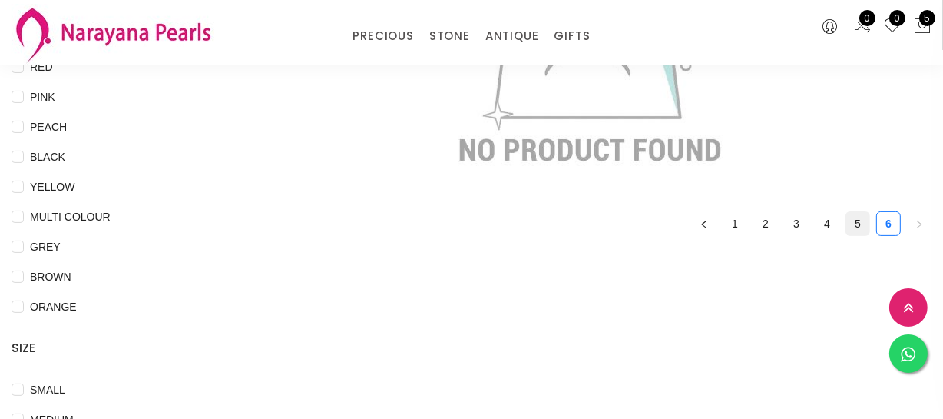
click at [852, 214] on link "5" at bounding box center [857, 223] width 23 height 23
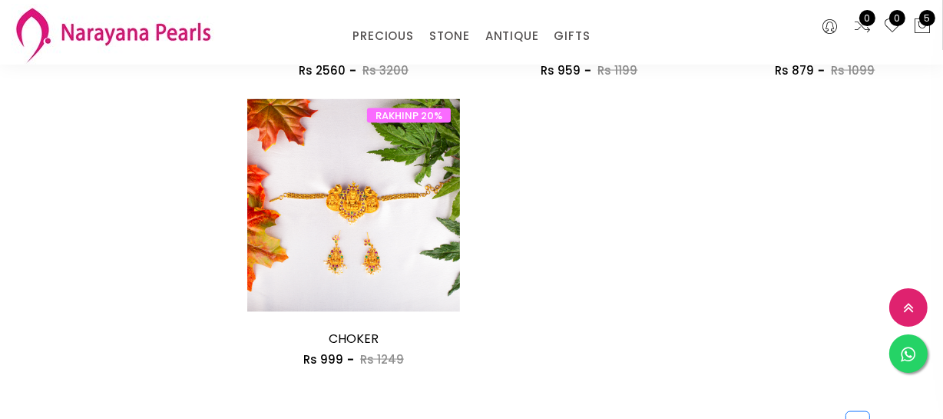
scroll to position [2025, 0]
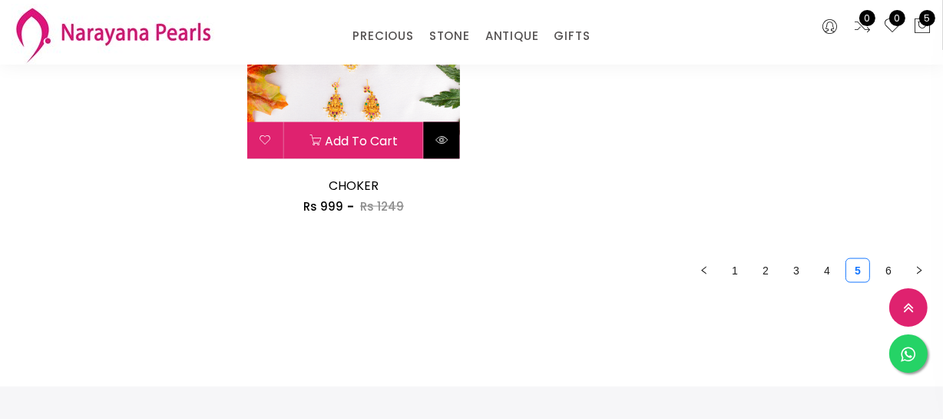
click at [449, 147] on button at bounding box center [442, 140] width 36 height 37
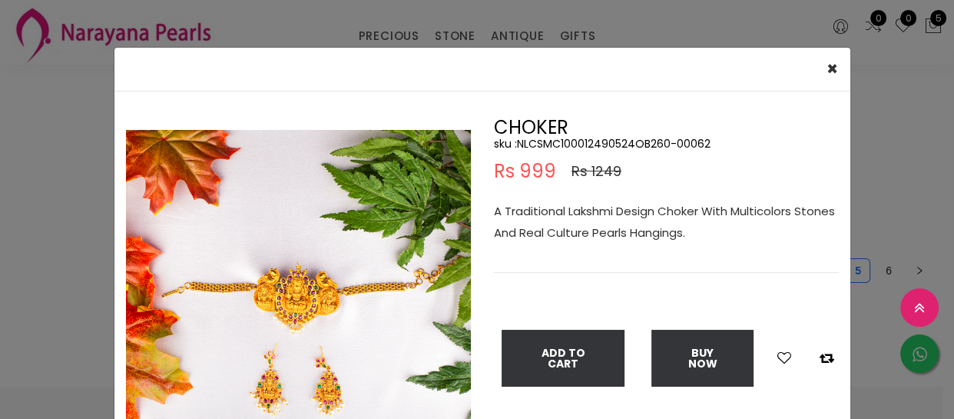
click at [900, 194] on div "× Close Double (click / press) on the image to zoom (in / out). CHOKER sku : NL…" at bounding box center [477, 209] width 954 height 419
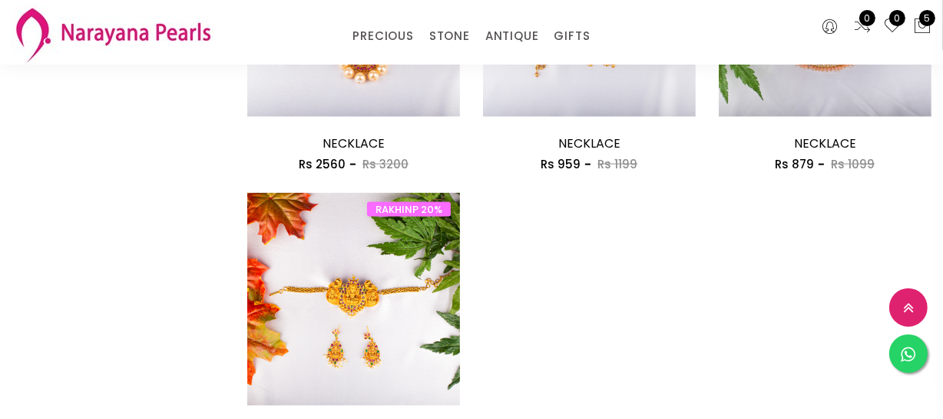
scroll to position [1745, 0]
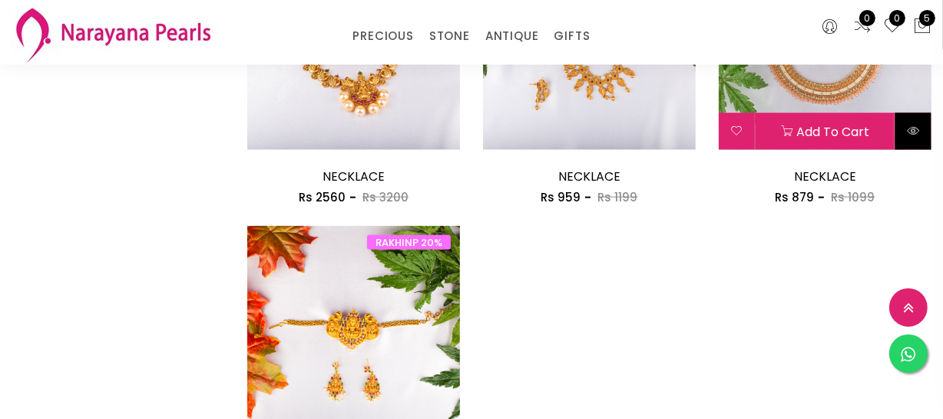
click at [914, 134] on icon at bounding box center [913, 130] width 12 height 12
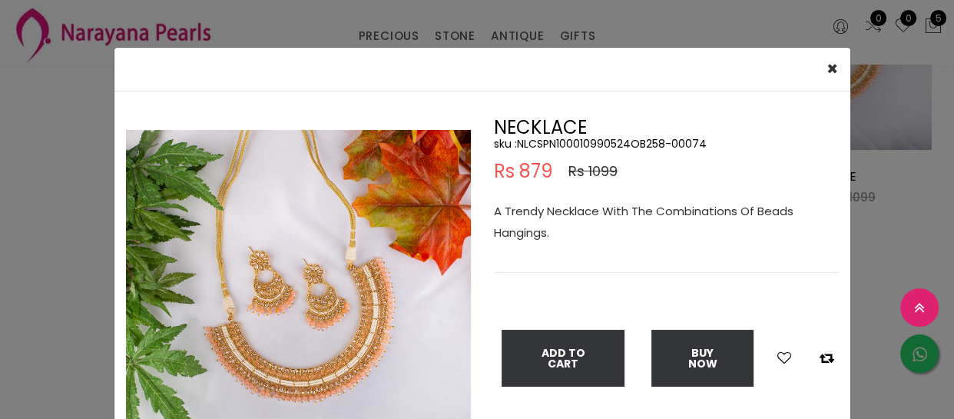
click at [884, 240] on div "× Close Double (click / press) on the image to zoom (in / out). NECKLACE sku : …" at bounding box center [477, 209] width 954 height 419
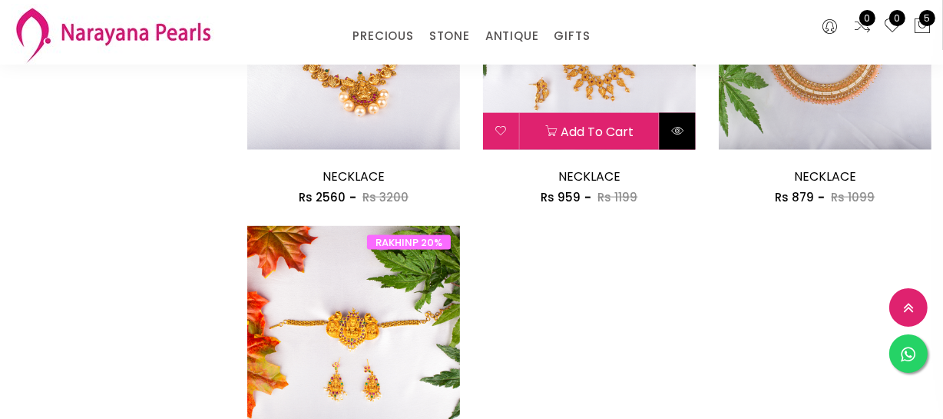
click at [678, 139] on button at bounding box center [678, 131] width 36 height 37
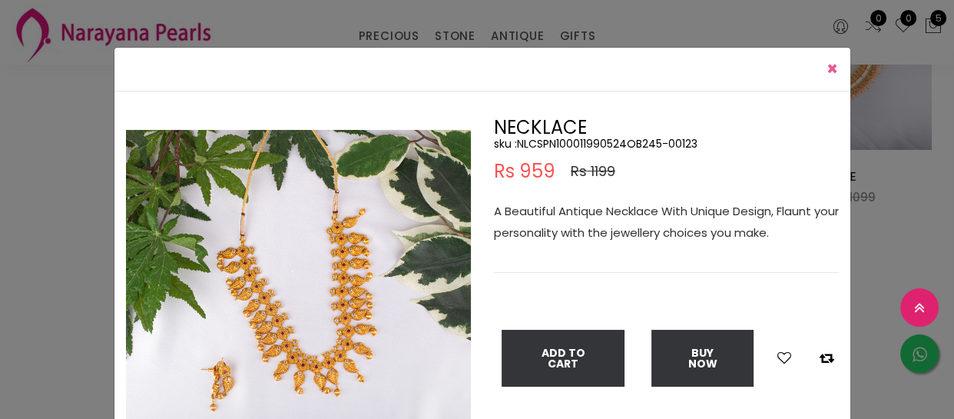
click at [826, 70] on span "×" at bounding box center [832, 68] width 12 height 25
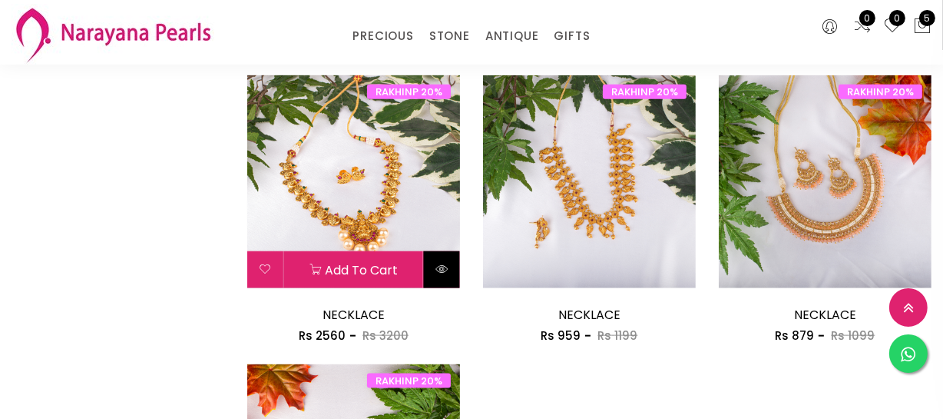
scroll to position [1605, 0]
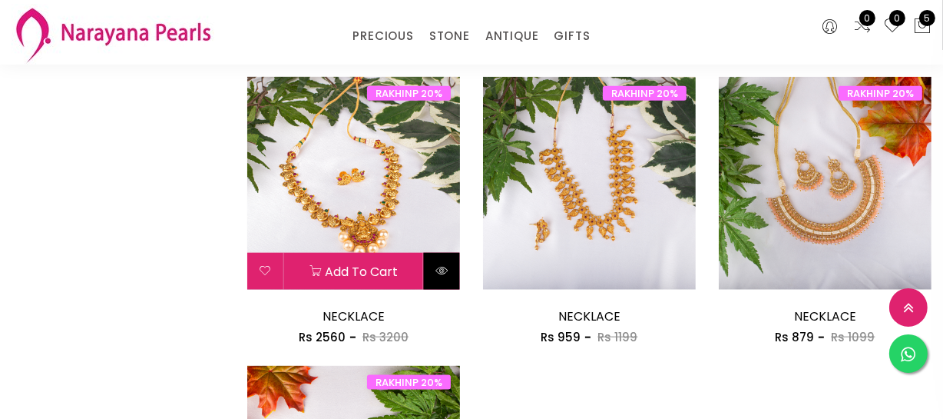
click at [452, 272] on button at bounding box center [442, 271] width 36 height 37
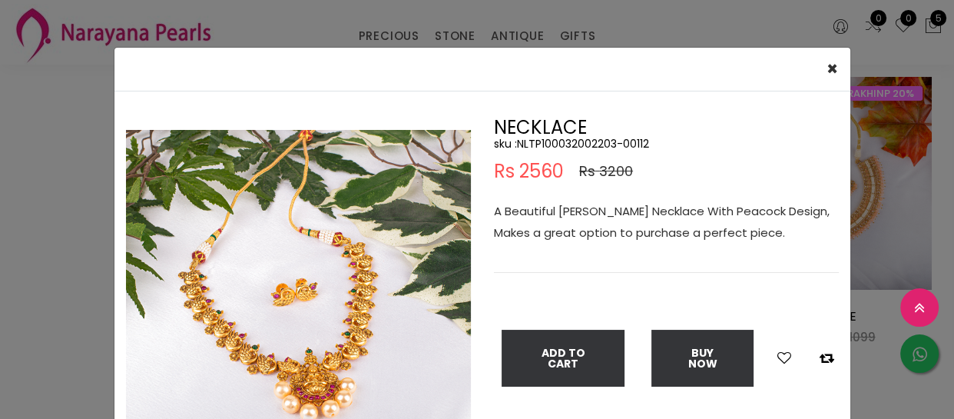
click at [866, 354] on div "× Close Double (click / press) on the image to zoom (in / out). NECKLACE sku : …" at bounding box center [477, 209] width 954 height 419
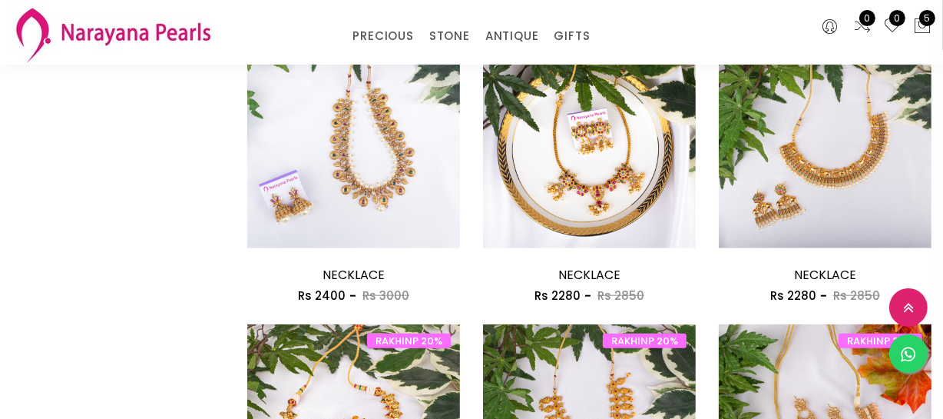
scroll to position [1327, 0]
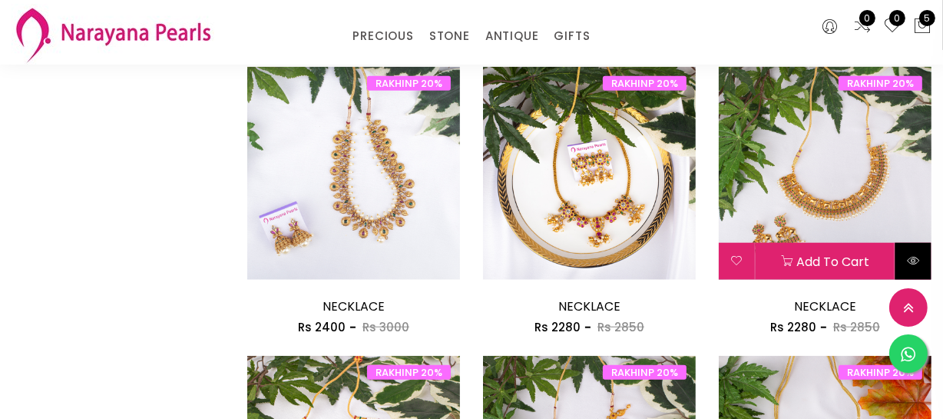
click at [919, 264] on icon at bounding box center [913, 260] width 12 height 12
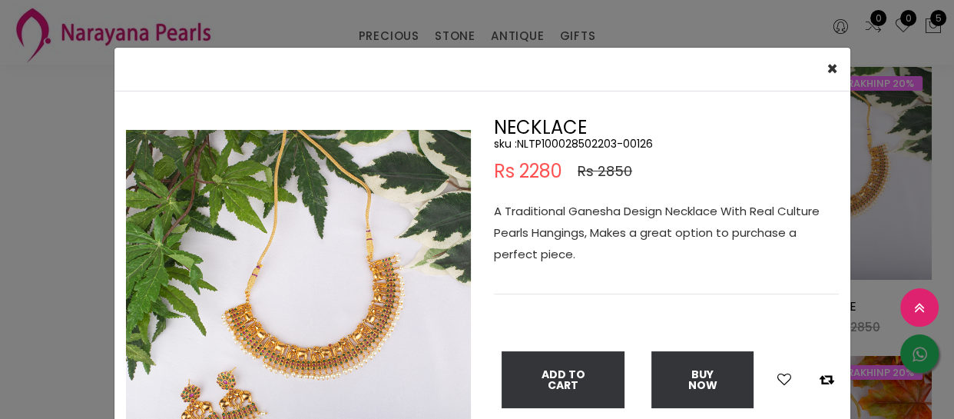
click at [81, 223] on div "× Close Double (click / press) on the image to zoom (in / out). NECKLACE sku : …" at bounding box center [477, 209] width 954 height 419
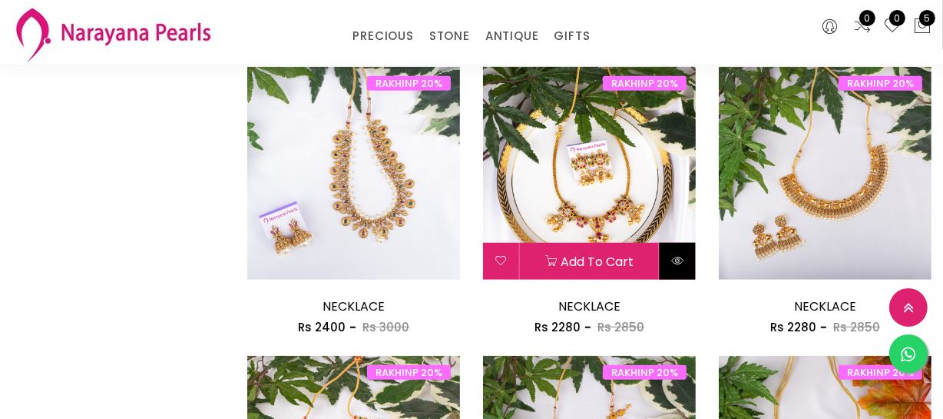
click at [683, 252] on button at bounding box center [678, 261] width 36 height 37
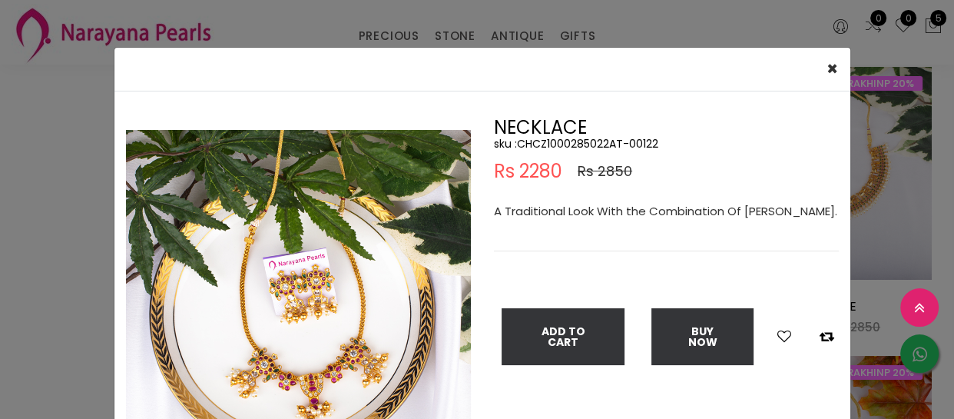
click at [71, 260] on div "× Close Double (click / press) on the image to zoom (in / out). NECKLACE sku : …" at bounding box center [477, 209] width 954 height 419
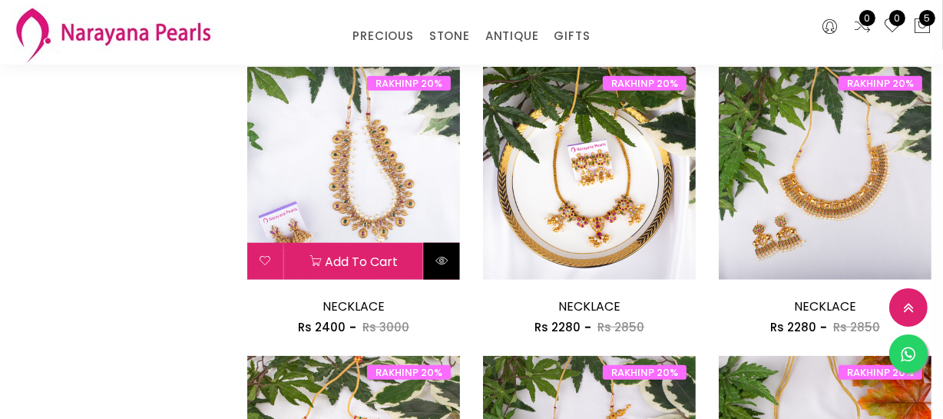
click at [442, 267] on button at bounding box center [442, 261] width 36 height 37
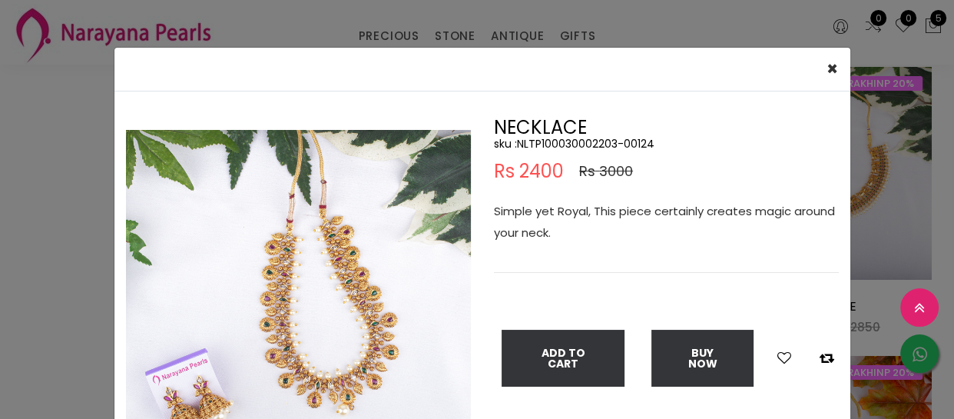
click at [0, 258] on div "× Close Double (click / press) on the image to zoom (in / out). NECKLACE sku : …" at bounding box center [477, 209] width 954 height 419
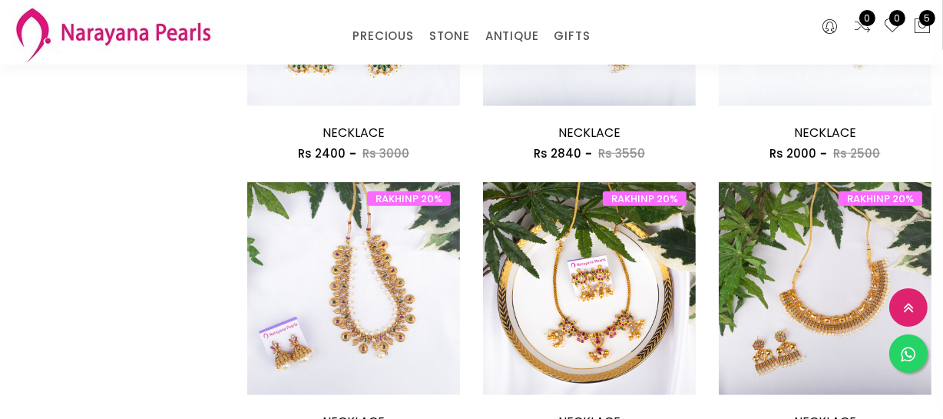
scroll to position [1047, 0]
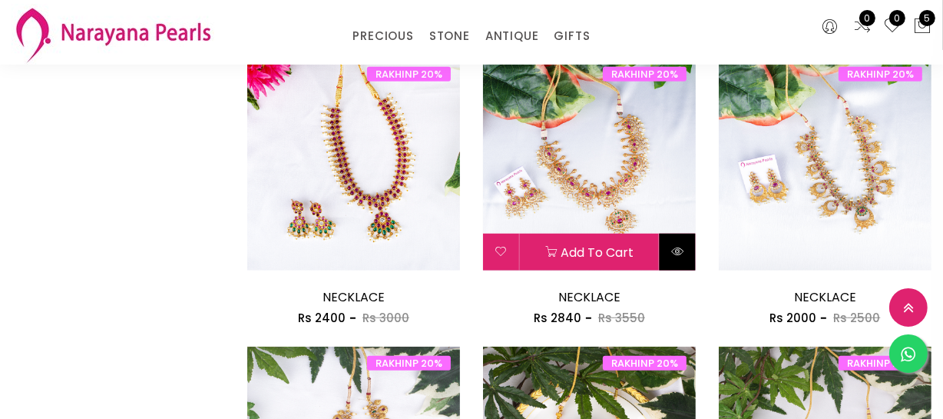
click at [667, 250] on button at bounding box center [678, 252] width 36 height 37
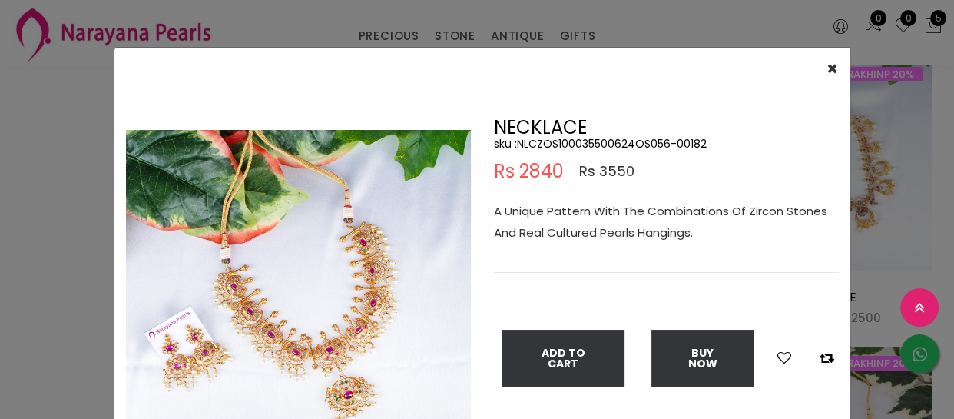
click at [10, 190] on div "× Close Double (click / press) on the image to zoom (in / out). NECKLACE sku : …" at bounding box center [477, 209] width 954 height 419
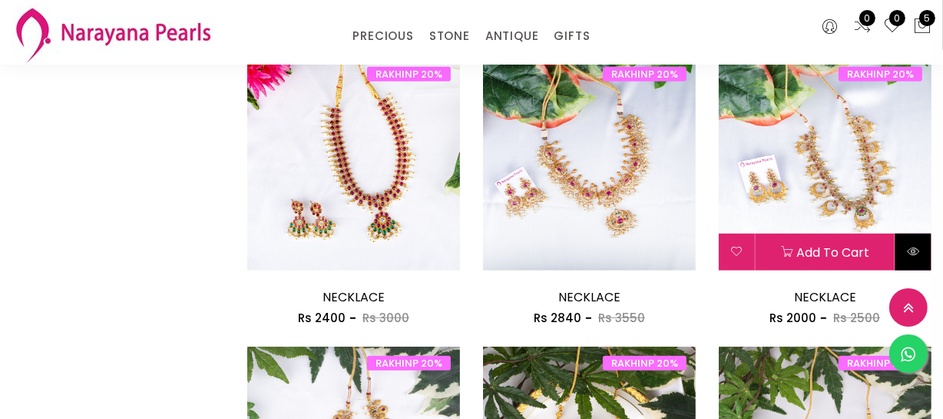
click at [911, 247] on icon at bounding box center [913, 251] width 12 height 12
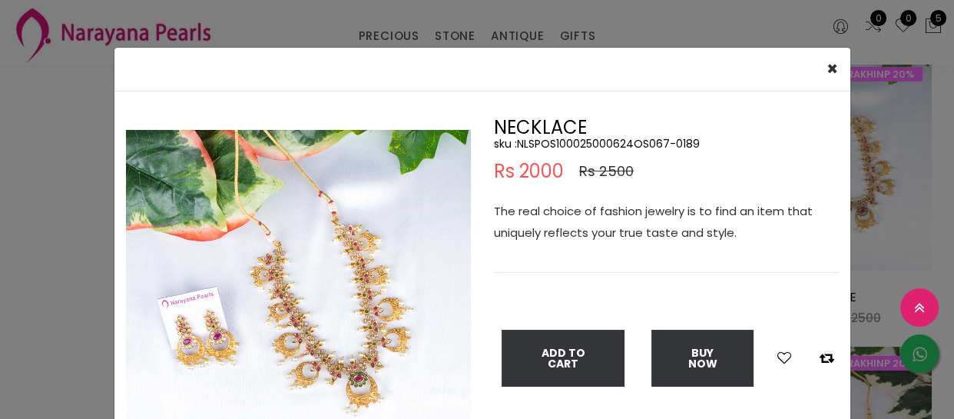
click at [25, 292] on div "× Close Double (click / press) on the image to zoom (in / out). NECKLACE sku : …" at bounding box center [477, 209] width 954 height 419
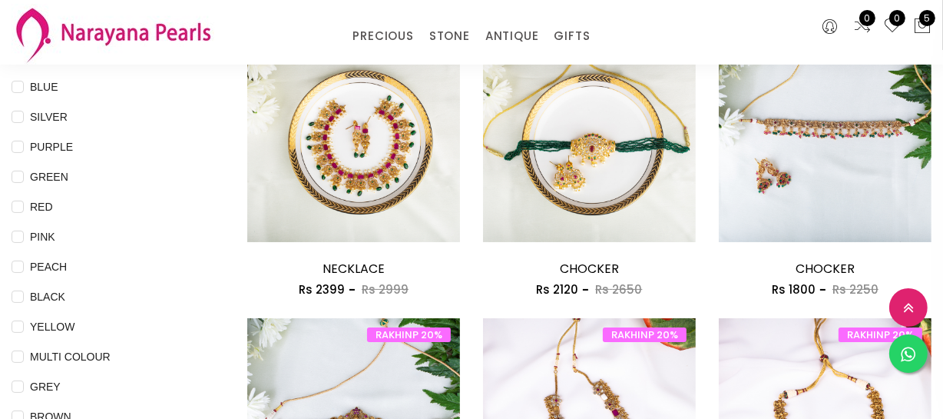
scroll to position [139, 0]
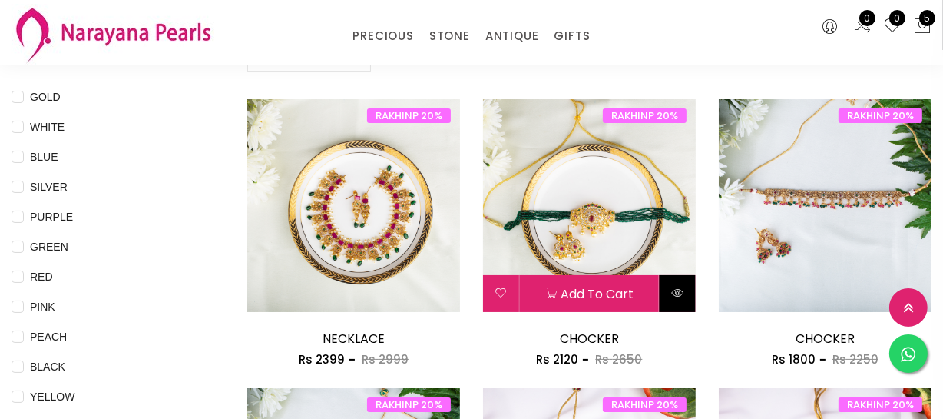
click at [681, 296] on icon at bounding box center [677, 293] width 12 height 12
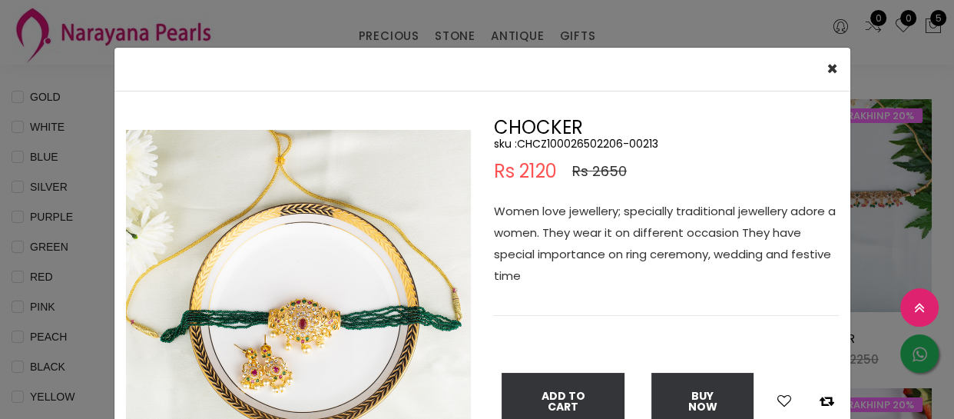
click at [78, 379] on div "× Close Double (click / press) on the image to zoom (in / out). CHOCKER sku : C…" at bounding box center [477, 209] width 954 height 419
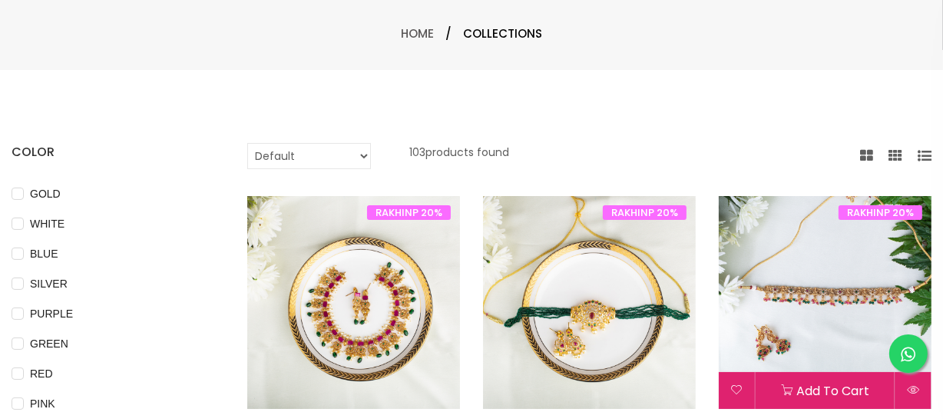
scroll to position [209, 0]
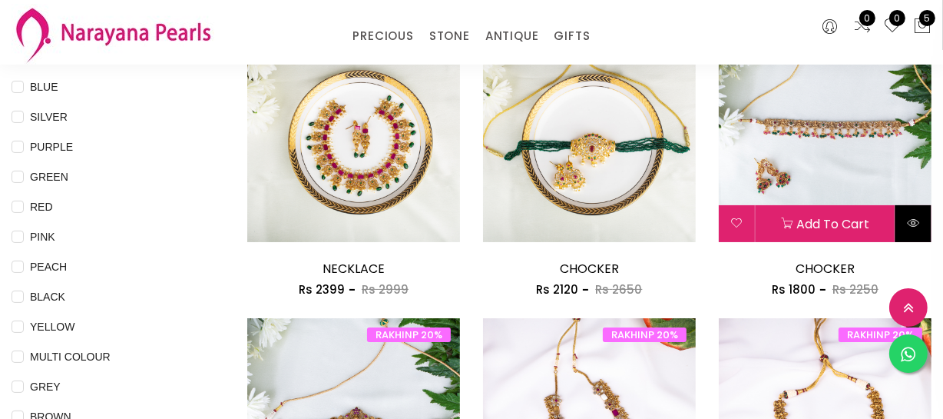
click at [920, 228] on button at bounding box center [914, 223] width 36 height 37
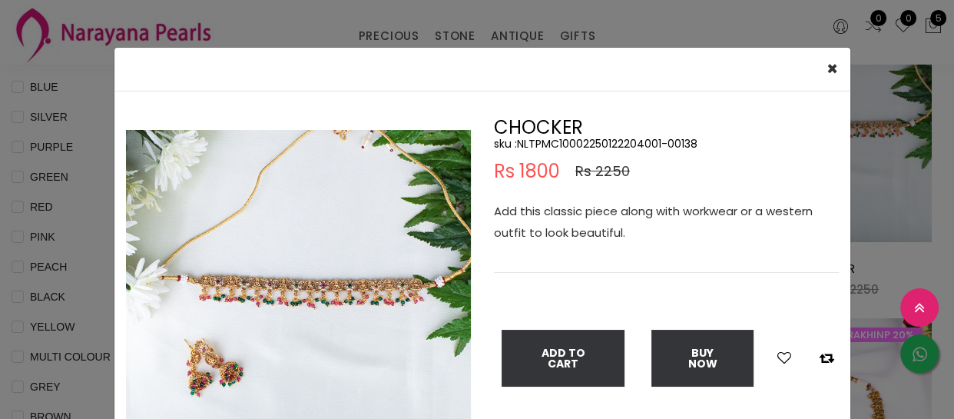
click at [316, 336] on img at bounding box center [298, 302] width 345 height 345
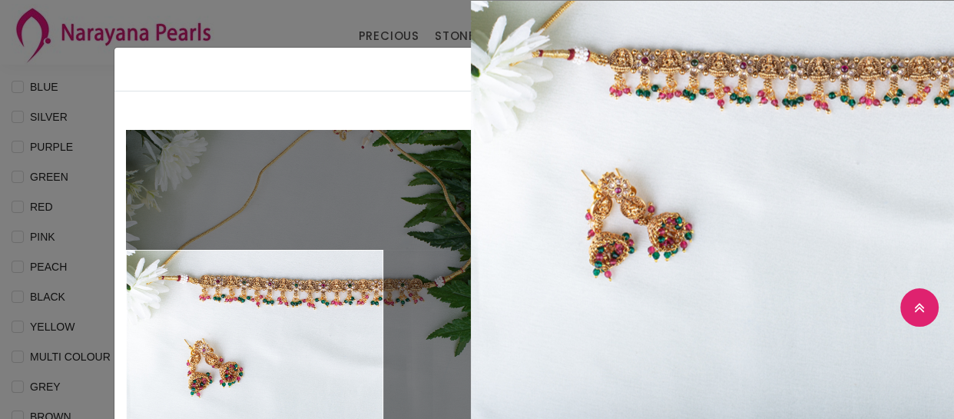
click at [70, 296] on div "× Close Double (click / press) on the image to zoom (in / out). CHOCKER sku : N…" at bounding box center [477, 209] width 954 height 419
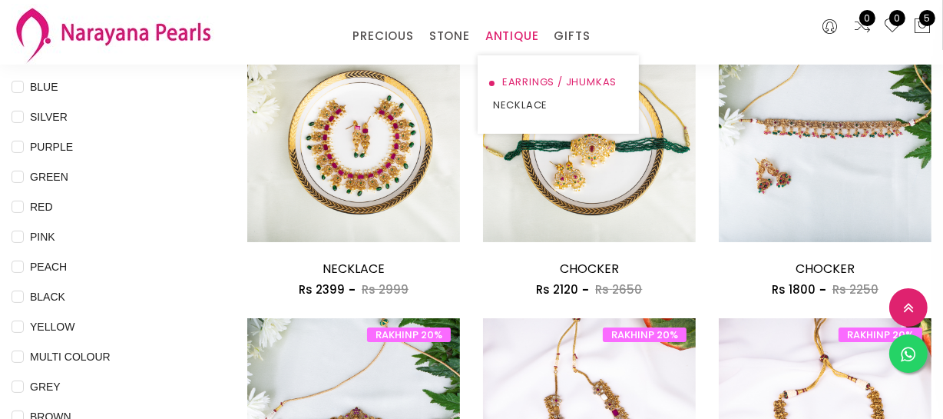
click at [519, 84] on link "EARRINGS / JHUMKAS" at bounding box center [558, 82] width 131 height 23
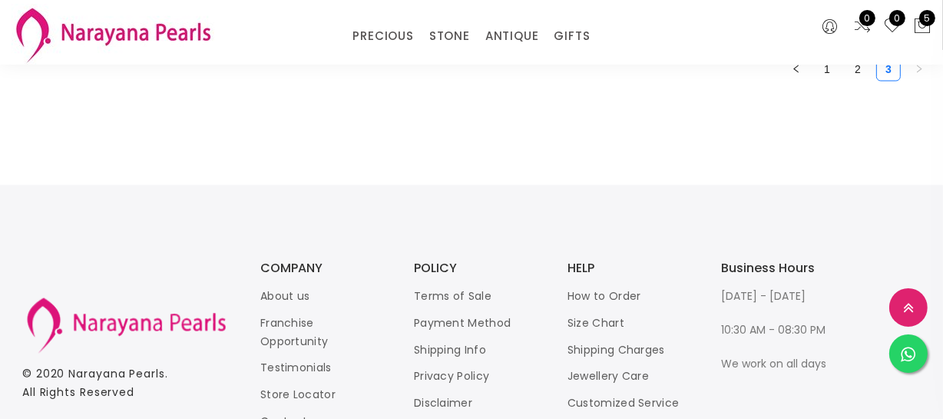
scroll to position [2113, 0]
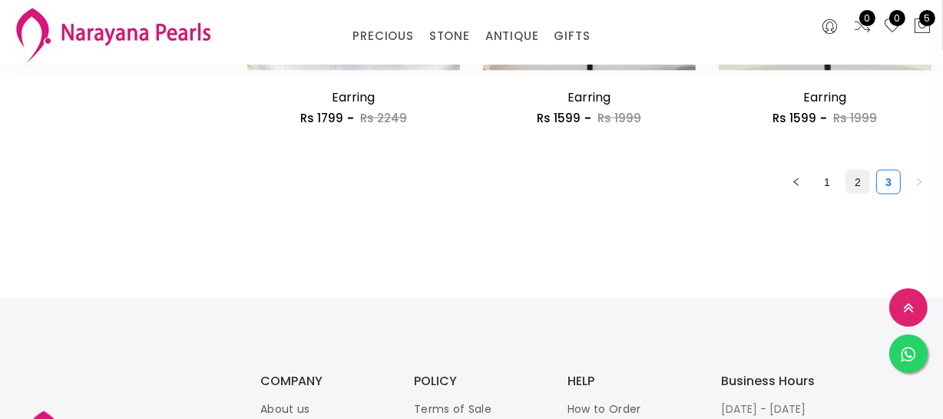
click at [855, 185] on link "2" at bounding box center [857, 182] width 23 height 23
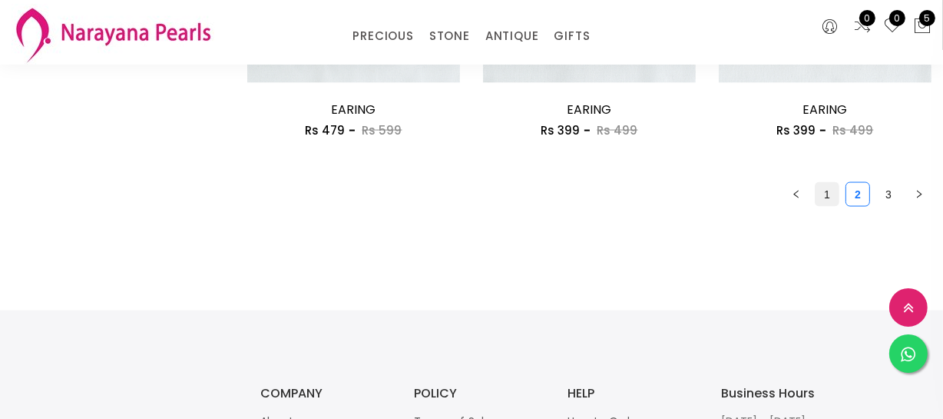
scroll to position [2095, 0]
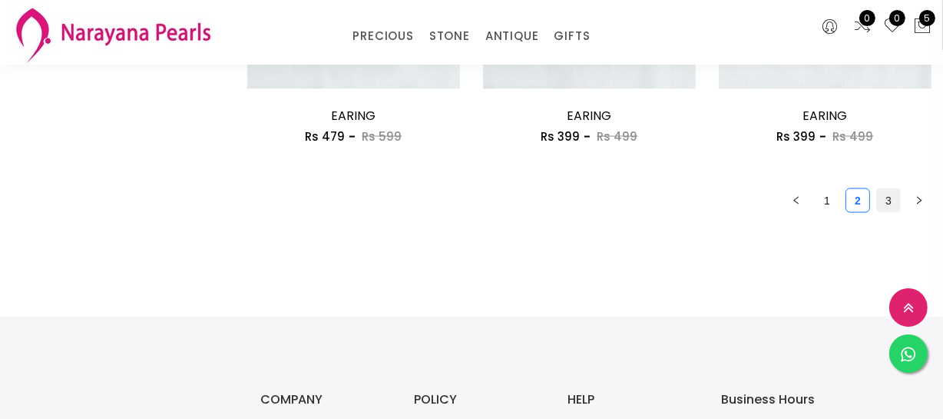
click at [883, 198] on link "3" at bounding box center [888, 200] width 23 height 23
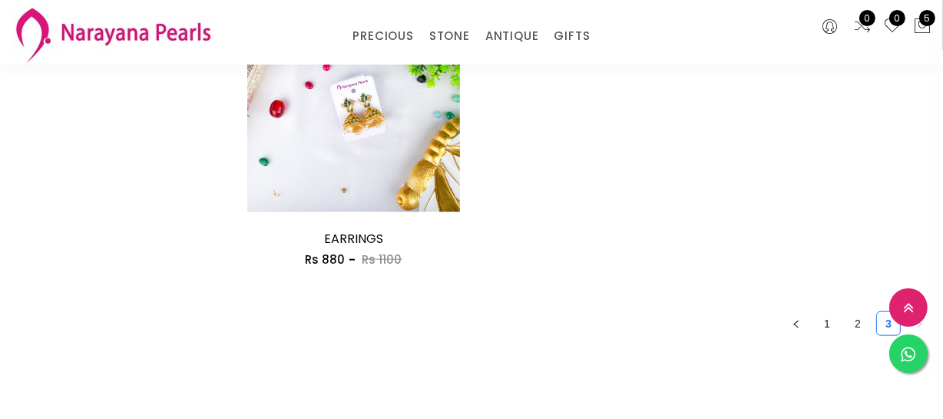
scroll to position [1466, 0]
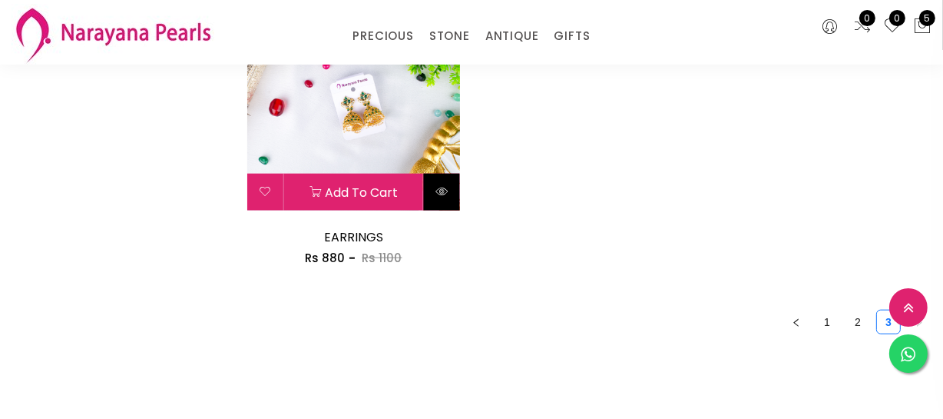
click at [442, 188] on icon at bounding box center [442, 191] width 12 height 12
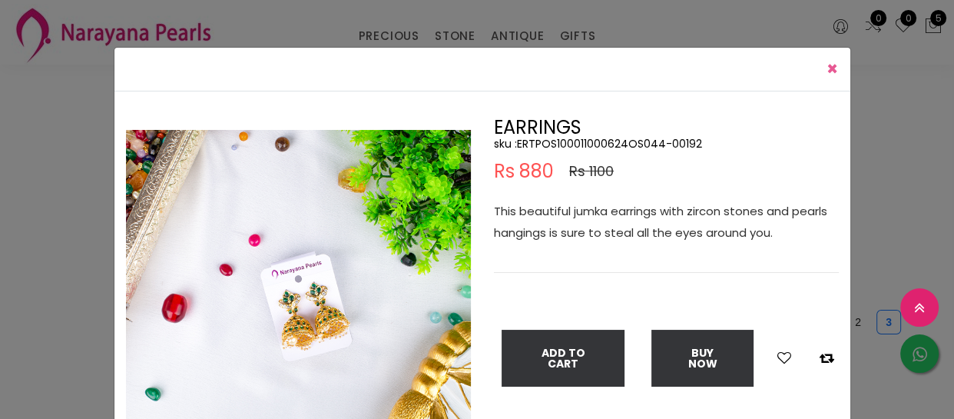
click at [828, 66] on span "×" at bounding box center [832, 68] width 12 height 25
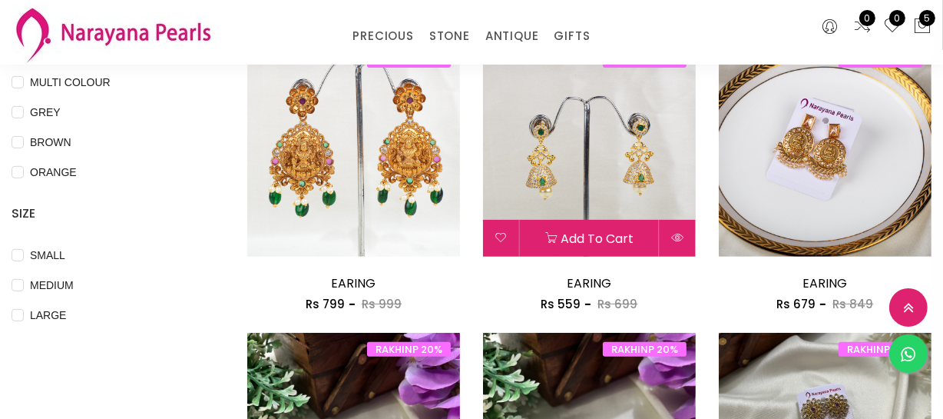
scroll to position [489, 0]
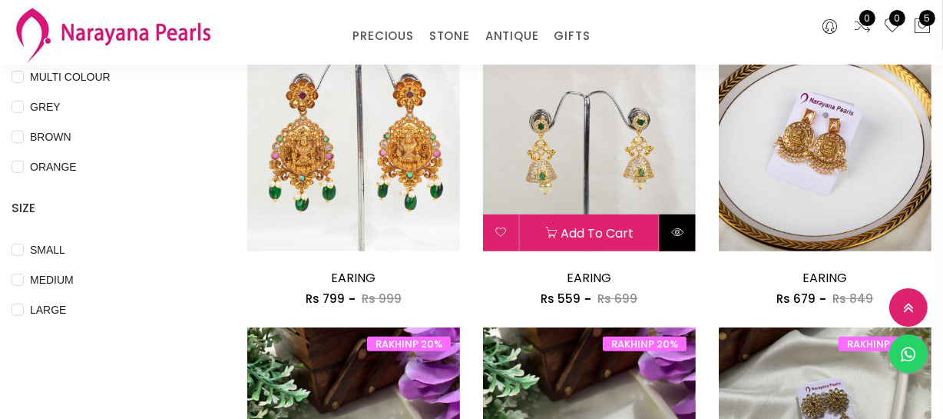
click at [689, 225] on button at bounding box center [678, 232] width 36 height 37
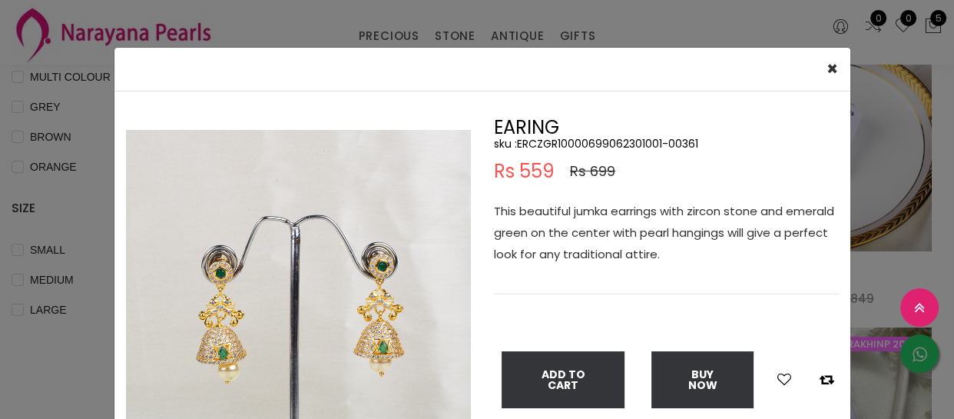
click at [64, 357] on div "× Close Double (click / press) on the image to zoom (in / out). EARING sku : ER…" at bounding box center [477, 209] width 954 height 419
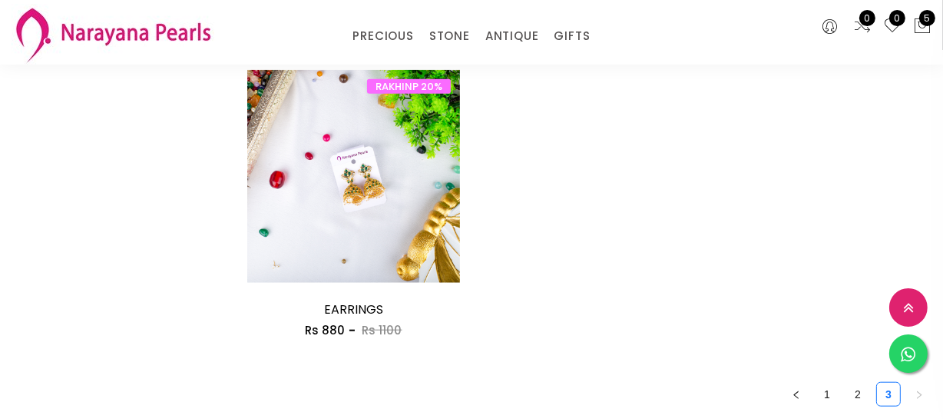
scroll to position [1536, 0]
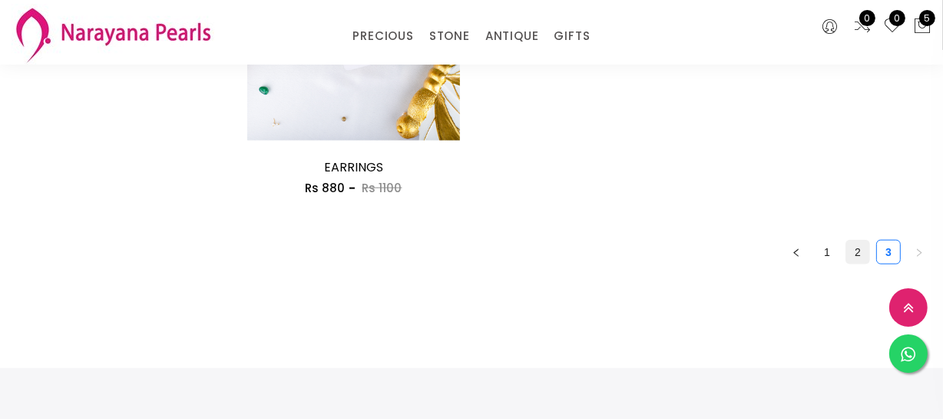
click at [850, 250] on link "2" at bounding box center [857, 251] width 23 height 23
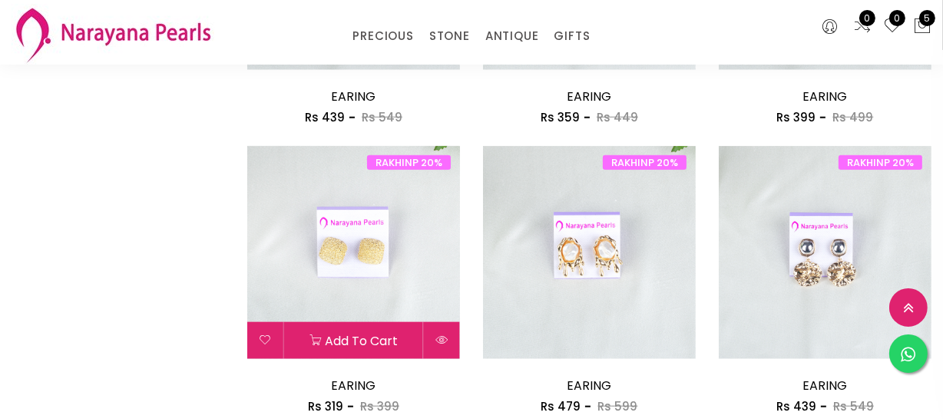
scroll to position [1117, 0]
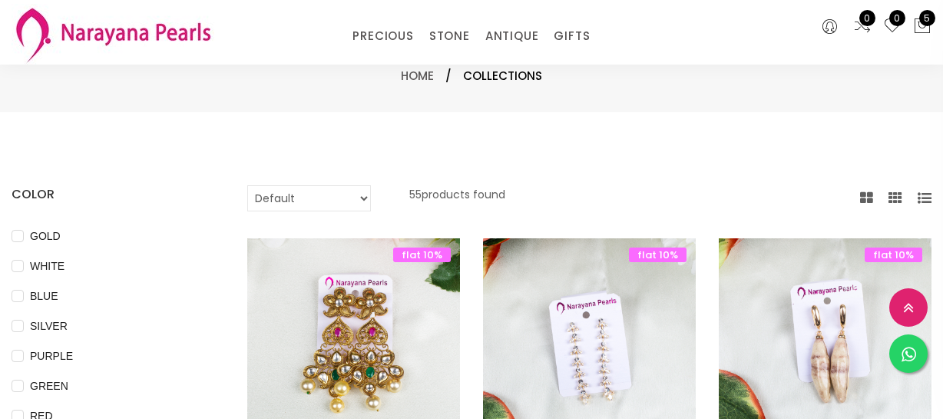
select select "INR"
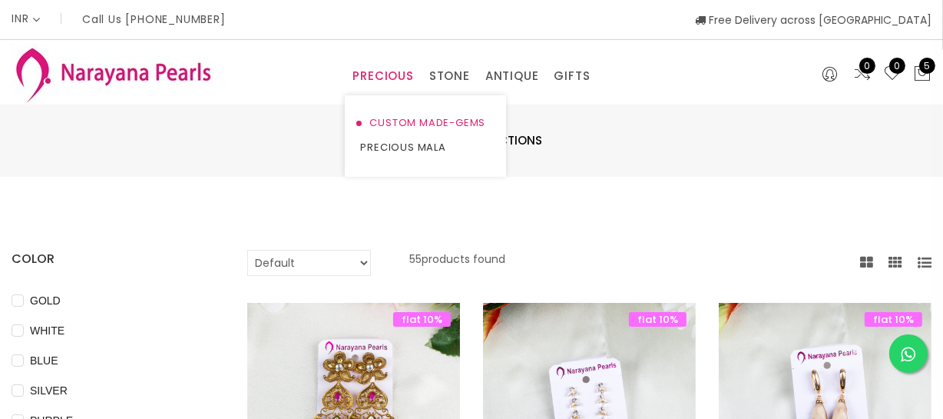
click at [396, 117] on link "CUSTOM MADE-GEMS" at bounding box center [425, 123] width 131 height 25
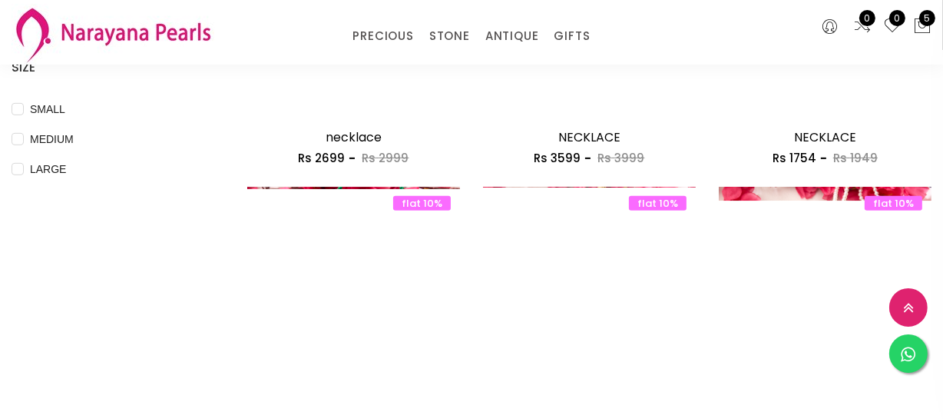
scroll to position [628, 0]
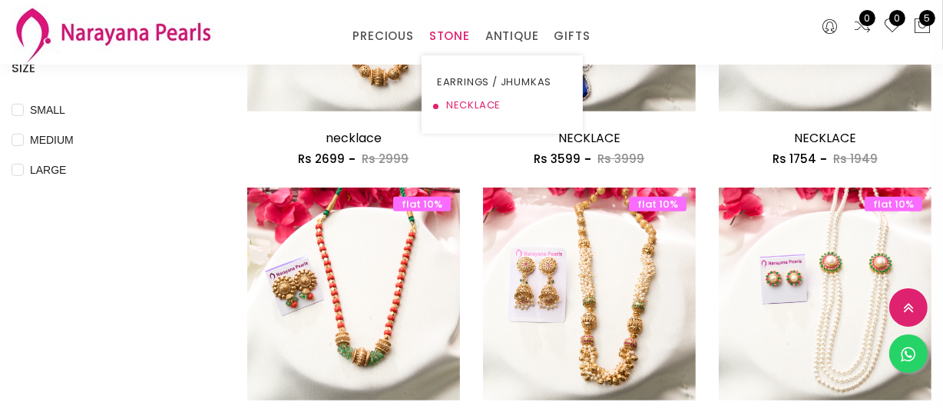
click at [450, 94] on link "NECKLACE" at bounding box center [502, 105] width 131 height 23
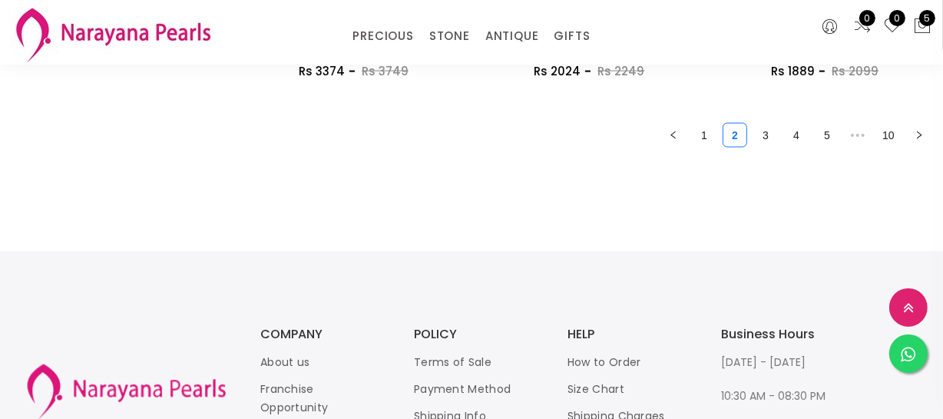
scroll to position [2164, 0]
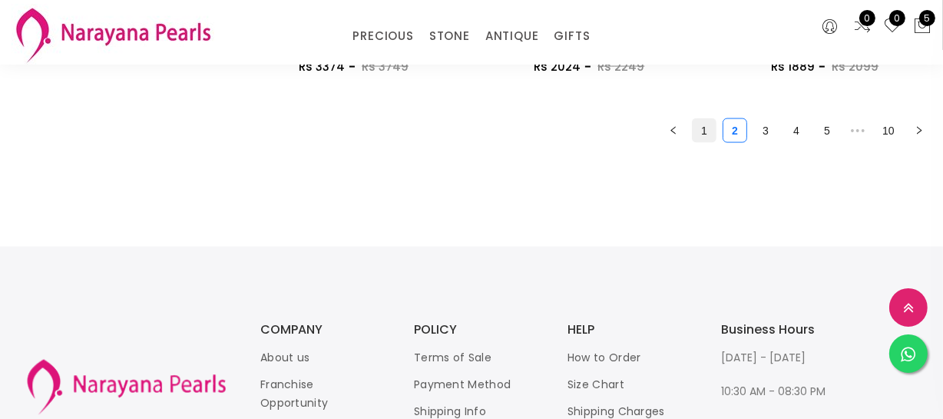
click at [709, 136] on link "1" at bounding box center [704, 130] width 23 height 23
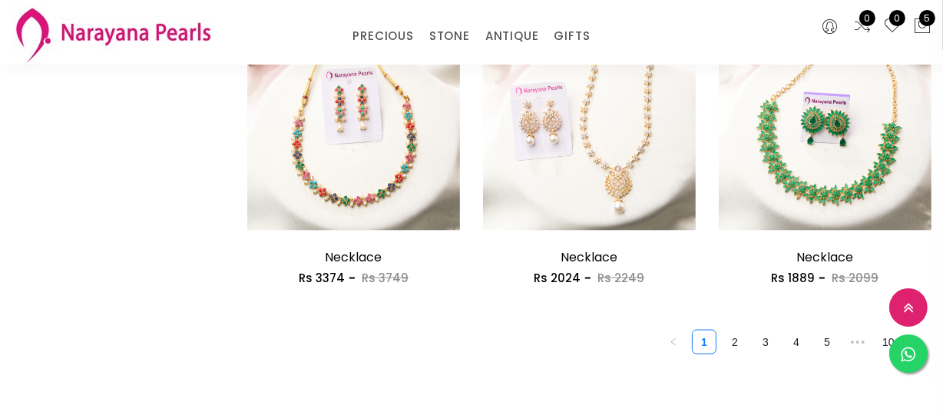
scroll to position [2095, 0]
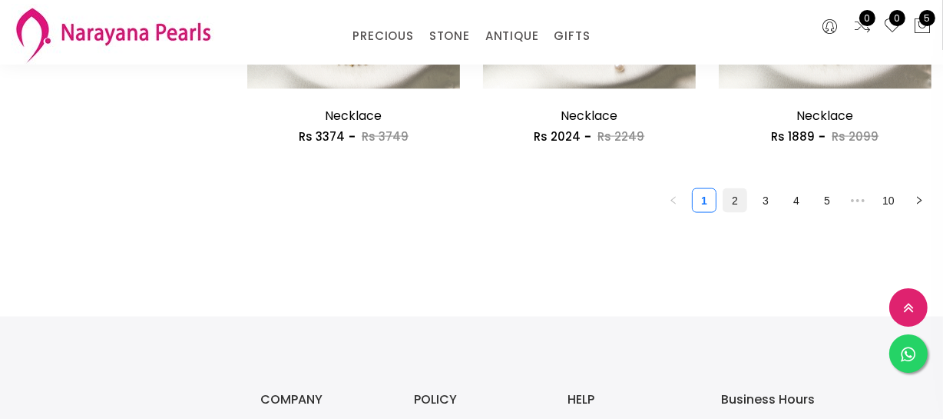
click at [735, 194] on link "2" at bounding box center [735, 200] width 23 height 23
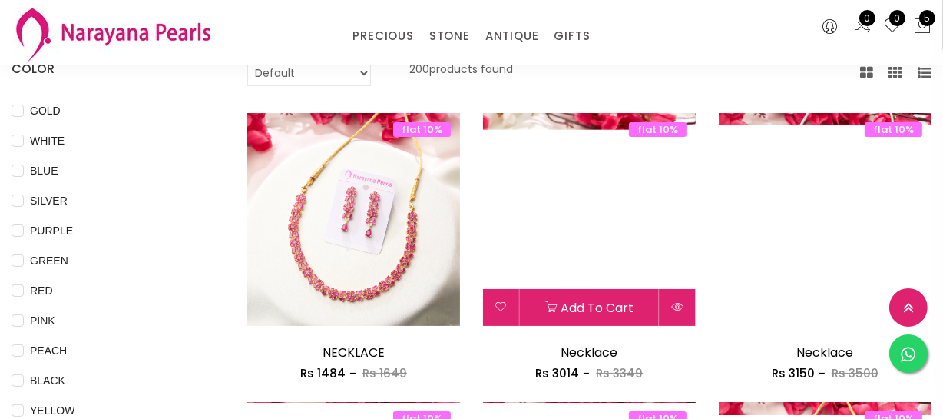
scroll to position [209, 0]
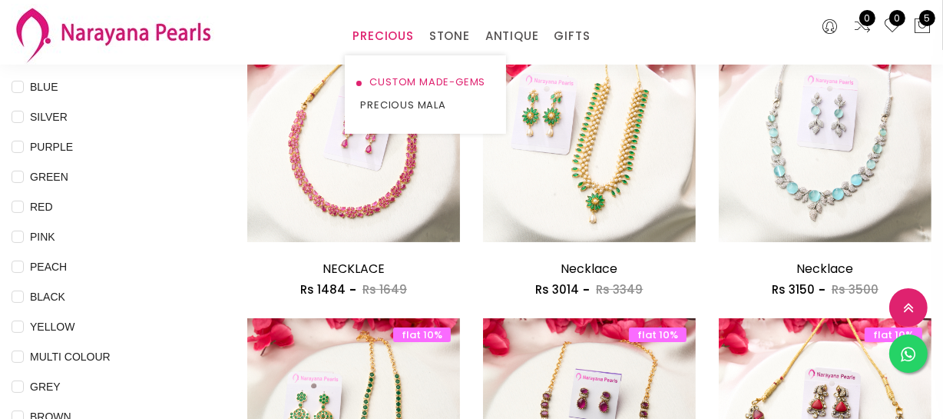
click at [387, 76] on link "CUSTOM MADE-GEMS" at bounding box center [425, 82] width 131 height 23
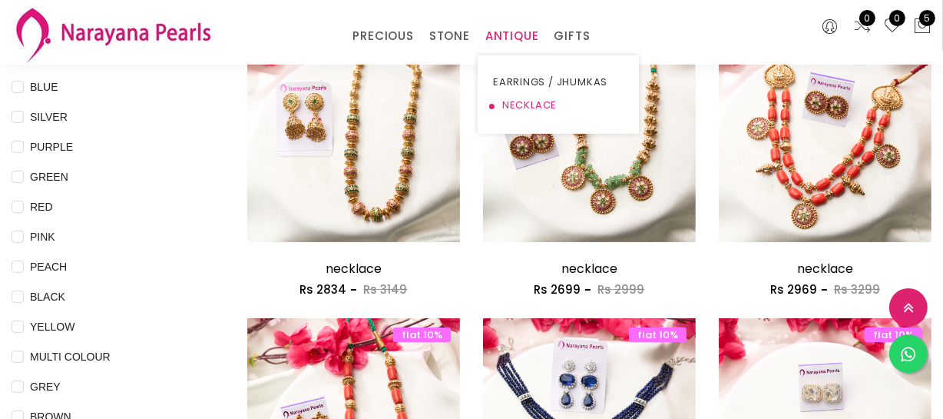
click at [520, 108] on link "NECKLACE" at bounding box center [558, 105] width 131 height 23
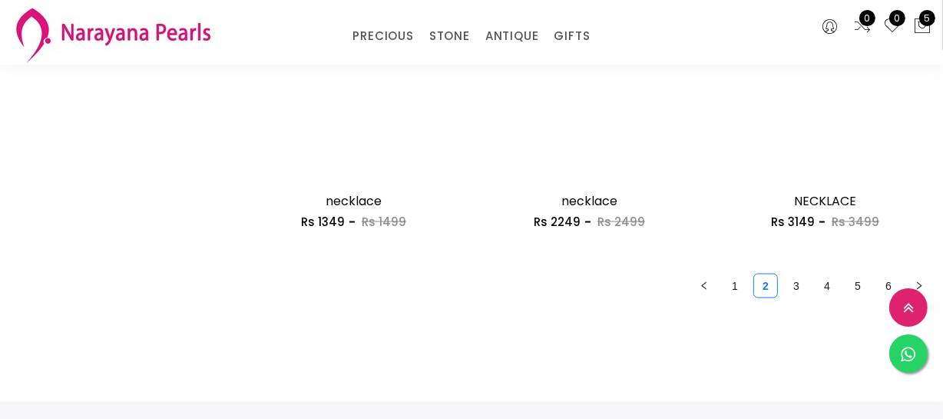
scroll to position [2095, 0]
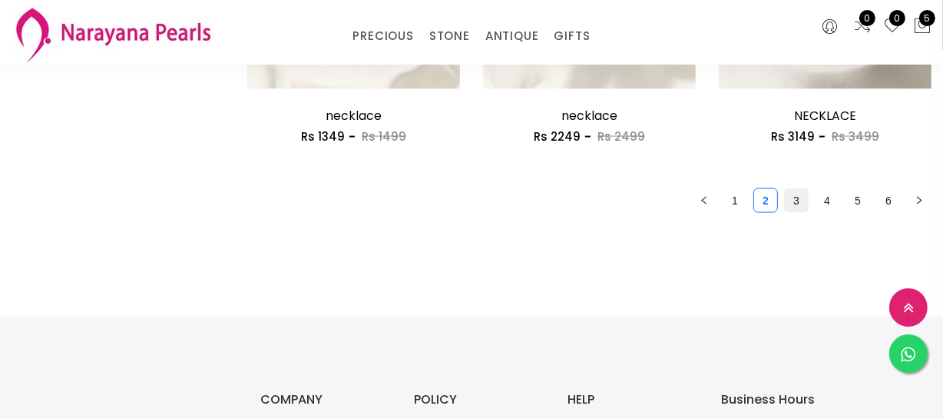
click at [804, 206] on link "3" at bounding box center [796, 200] width 23 height 23
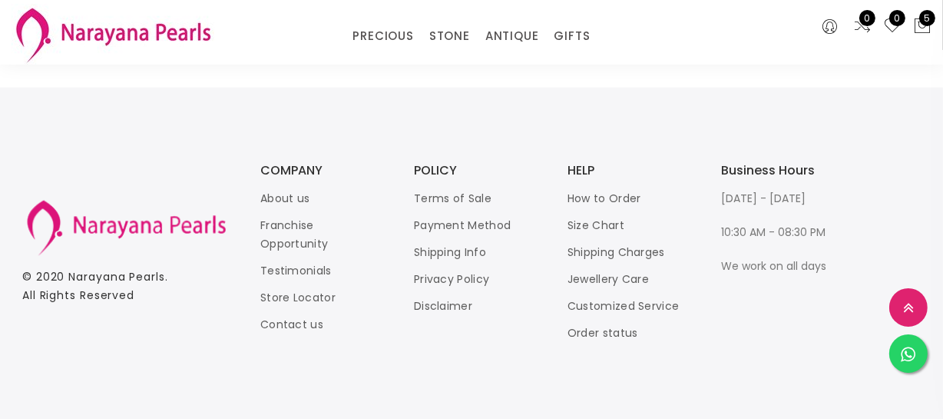
scroll to position [1955, 0]
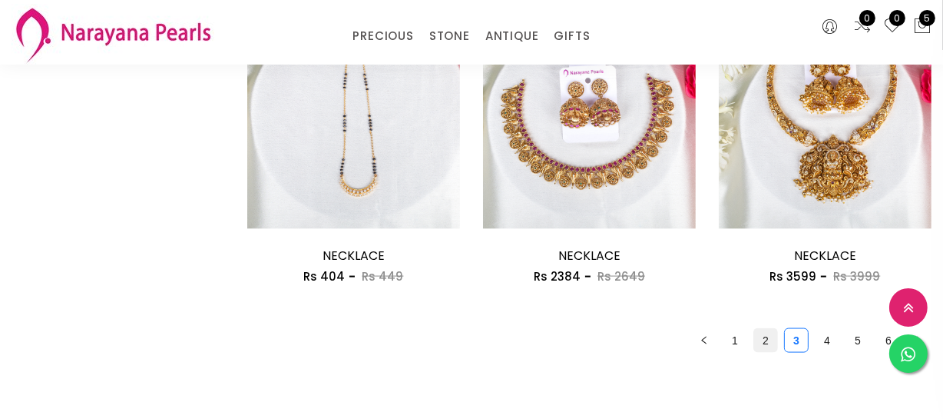
click at [760, 340] on link "2" at bounding box center [765, 340] width 23 height 23
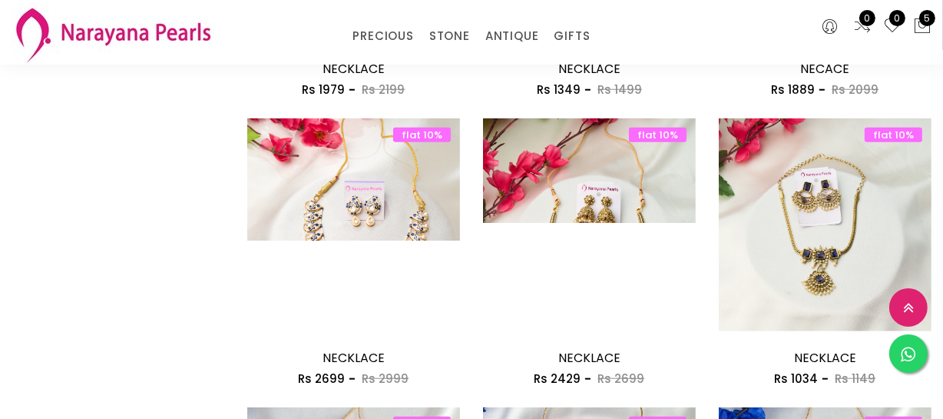
scroll to position [1047, 0]
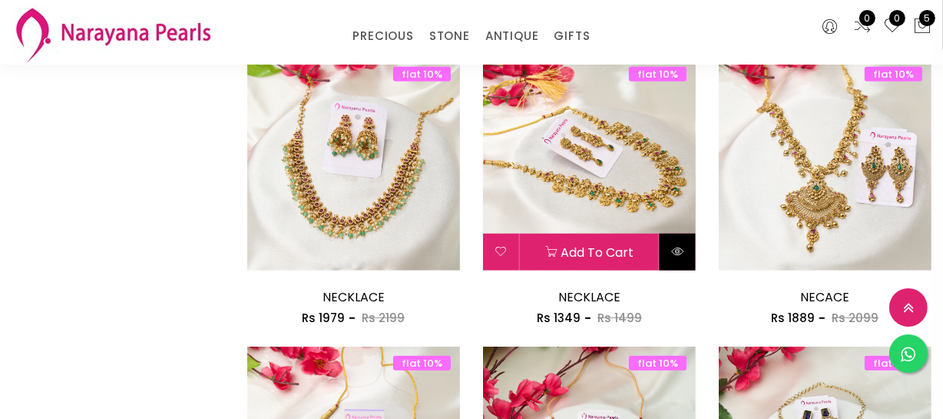
click at [670, 253] on button at bounding box center [678, 252] width 36 height 37
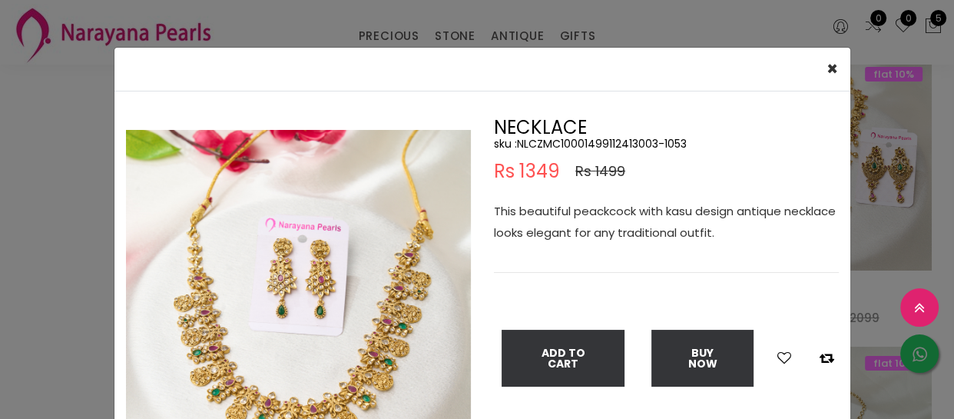
click at [51, 147] on div "× Close Double (click / press) on the image to zoom (in / out). NECKLACE sku : …" at bounding box center [477, 209] width 954 height 419
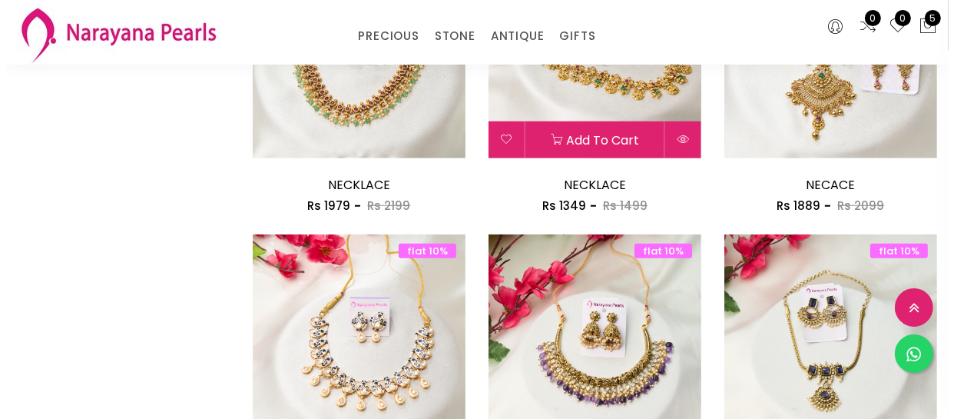
scroll to position [1327, 0]
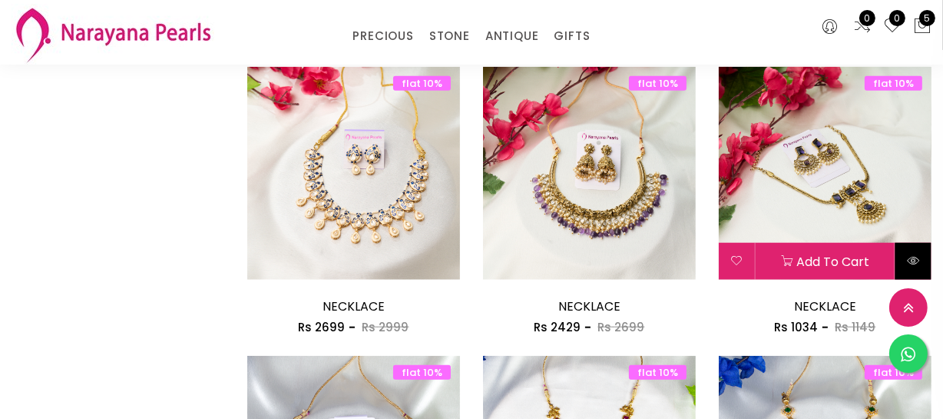
click at [926, 262] on button at bounding box center [914, 261] width 36 height 37
